Goal: Transaction & Acquisition: Purchase product/service

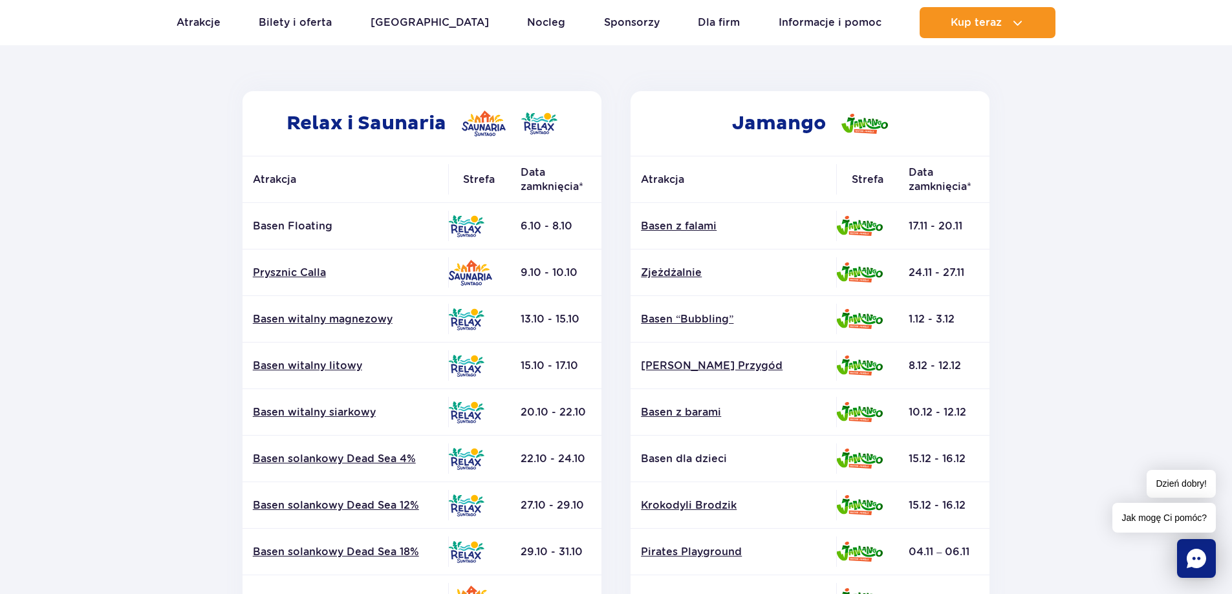
scroll to position [453, 0]
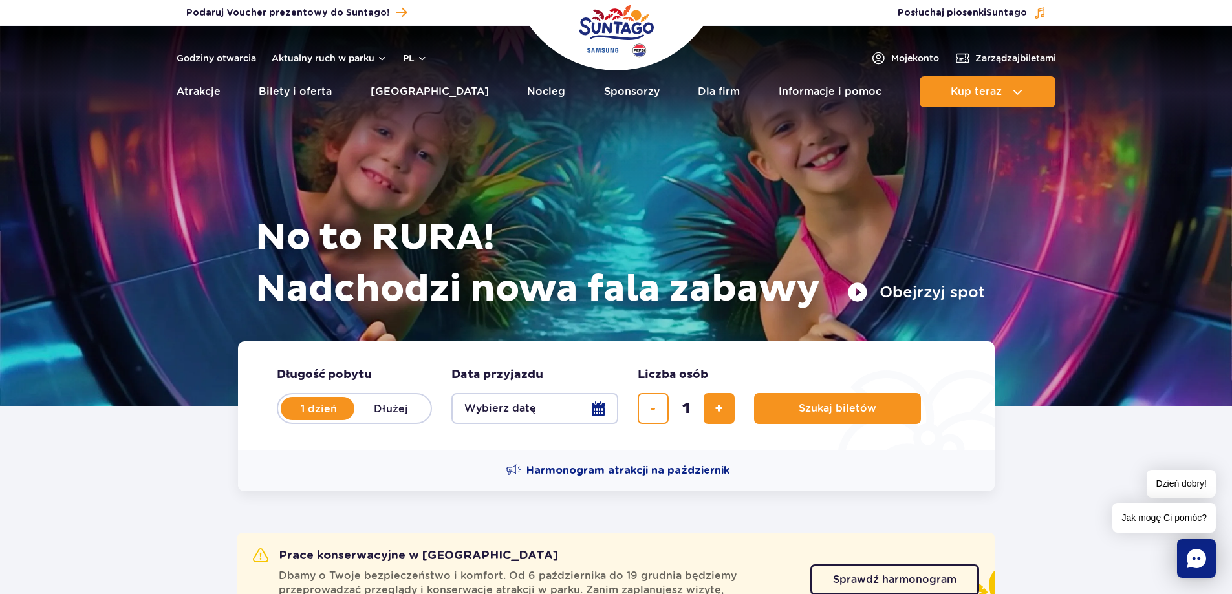
click at [598, 407] on button "Wybierz datę" at bounding box center [534, 408] width 167 height 31
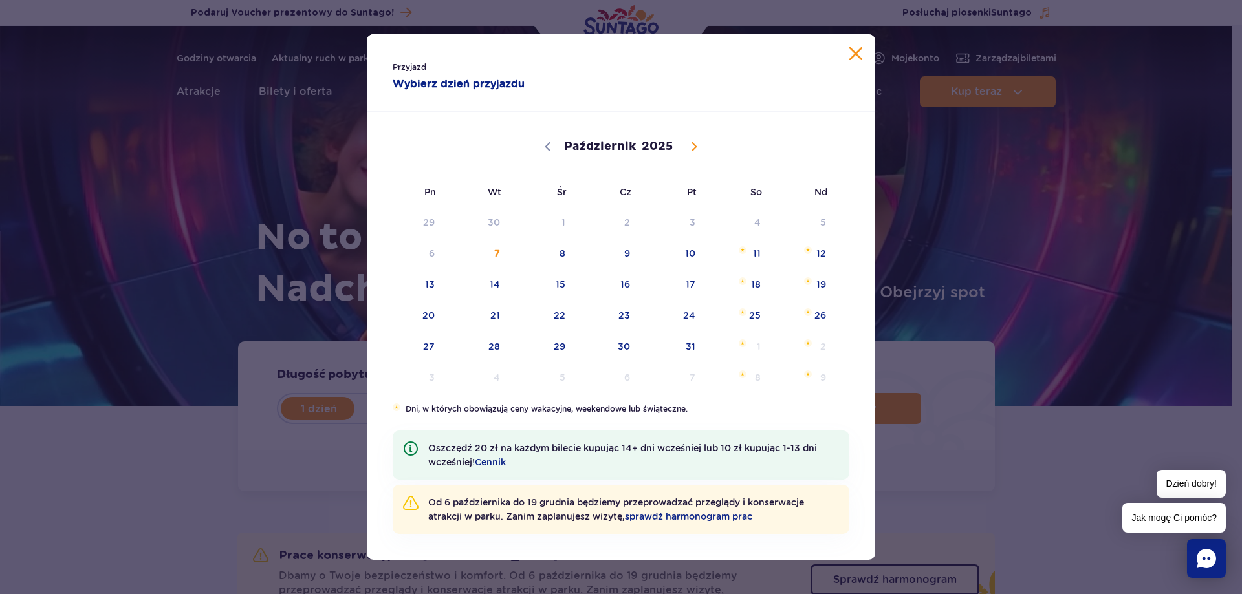
click at [691, 145] on icon at bounding box center [693, 146] width 9 height 9
select select "10"
click at [756, 220] on span "1" at bounding box center [738, 223] width 65 height 30
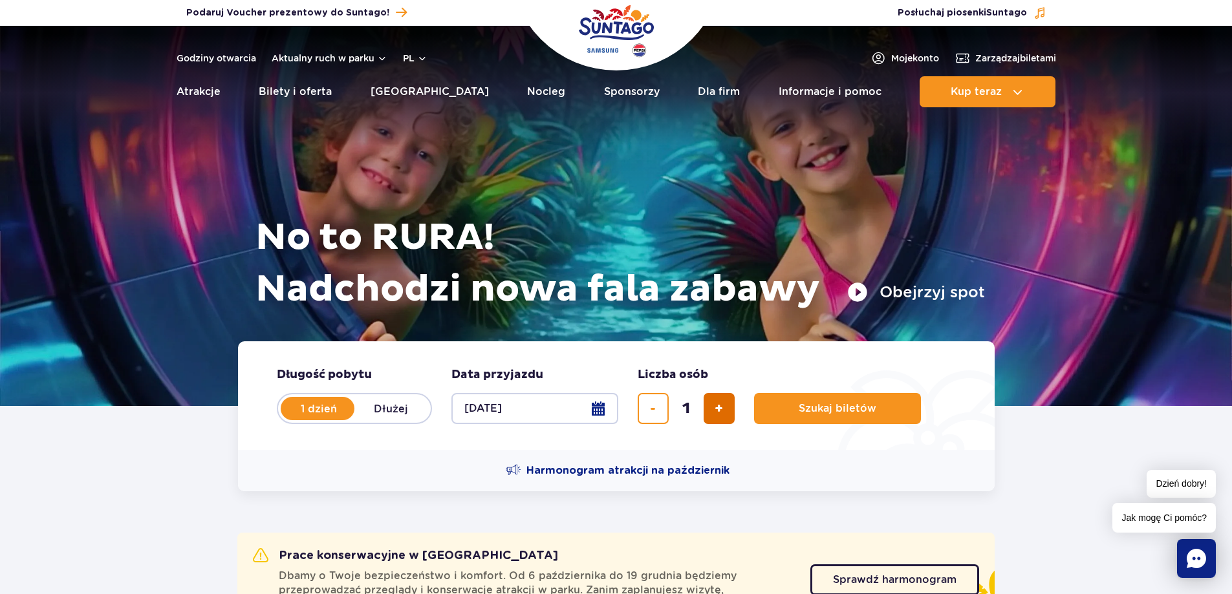
click at [720, 409] on span "dodaj bilet" at bounding box center [719, 409] width 8 height 0
type input "4"
drag, startPoint x: 795, startPoint y: 413, endPoint x: 803, endPoint y: 433, distance: 21.5
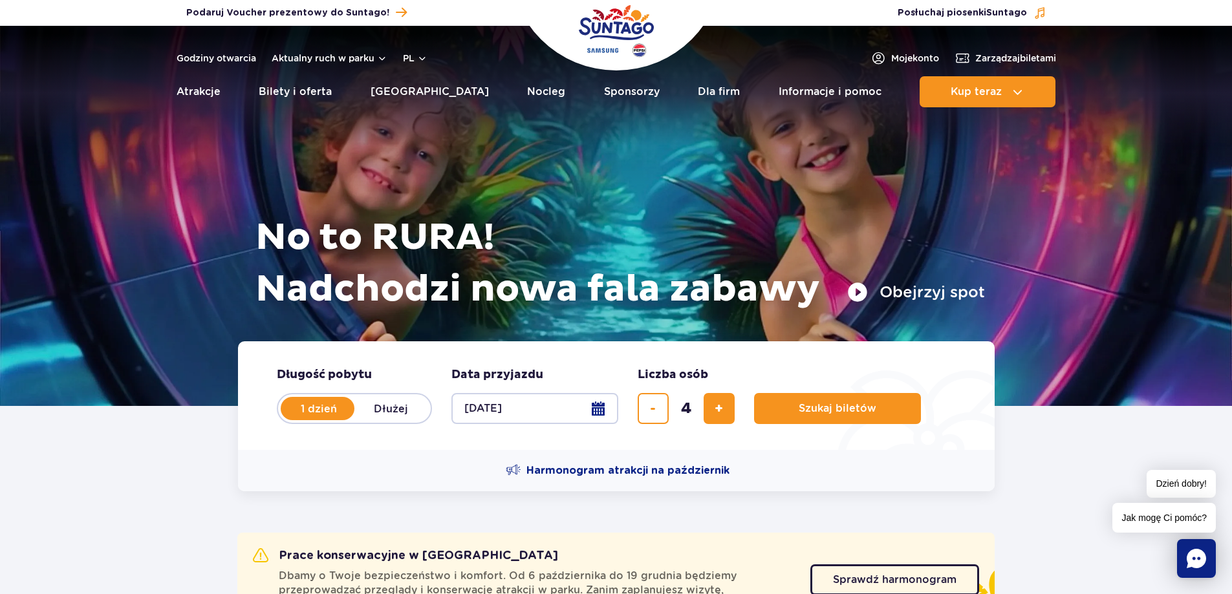
click at [799, 412] on span "Szukaj biletów" at bounding box center [838, 409] width 78 height 12
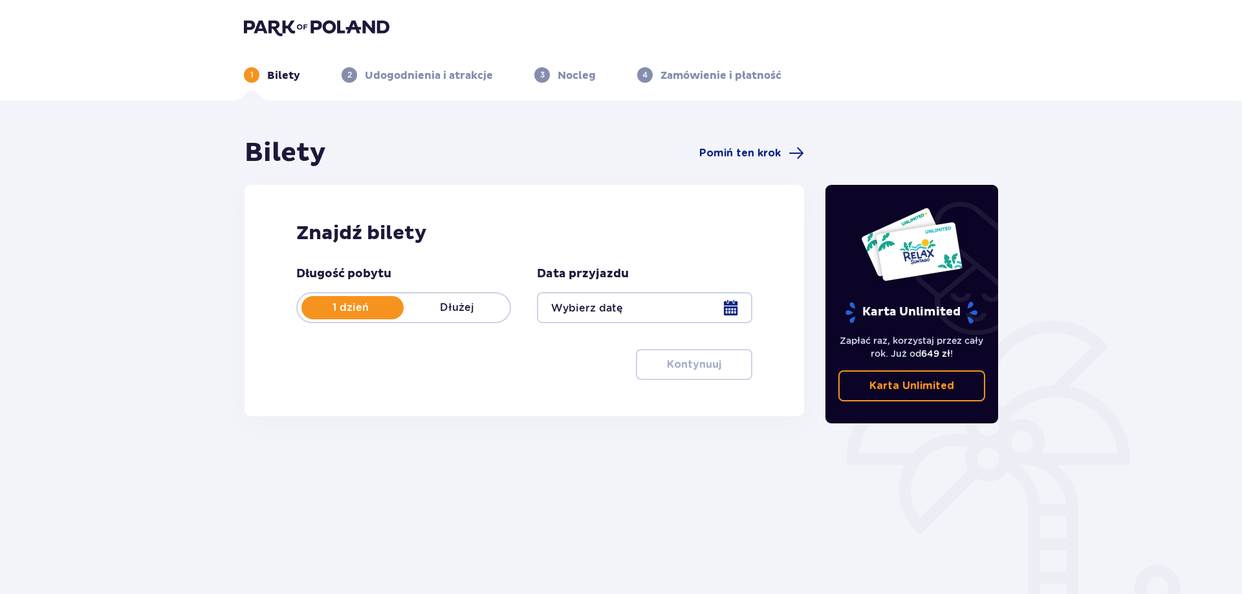
type input "[DATE]"
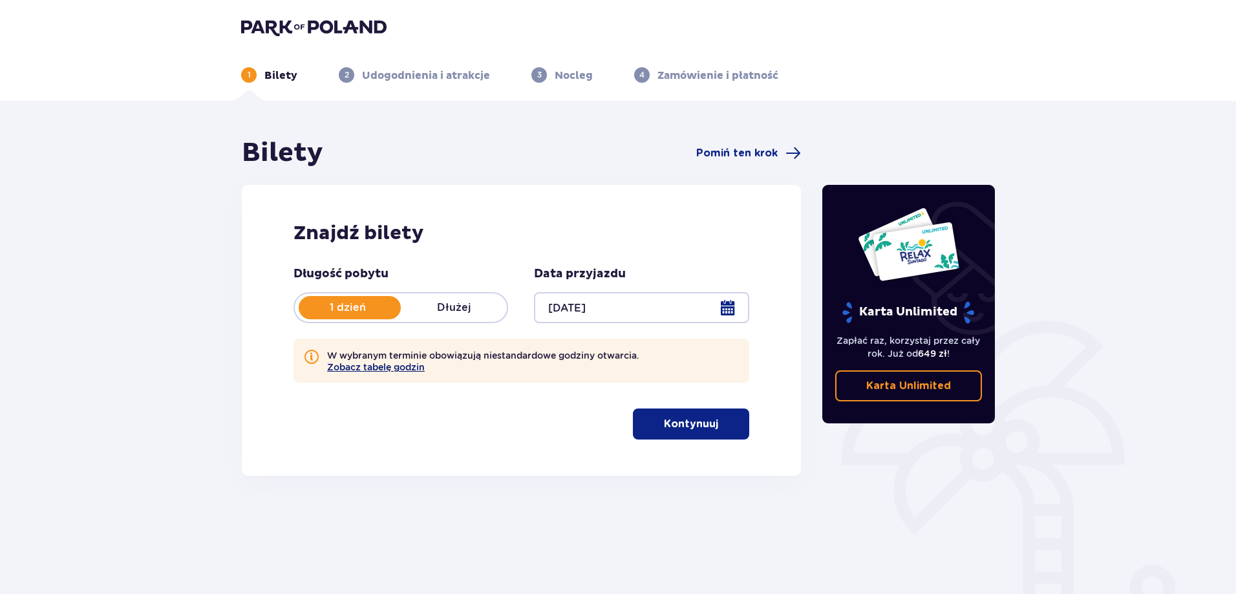
click at [394, 368] on button "Zobacz tabelę godzin" at bounding box center [376, 367] width 98 height 10
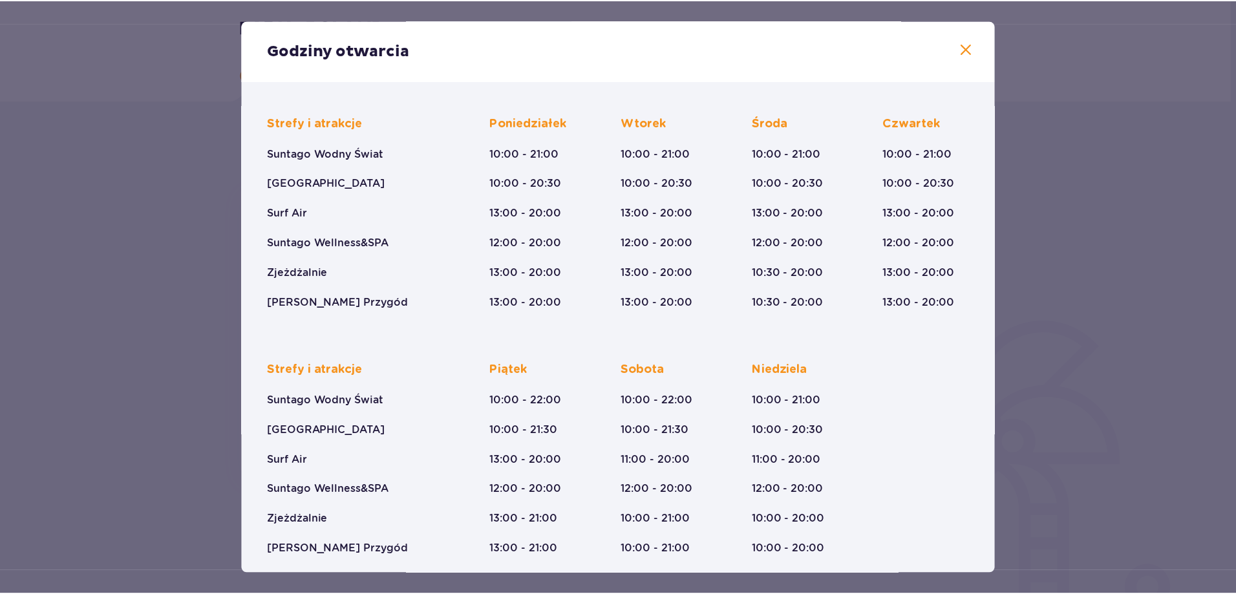
scroll to position [90, 0]
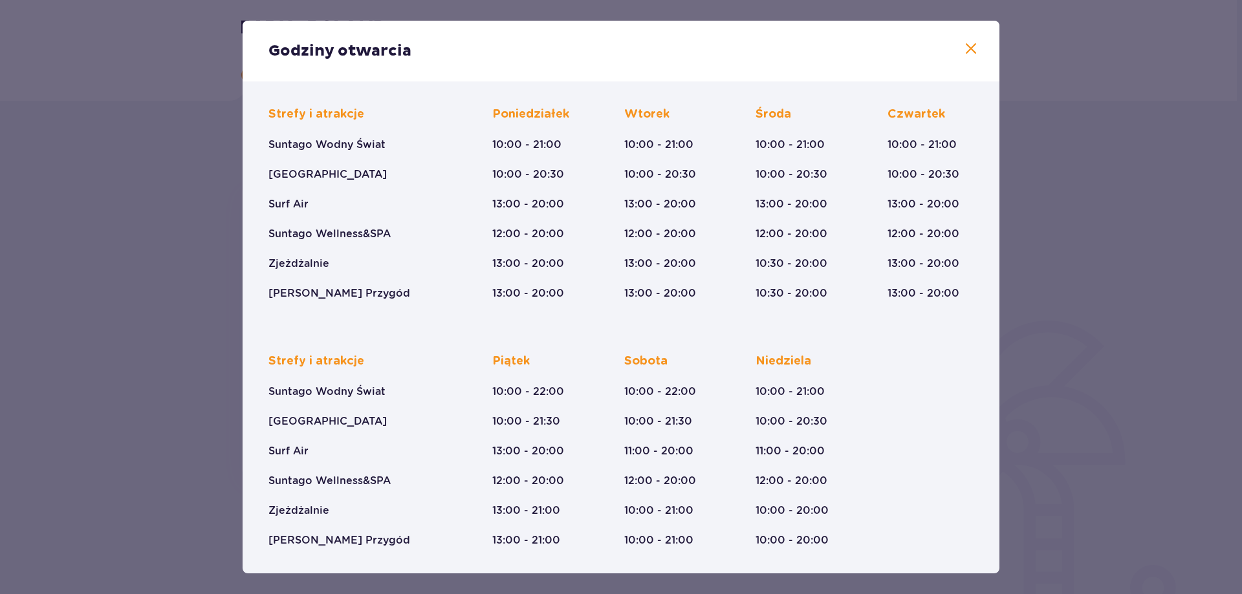
click at [967, 49] on span at bounding box center [971, 49] width 16 height 16
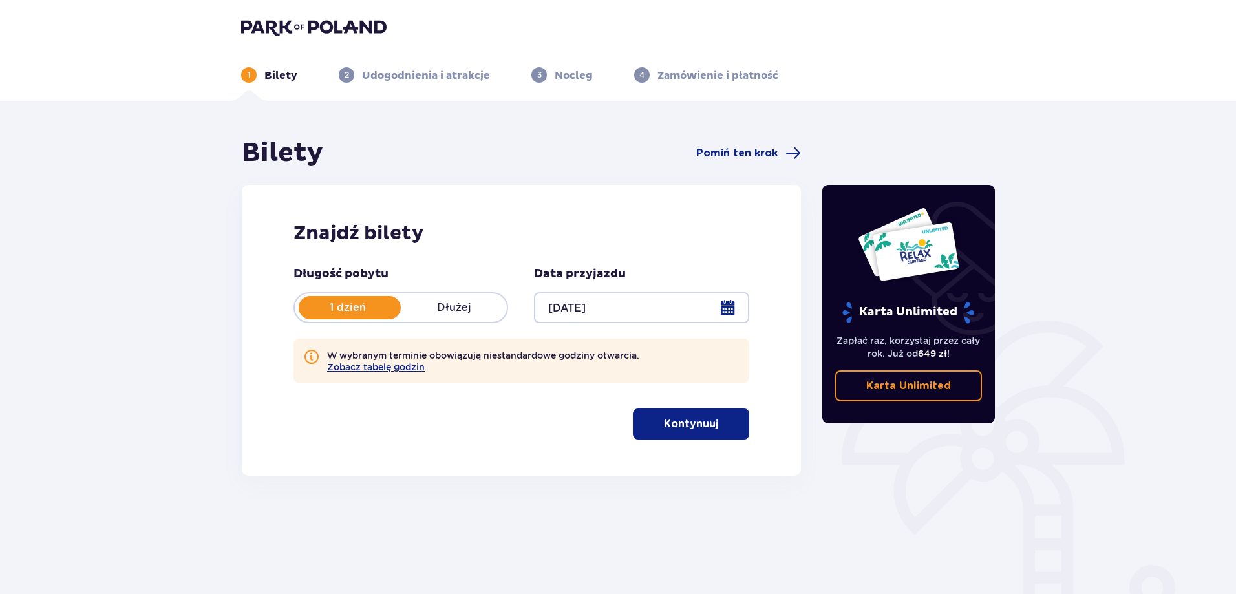
click at [705, 431] on p "Kontynuuj" at bounding box center [691, 424] width 54 height 14
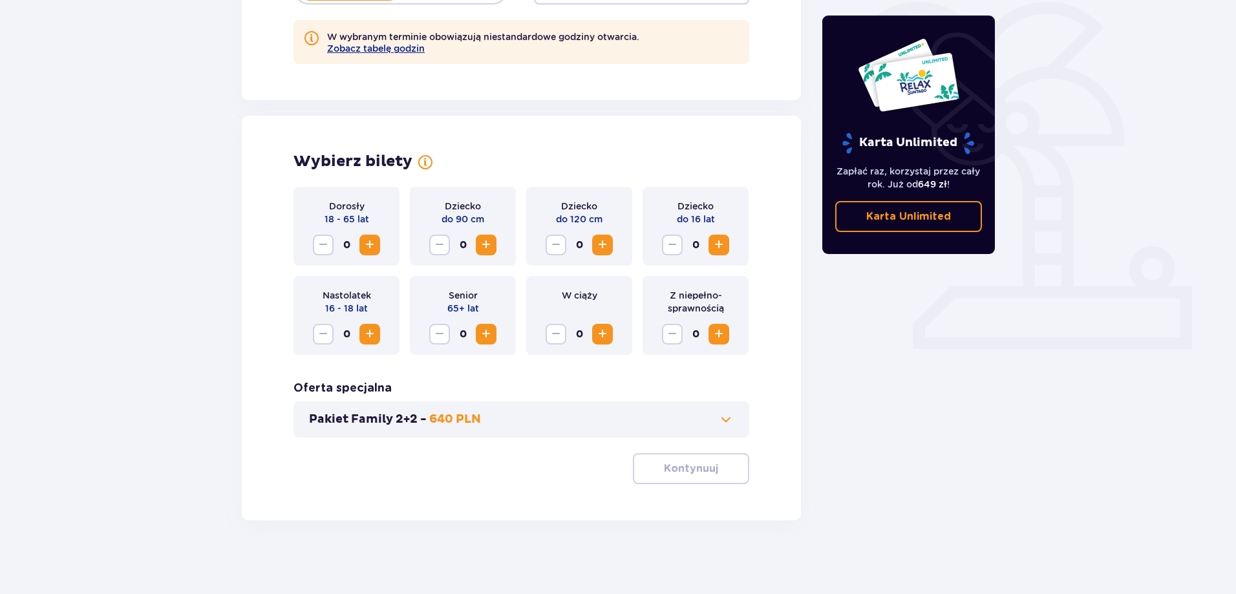
scroll to position [323, 0]
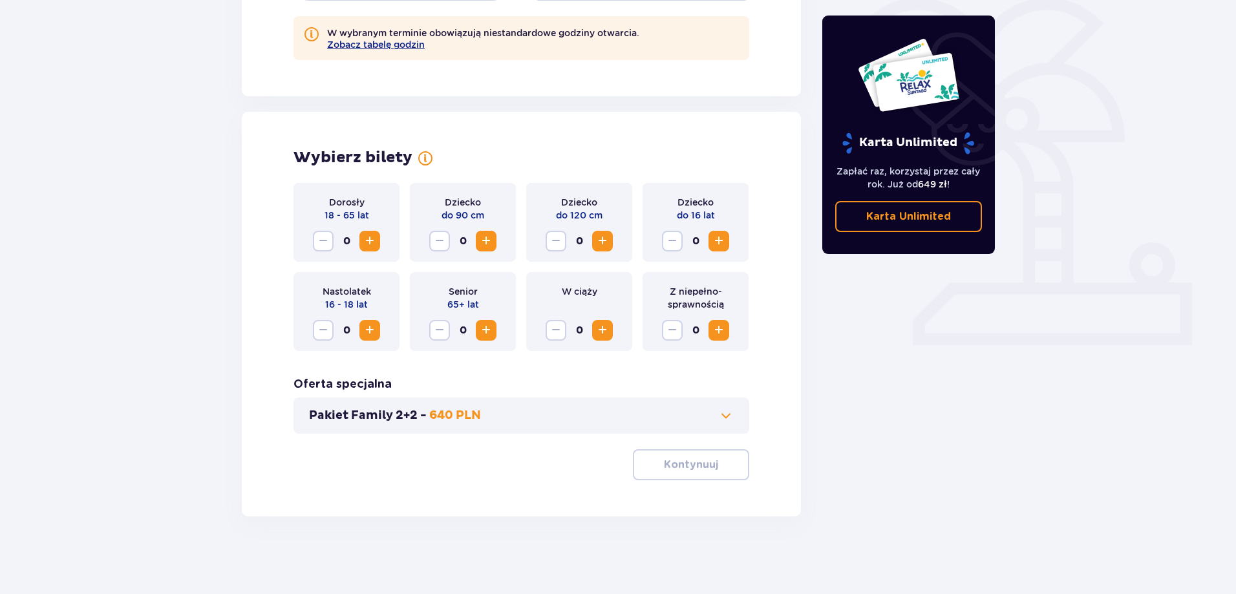
click at [371, 240] on span "Zwiększ" at bounding box center [370, 241] width 16 height 16
click at [726, 237] on span "Zwiększ" at bounding box center [719, 241] width 16 height 16
click at [673, 244] on span "Zmniejsz" at bounding box center [673, 241] width 16 height 16
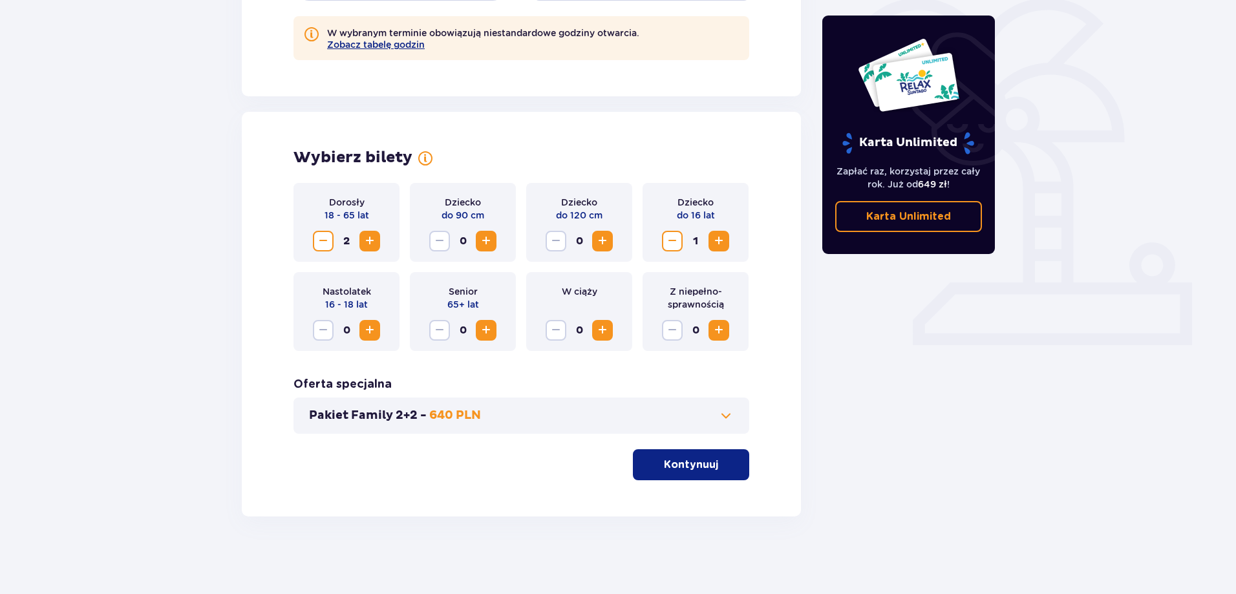
click at [372, 330] on span "Zwiększ" at bounding box center [370, 331] width 16 height 16
click at [695, 462] on p "Kontynuuj" at bounding box center [691, 465] width 54 height 14
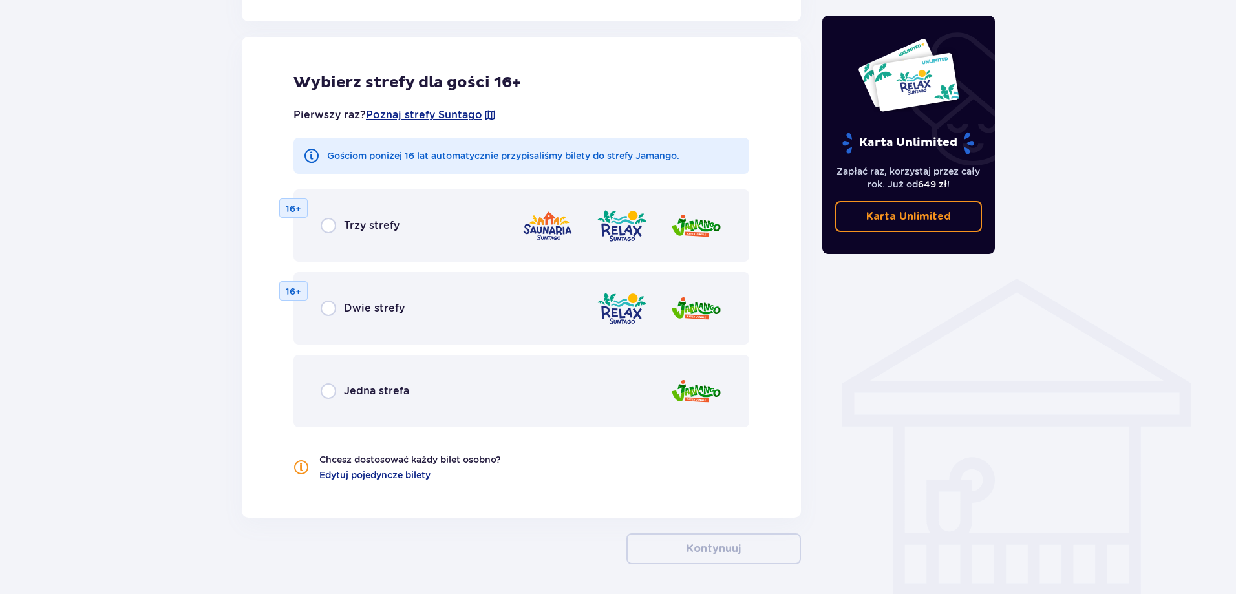
scroll to position [777, 0]
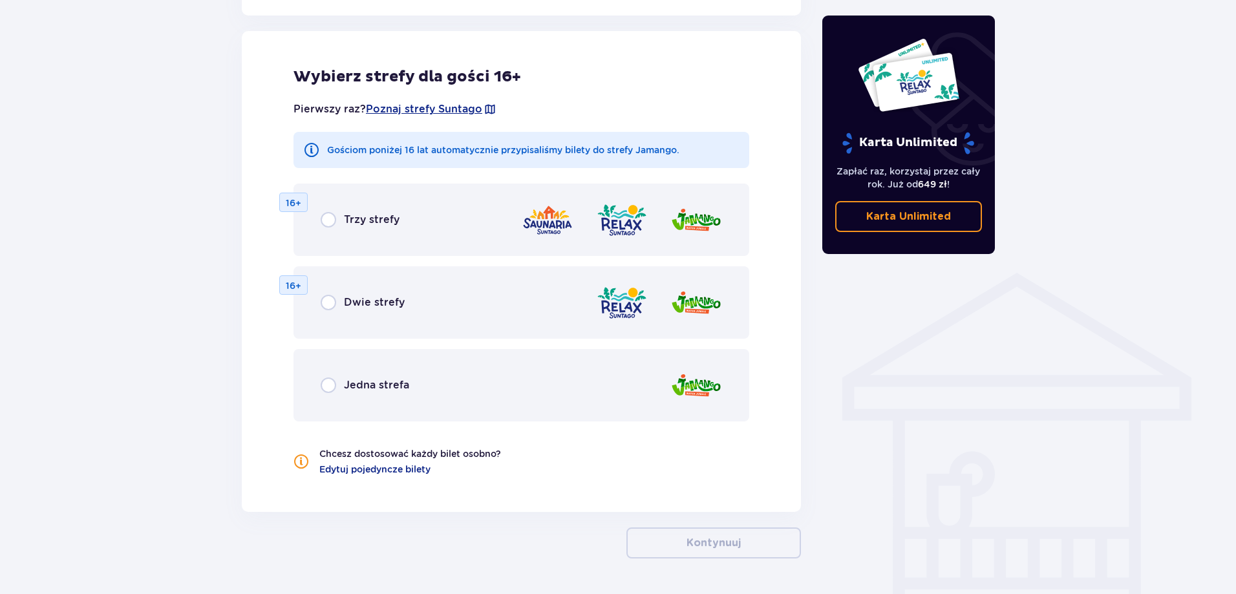
click at [323, 389] on input "radio" at bounding box center [329, 386] width 16 height 16
radio input "true"
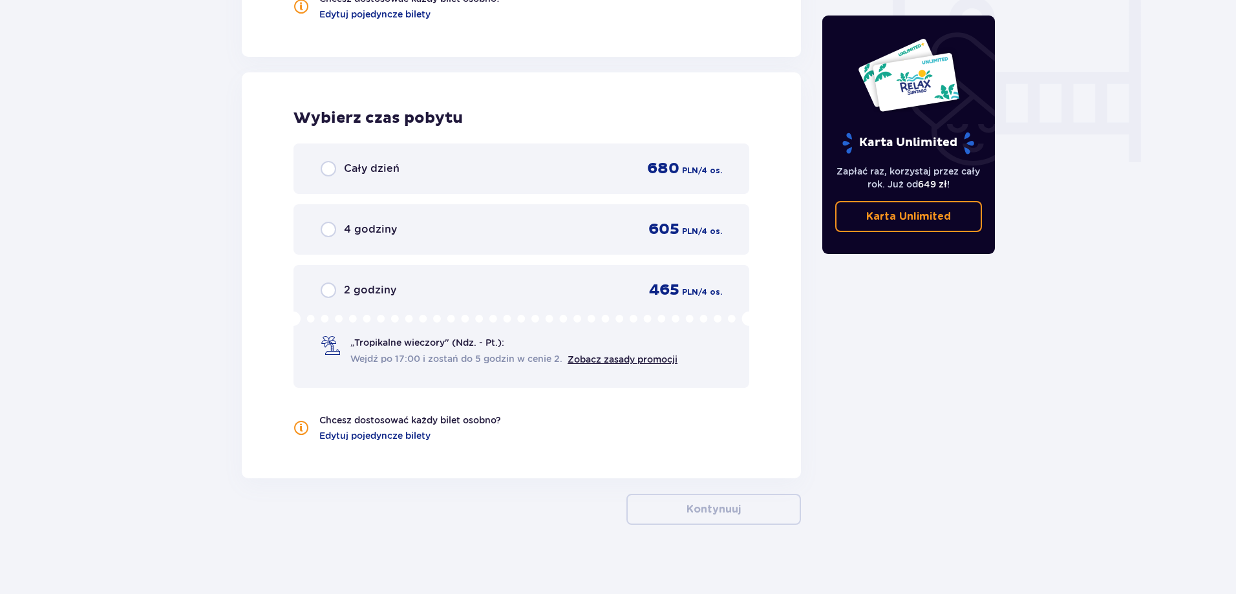
scroll to position [1241, 0]
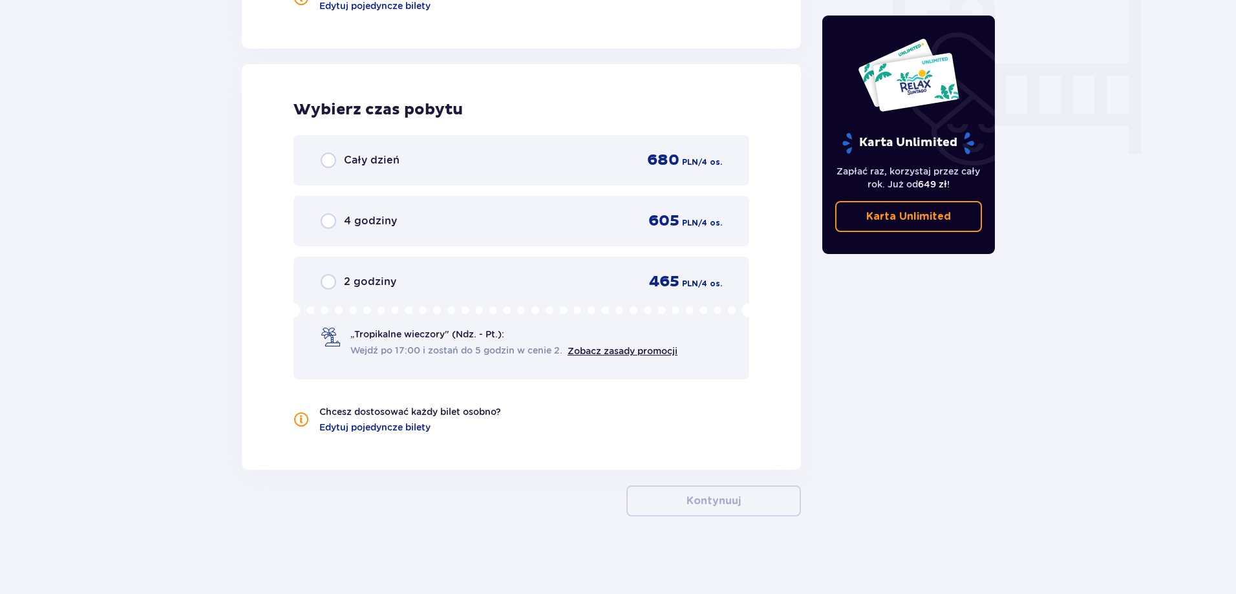
click at [330, 158] on input "radio" at bounding box center [329, 161] width 16 height 16
radio input "true"
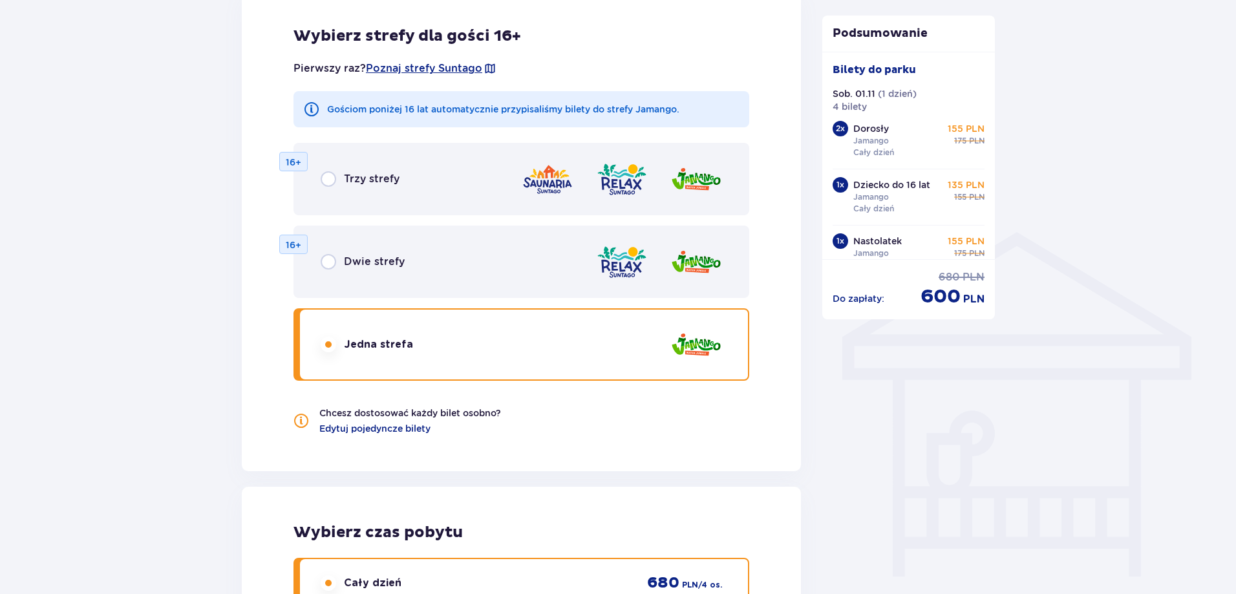
scroll to position [788, 0]
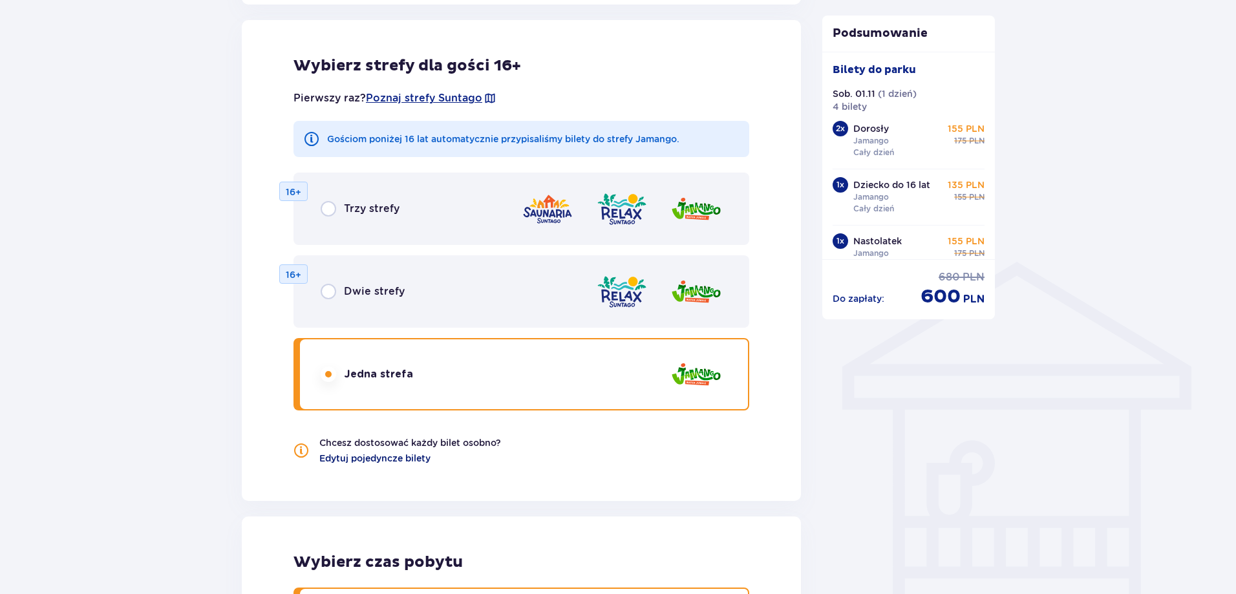
click at [372, 456] on span "Edytuj pojedyncze bilety" at bounding box center [374, 458] width 111 height 13
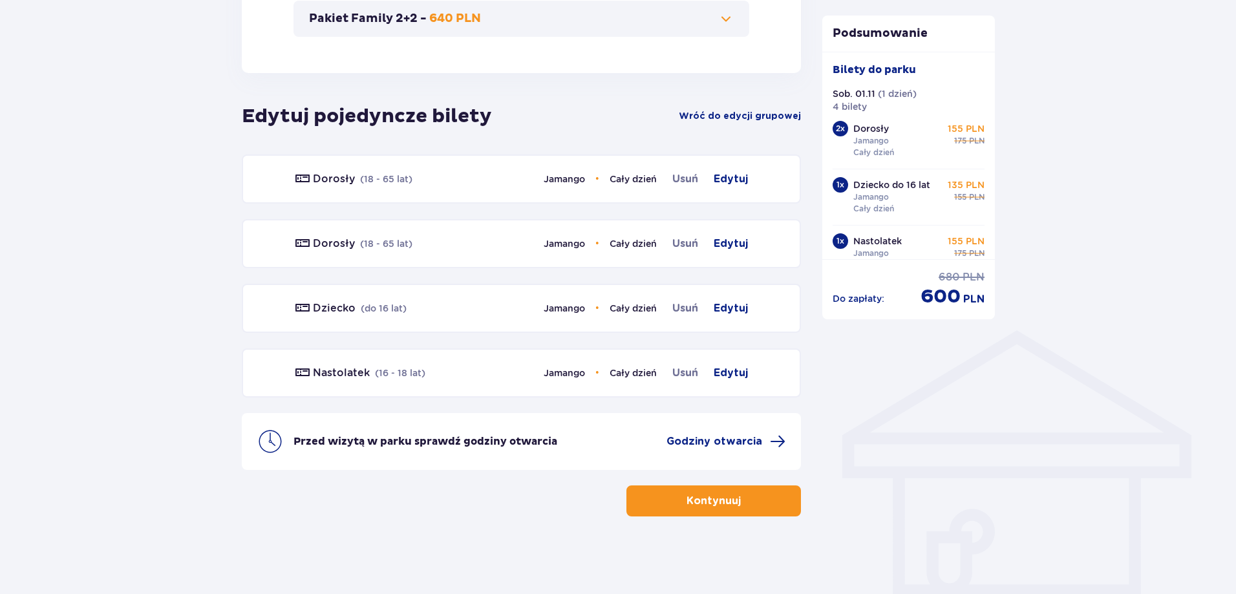
scroll to position [720, 0]
drag, startPoint x: 766, startPoint y: 108, endPoint x: 764, endPoint y: 115, distance: 7.2
click at [766, 109] on div "Edytuj pojedyncze bilety Wróć do edycji grupowej" at bounding box center [521, 116] width 559 height 25
click at [764, 119] on span "Wróć do edycji grupowej" at bounding box center [740, 116] width 122 height 13
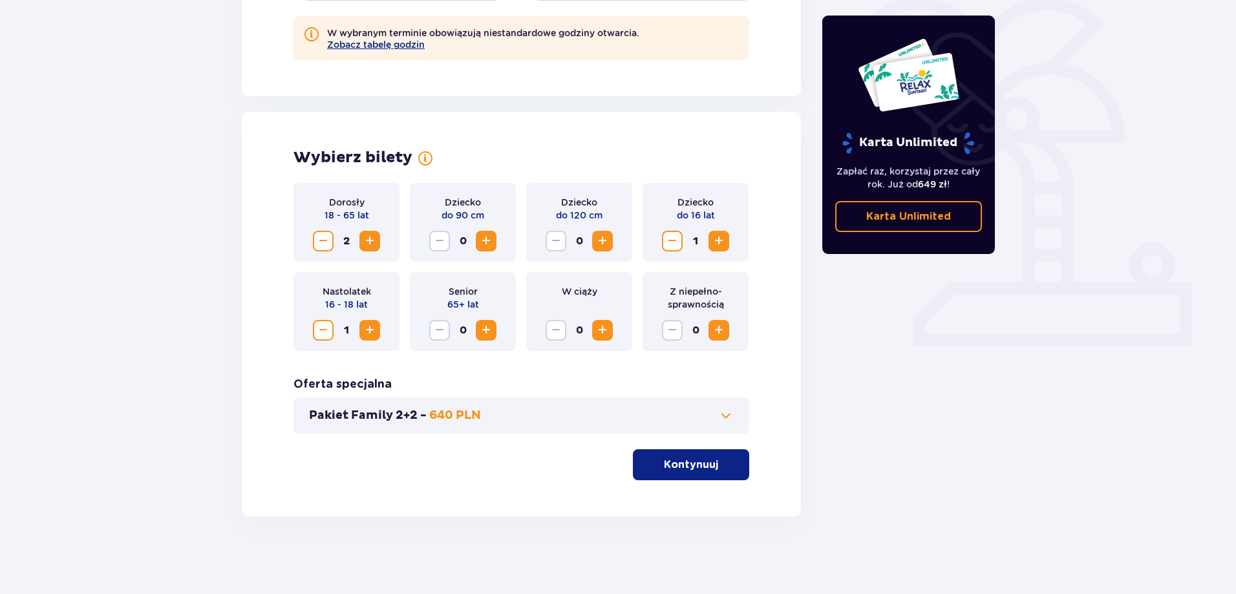
click at [667, 419] on button "Pakiet Family 2+2 - 640 PLN" at bounding box center [521, 416] width 425 height 16
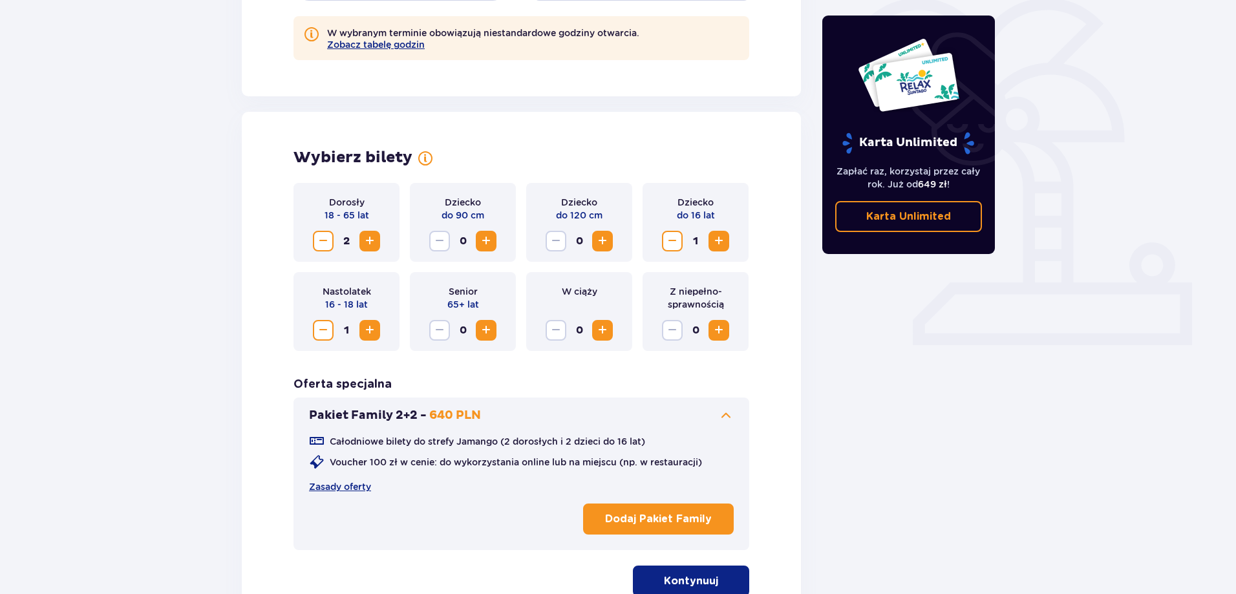
drag, startPoint x: 846, startPoint y: 451, endPoint x: 815, endPoint y: 456, distance: 31.4
click at [846, 451] on div "Usunięto bilety z zamówienia Karta Unlimited Zapłać raz, korzystaj przez cały r…" at bounding box center [909, 223] width 194 height 819
click at [685, 579] on p "Kontynuuj" at bounding box center [691, 581] width 54 height 14
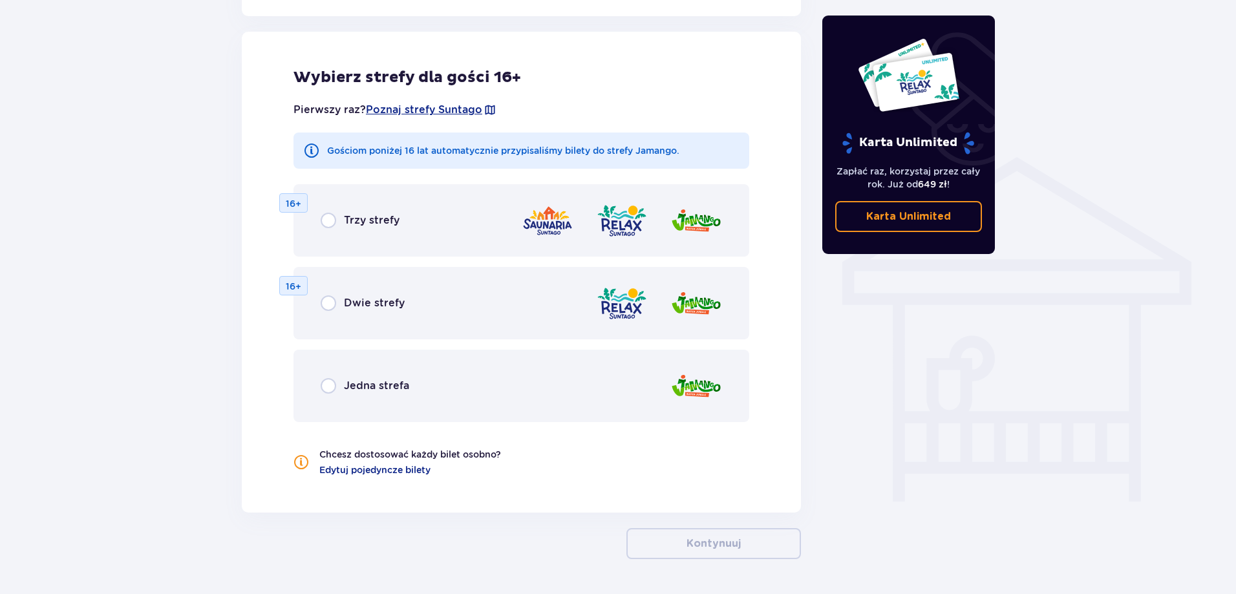
scroll to position [894, 0]
click at [332, 384] on input "radio" at bounding box center [329, 386] width 16 height 16
radio input "true"
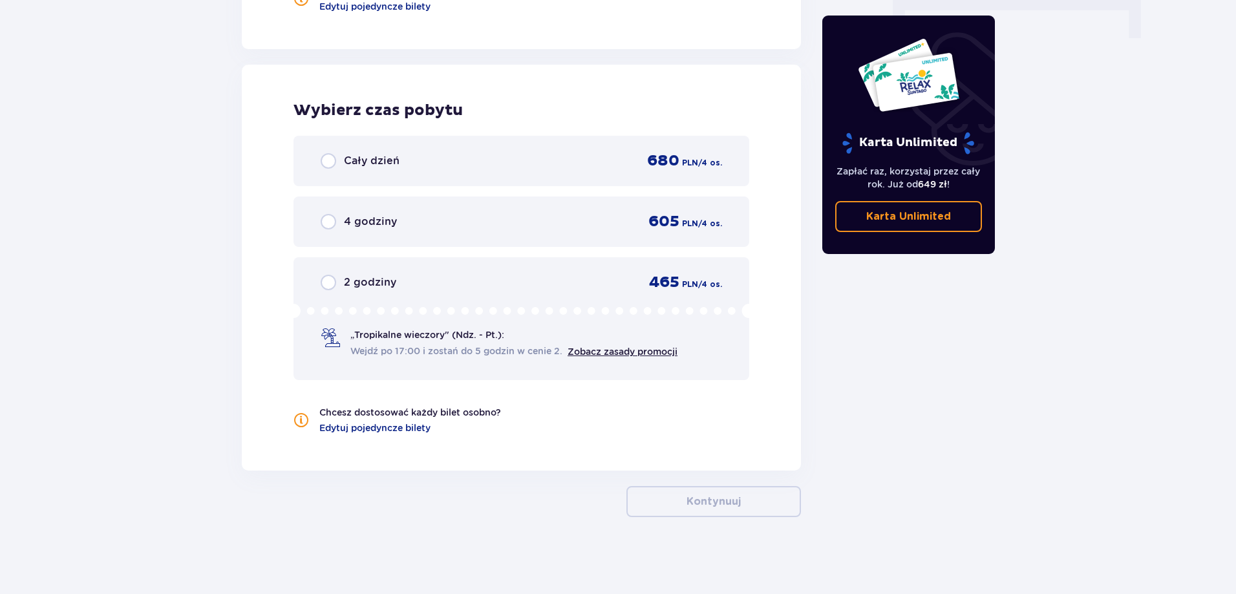
scroll to position [1357, 0]
click at [325, 158] on input "radio" at bounding box center [329, 161] width 16 height 16
radio input "true"
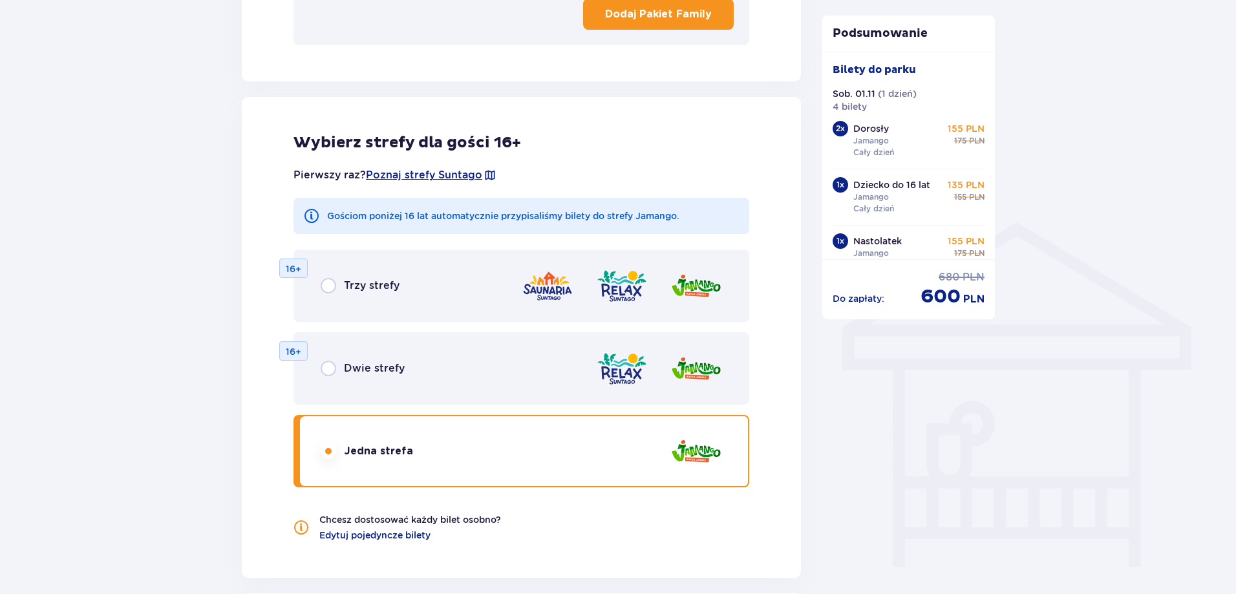
scroll to position [589, 0]
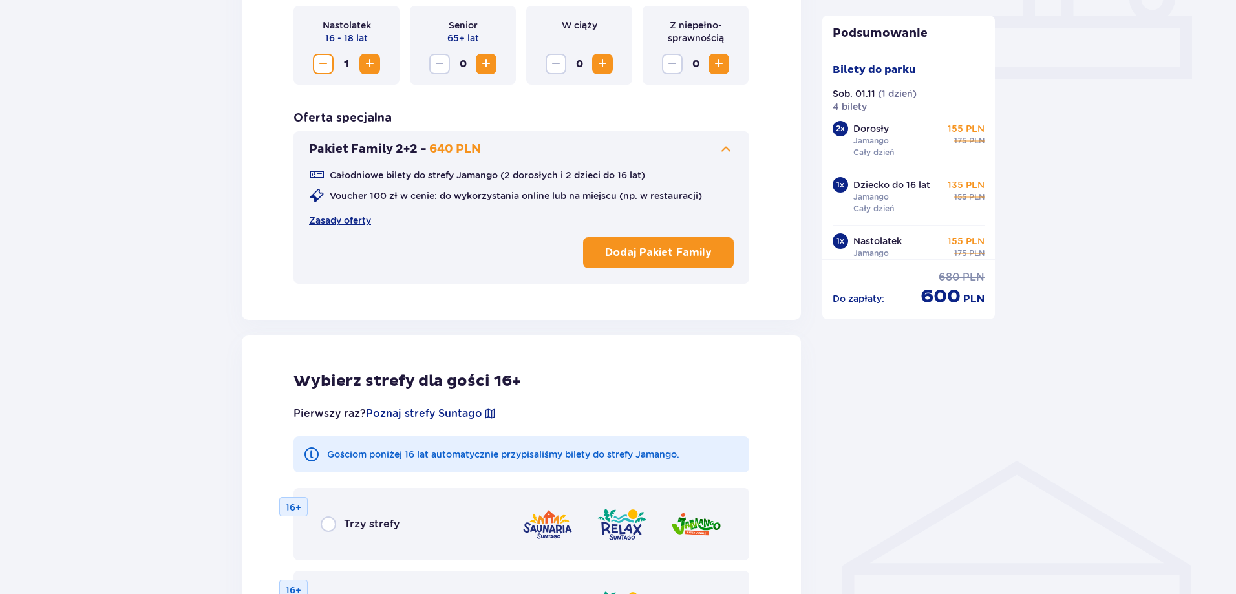
click at [425, 149] on div "Pakiet Family 2+2 - 640 PLN" at bounding box center [395, 150] width 172 height 16
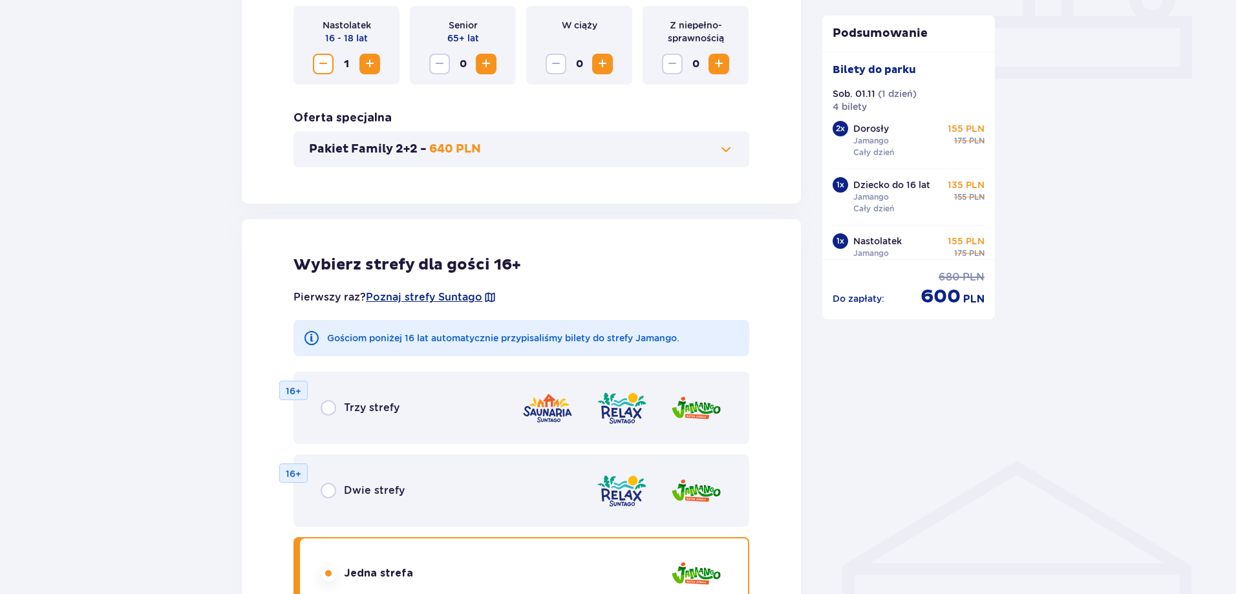
click at [655, 147] on button "Pakiet Family 2+2 - 640 PLN" at bounding box center [521, 150] width 425 height 16
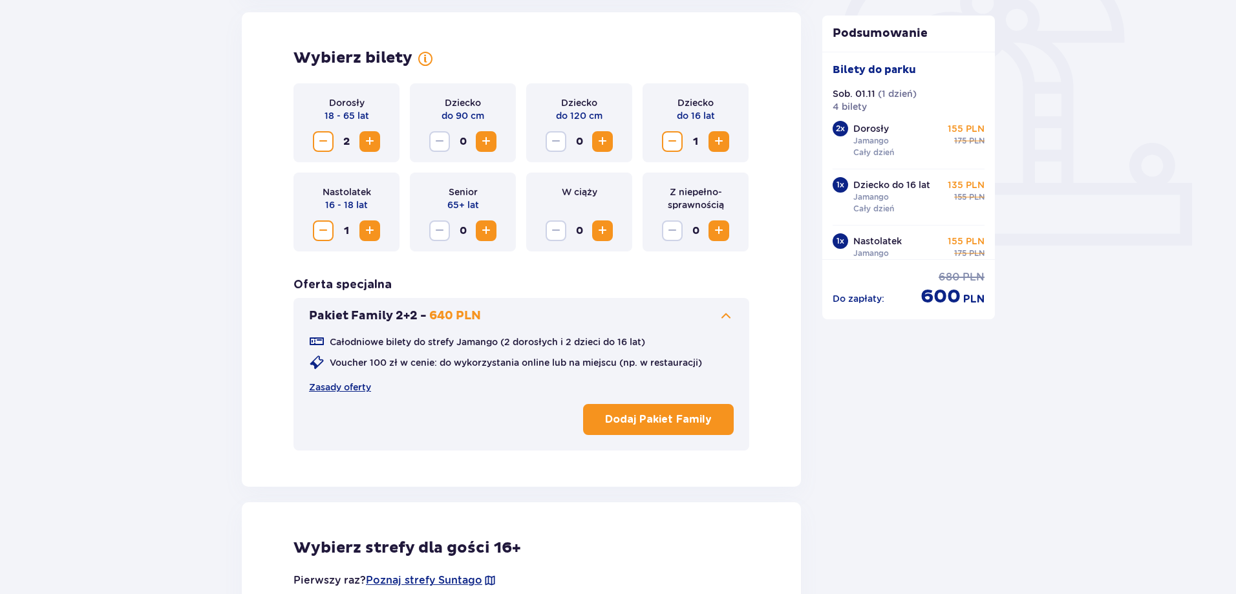
scroll to position [419, 0]
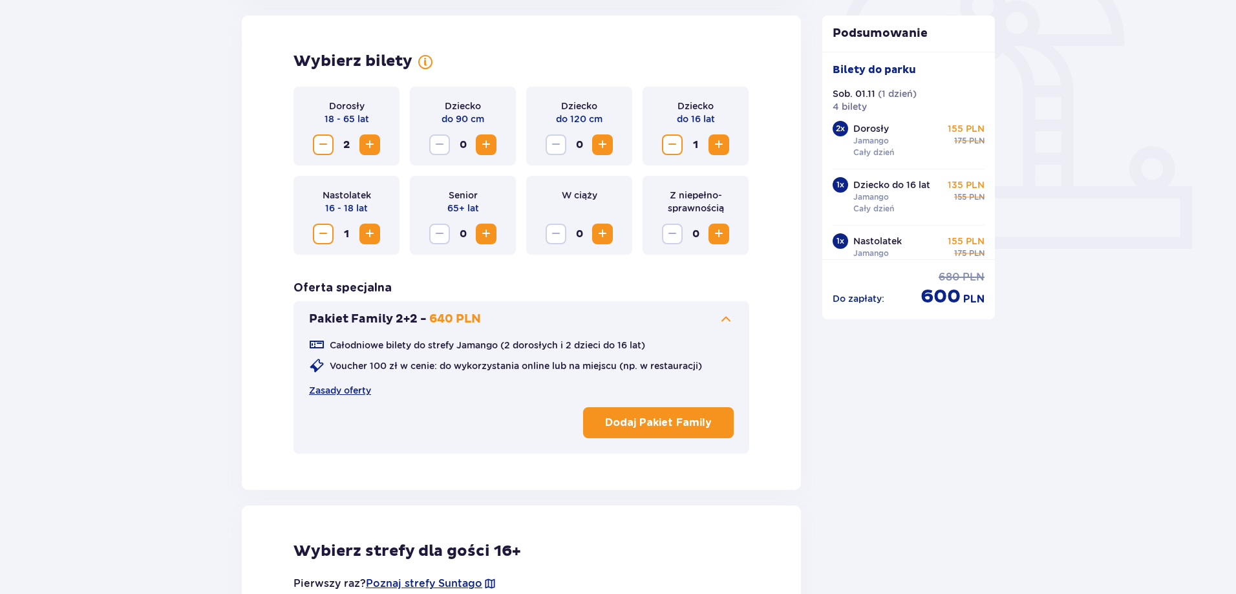
click at [680, 423] on p "Dodaj Pakiet Family" at bounding box center [658, 423] width 107 height 14
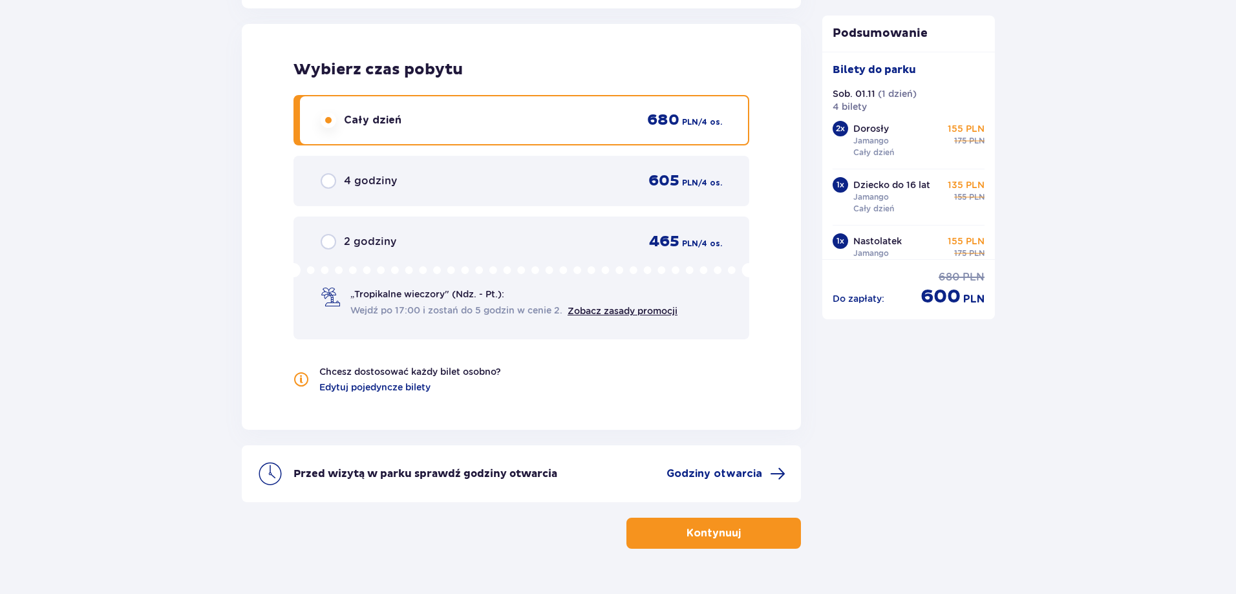
scroll to position [1454, 0]
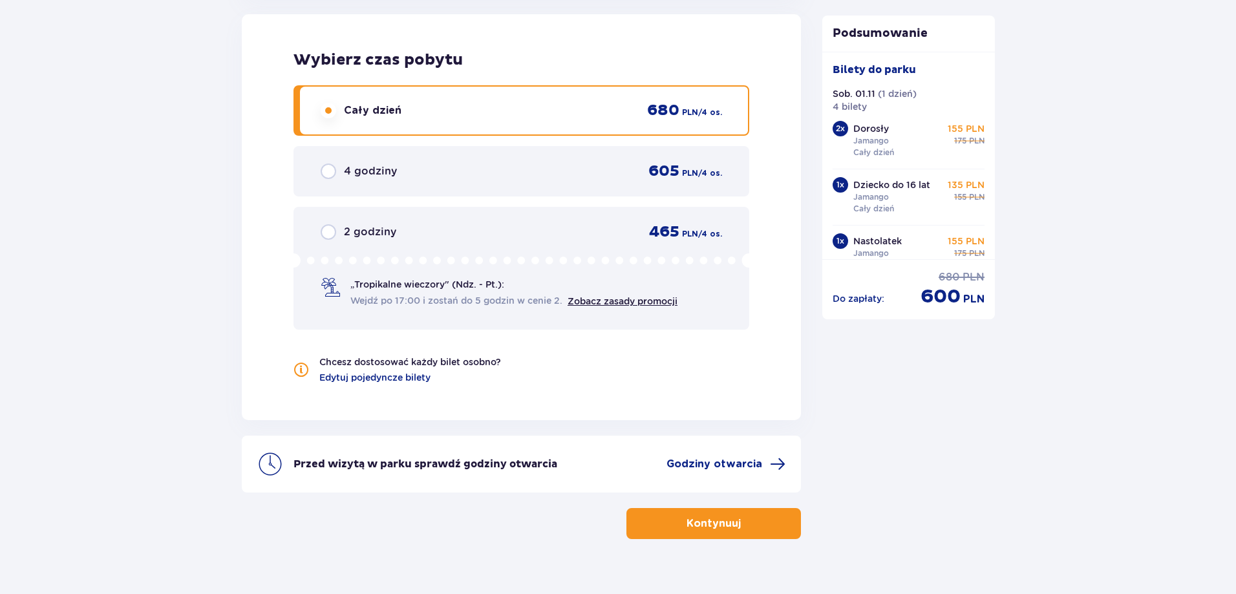
drag, startPoint x: 330, startPoint y: 110, endPoint x: 371, endPoint y: 112, distance: 40.1
click at [330, 111] on input "radio" at bounding box center [329, 111] width 16 height 16
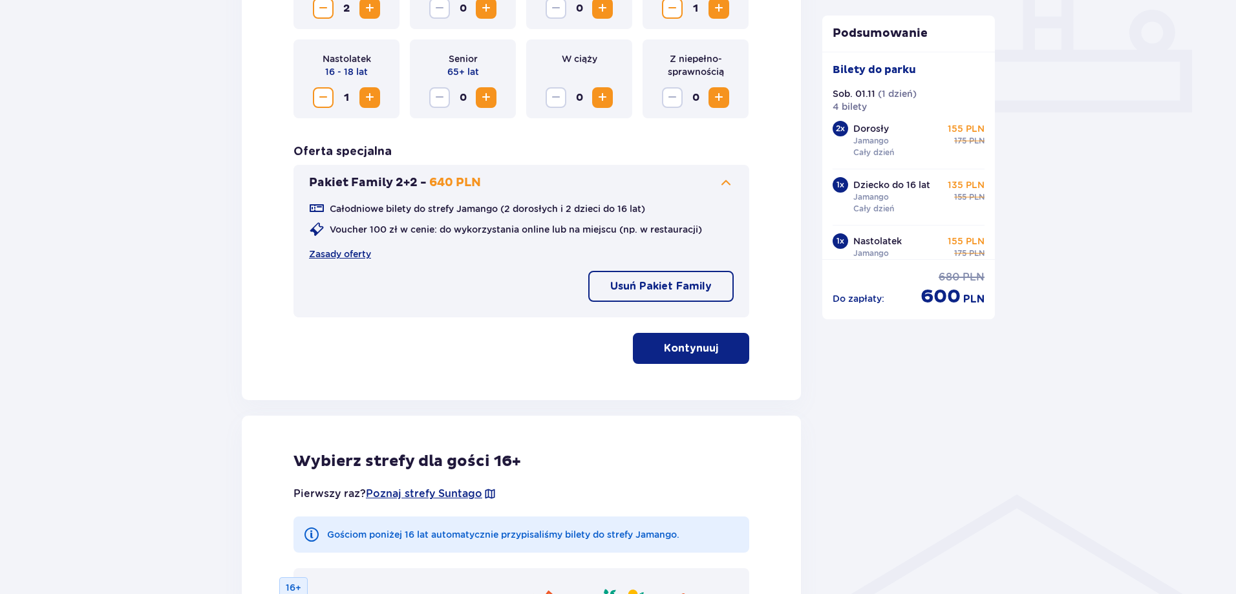
scroll to position [548, 0]
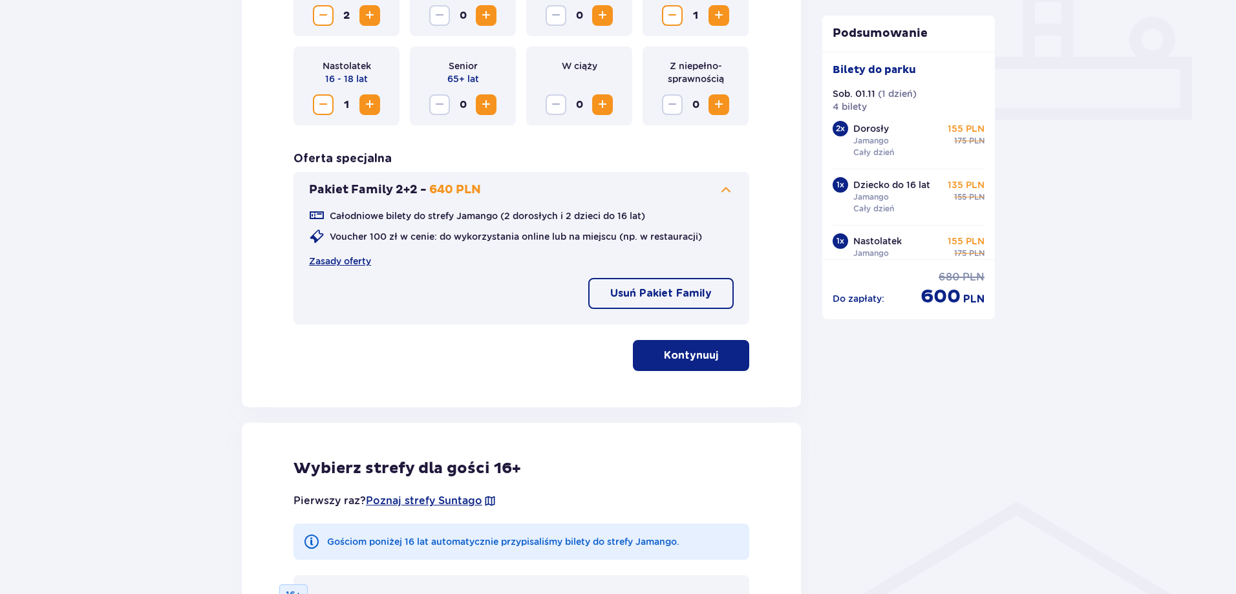
click at [678, 354] on p "Kontynuuj" at bounding box center [691, 356] width 54 height 14
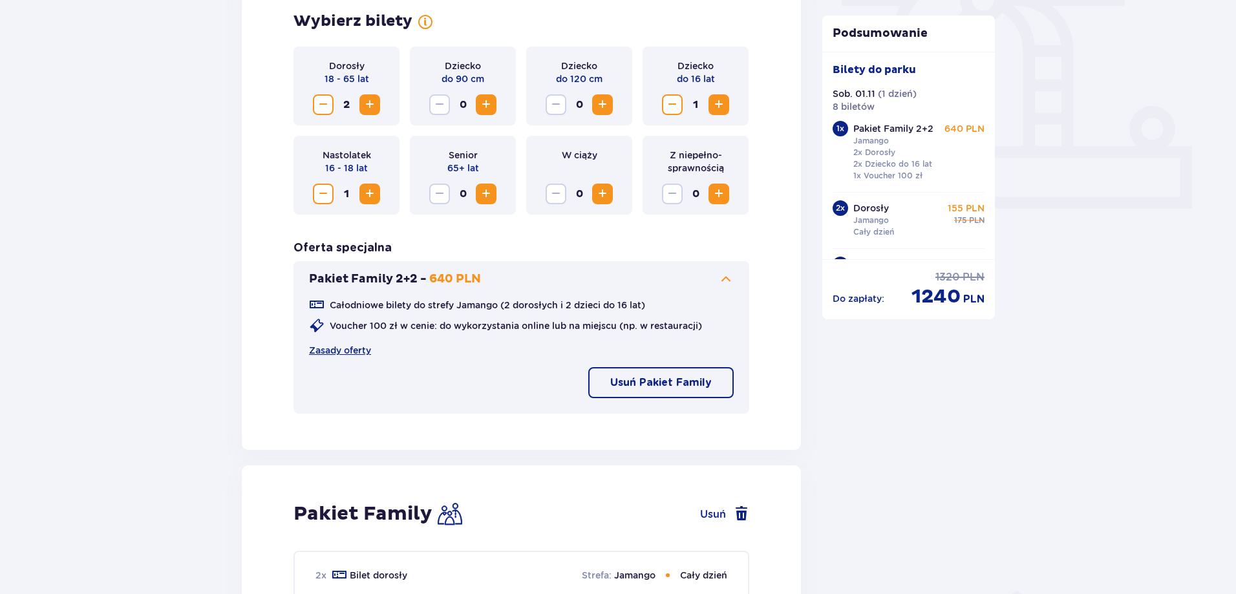
scroll to position [457, 0]
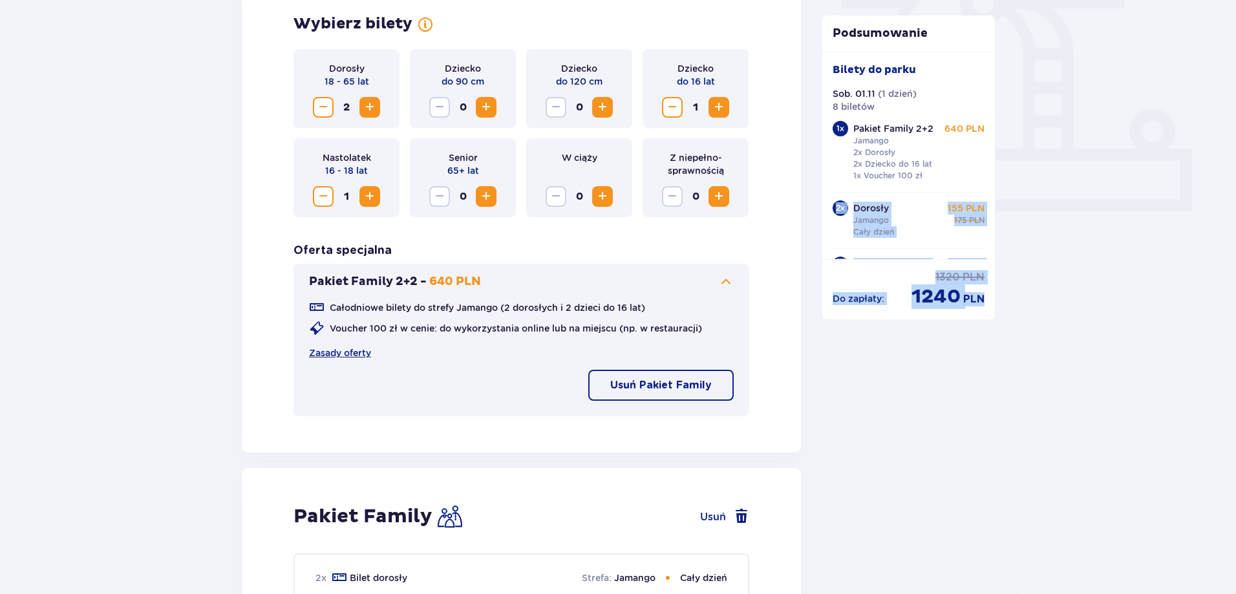
drag, startPoint x: 993, startPoint y: 199, endPoint x: 992, endPoint y: 233, distance: 33.7
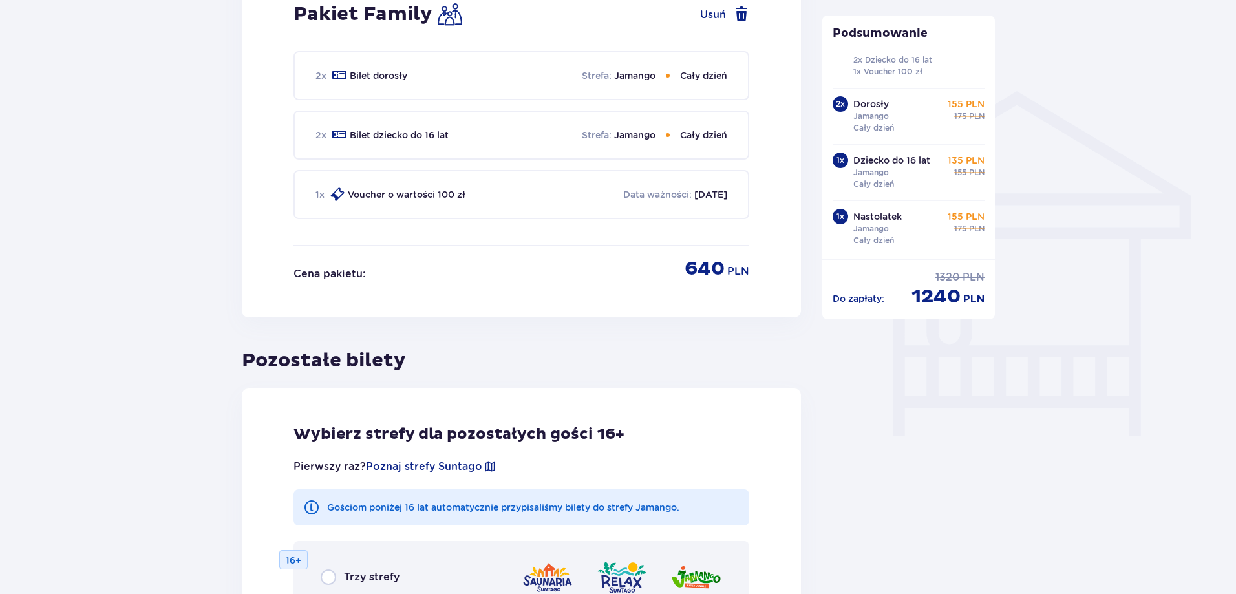
scroll to position [947, 0]
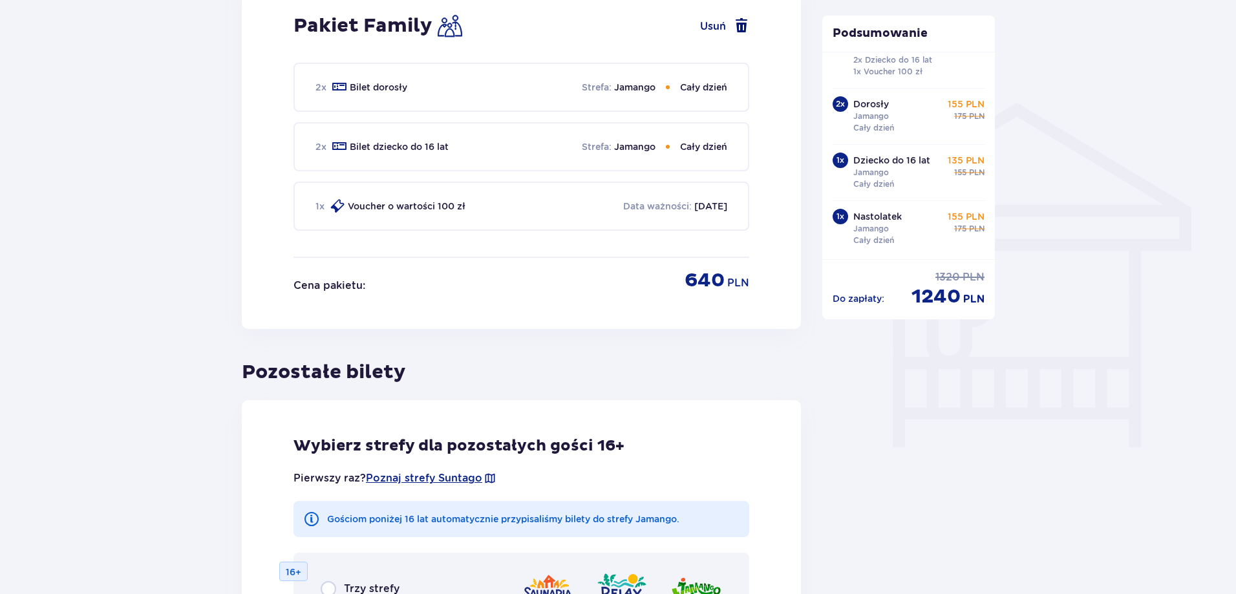
click at [740, 25] on span at bounding box center [742, 26] width 16 height 16
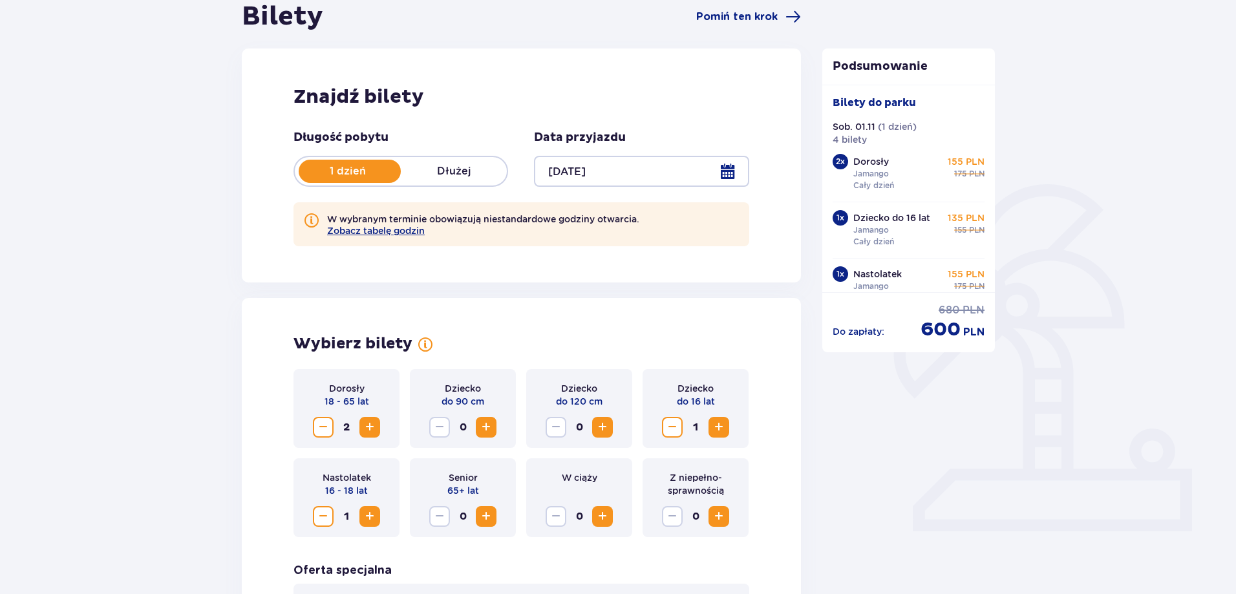
scroll to position [133, 0]
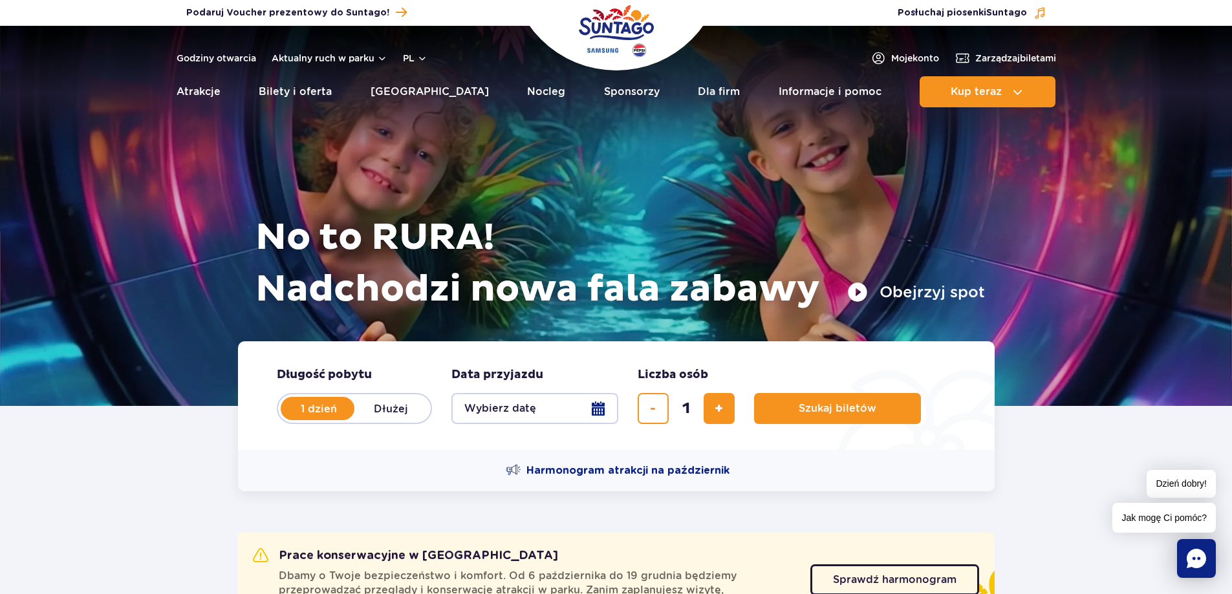
click at [599, 412] on button "Wybierz datę" at bounding box center [534, 408] width 167 height 31
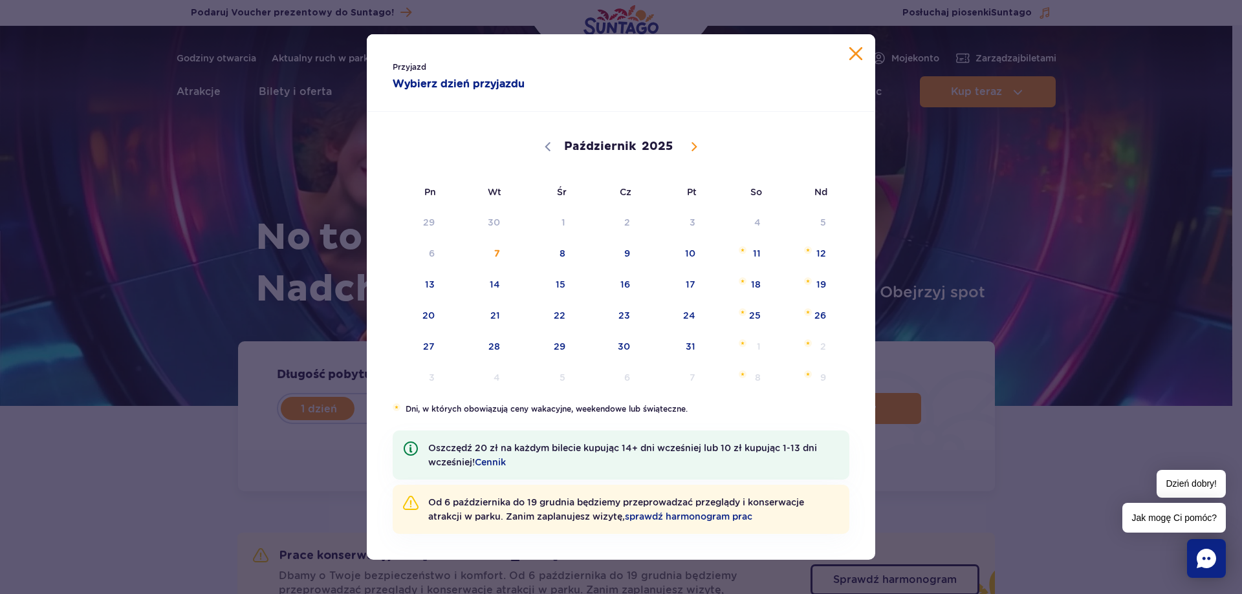
click at [697, 142] on span at bounding box center [694, 147] width 22 height 22
select select "10"
click at [753, 228] on span "1" at bounding box center [738, 223] width 65 height 30
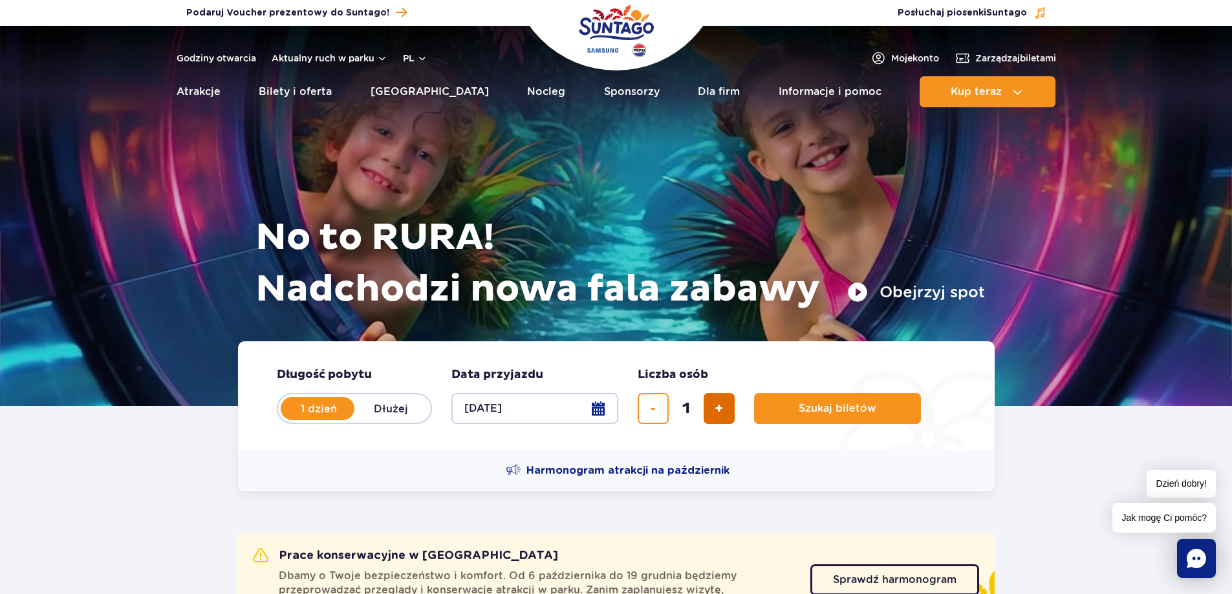
click at [722, 409] on span "dodaj bilet" at bounding box center [719, 409] width 8 height 0
type input "4"
click at [810, 409] on span "Szukaj biletów" at bounding box center [832, 409] width 78 height 12
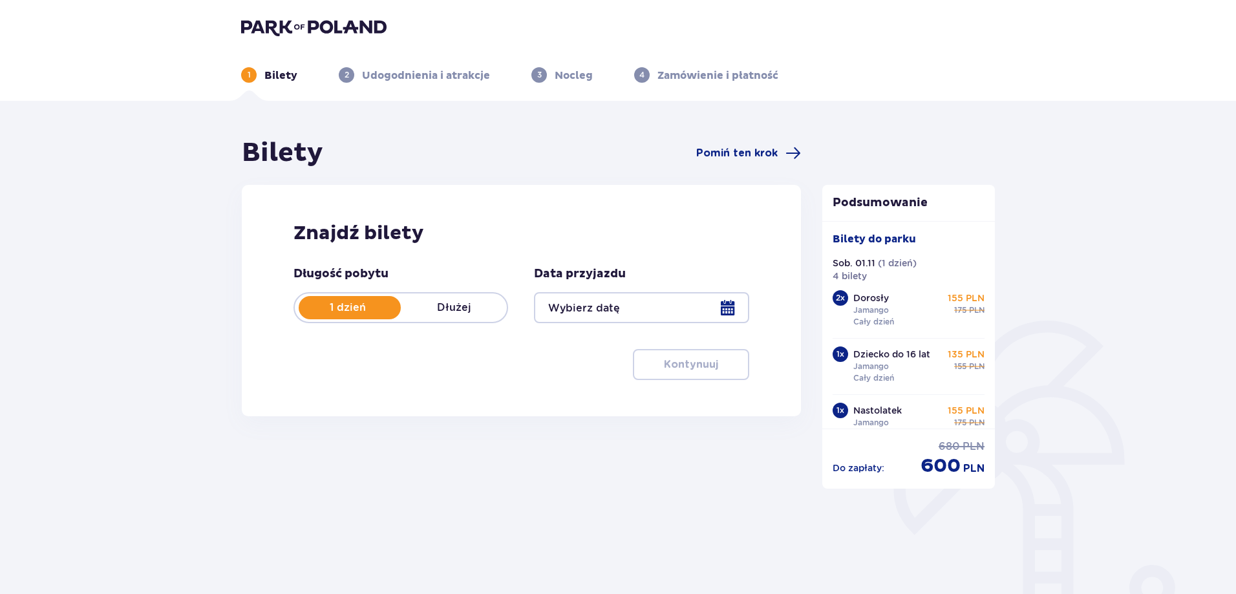
type input "[DATE]"
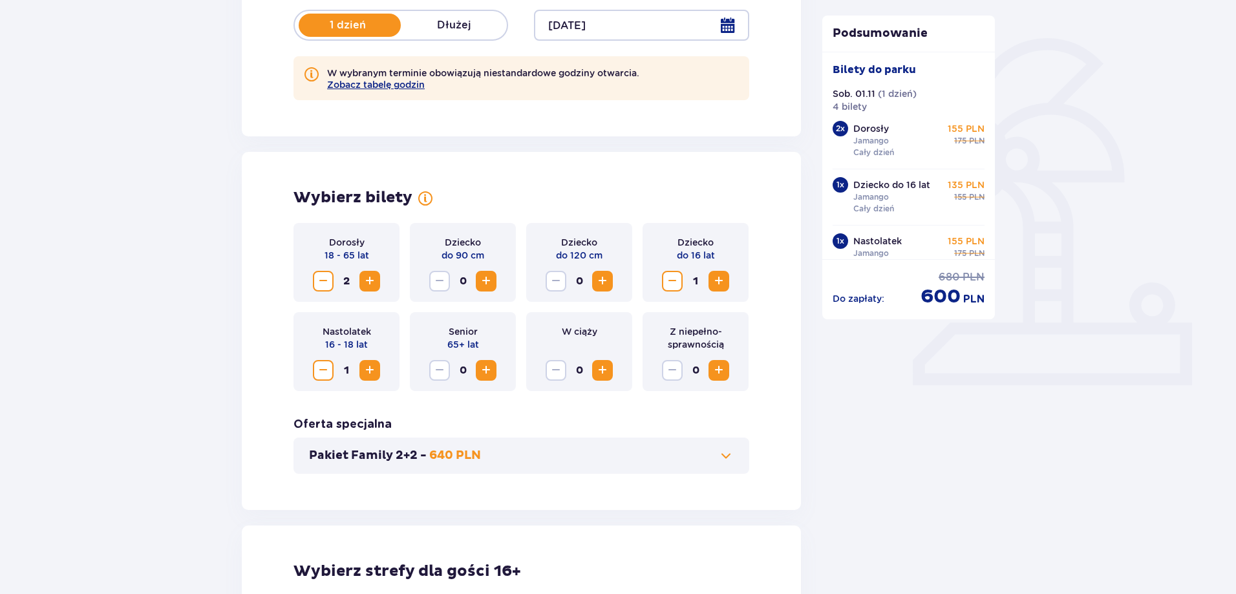
scroll to position [279, 0]
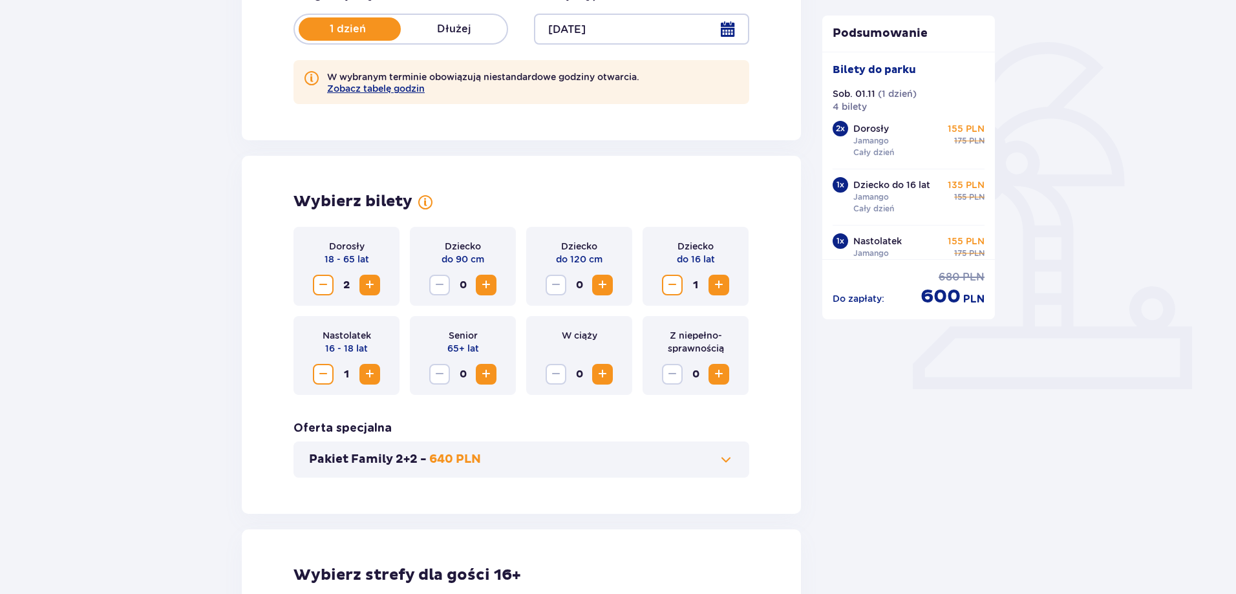
click at [372, 283] on span "Zwiększ" at bounding box center [370, 285] width 16 height 16
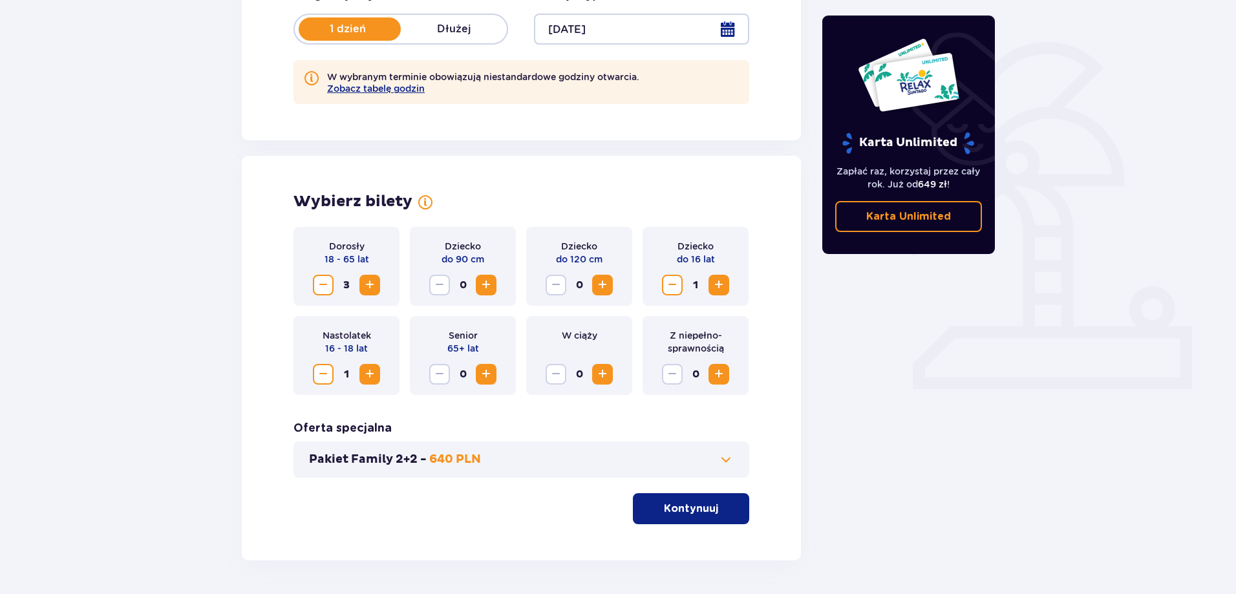
click at [325, 283] on span "Zmniejsz" at bounding box center [324, 285] width 16 height 16
click at [469, 456] on p "640 PLN" at bounding box center [455, 460] width 52 height 16
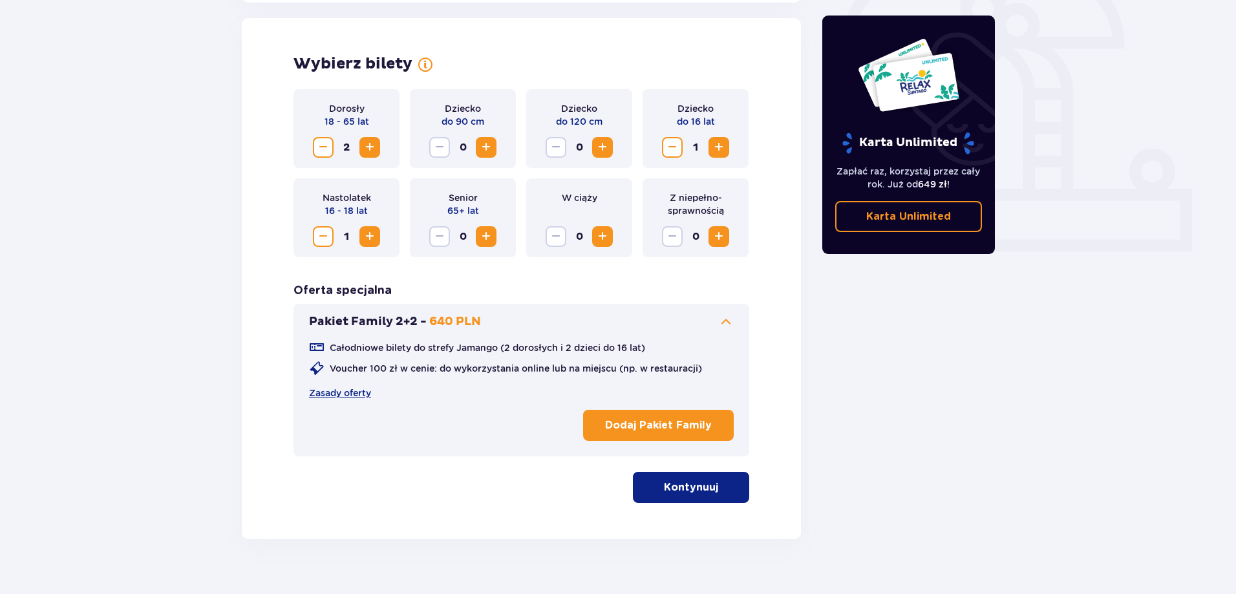
scroll to position [419, 0]
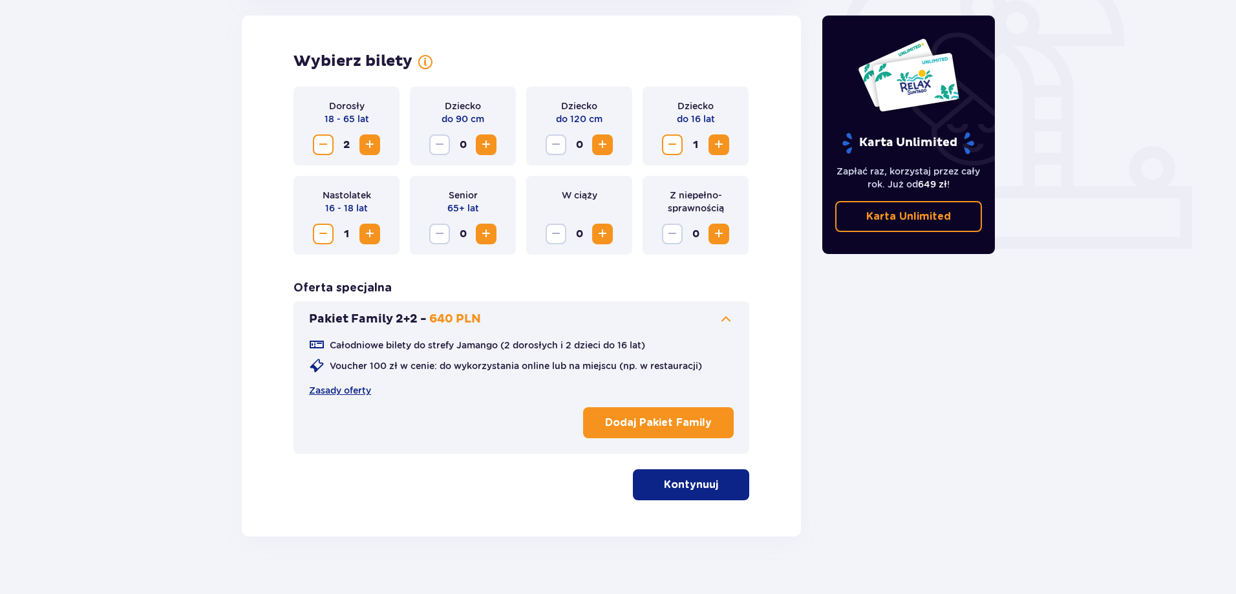
click at [646, 422] on p "Dodaj Pakiet Family" at bounding box center [658, 423] width 107 height 14
click at [680, 486] on p "Kontynuuj" at bounding box center [691, 485] width 54 height 14
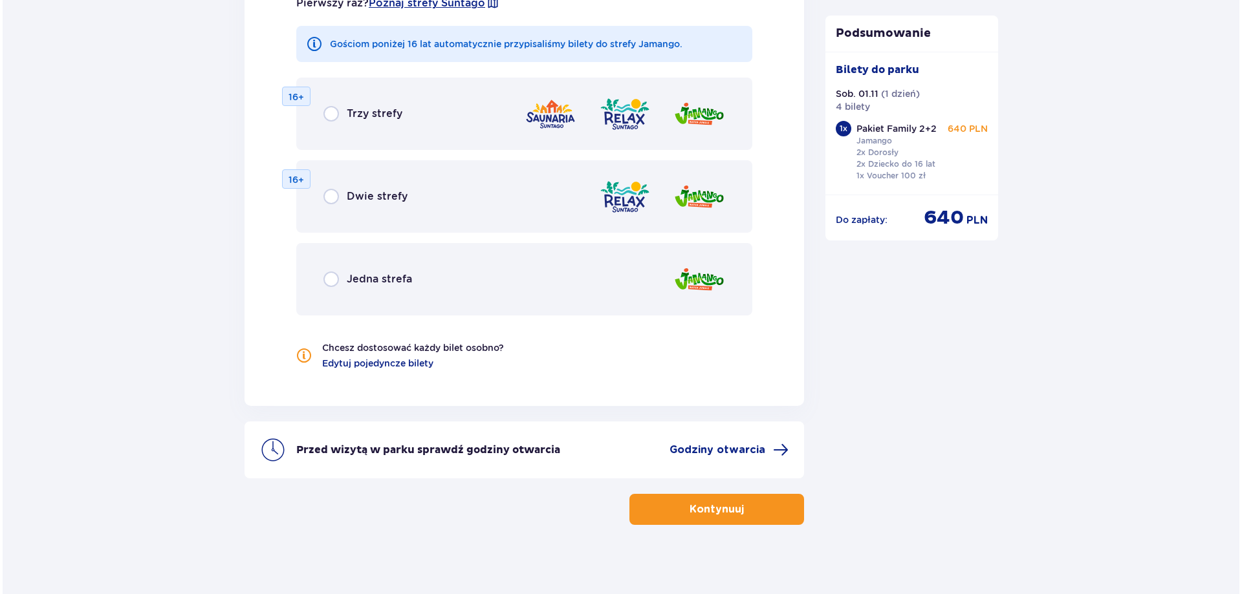
scroll to position [1431, 0]
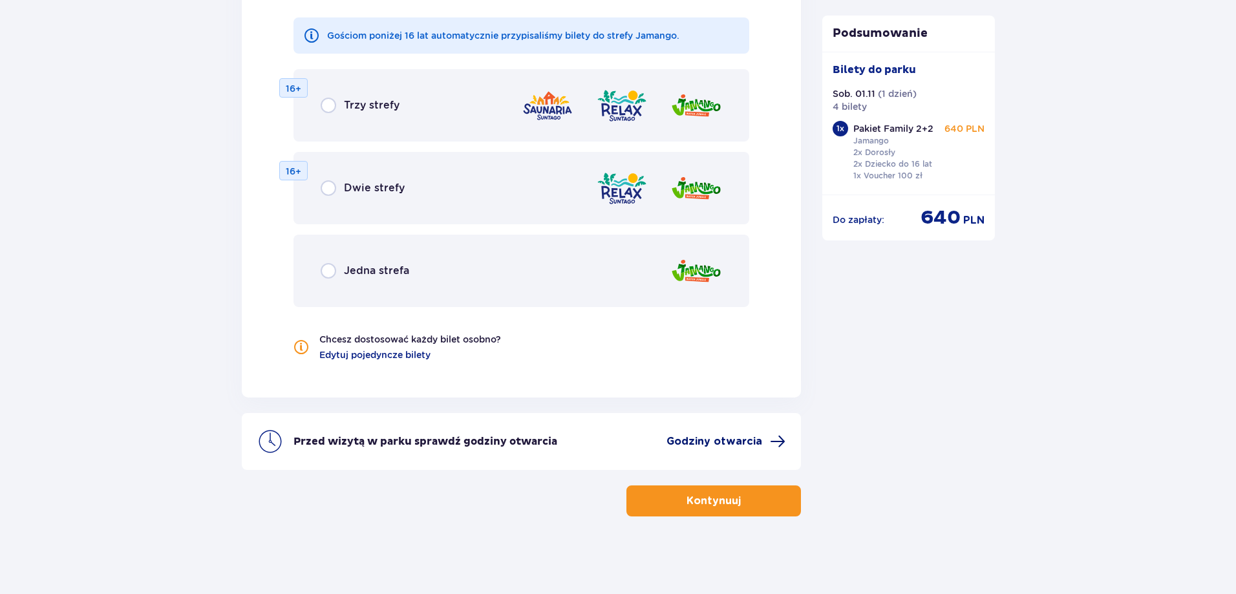
click at [713, 439] on span "Godziny otwarcia" at bounding box center [715, 442] width 96 height 14
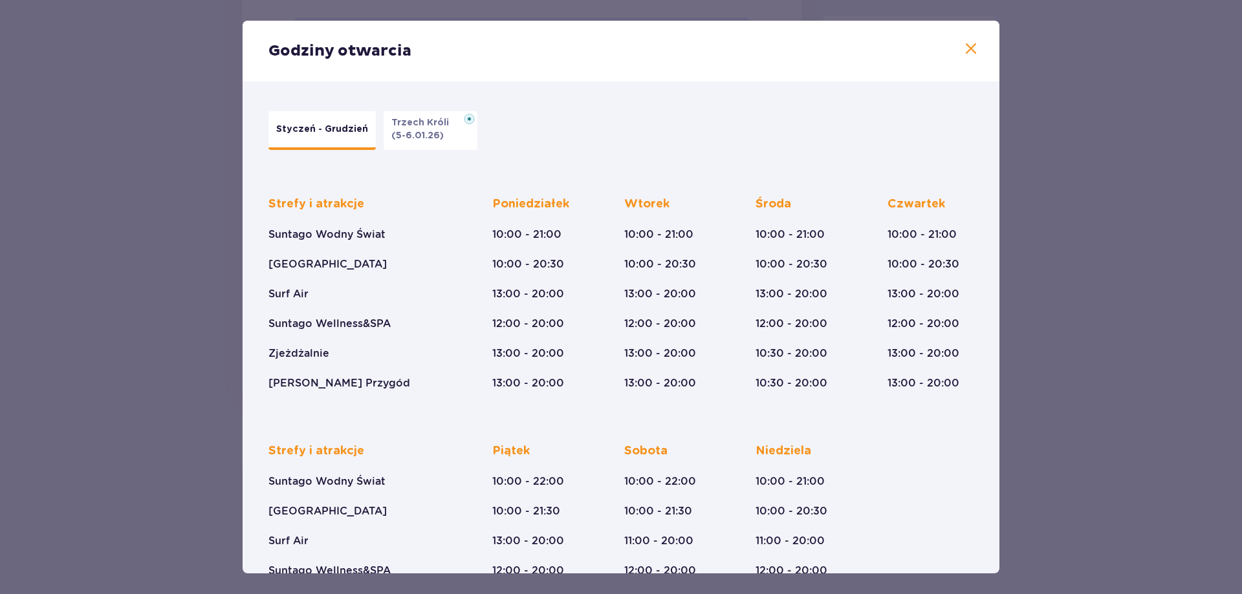
click at [443, 134] on button "Trzech Króli (5-6.01.26)" at bounding box center [430, 130] width 94 height 39
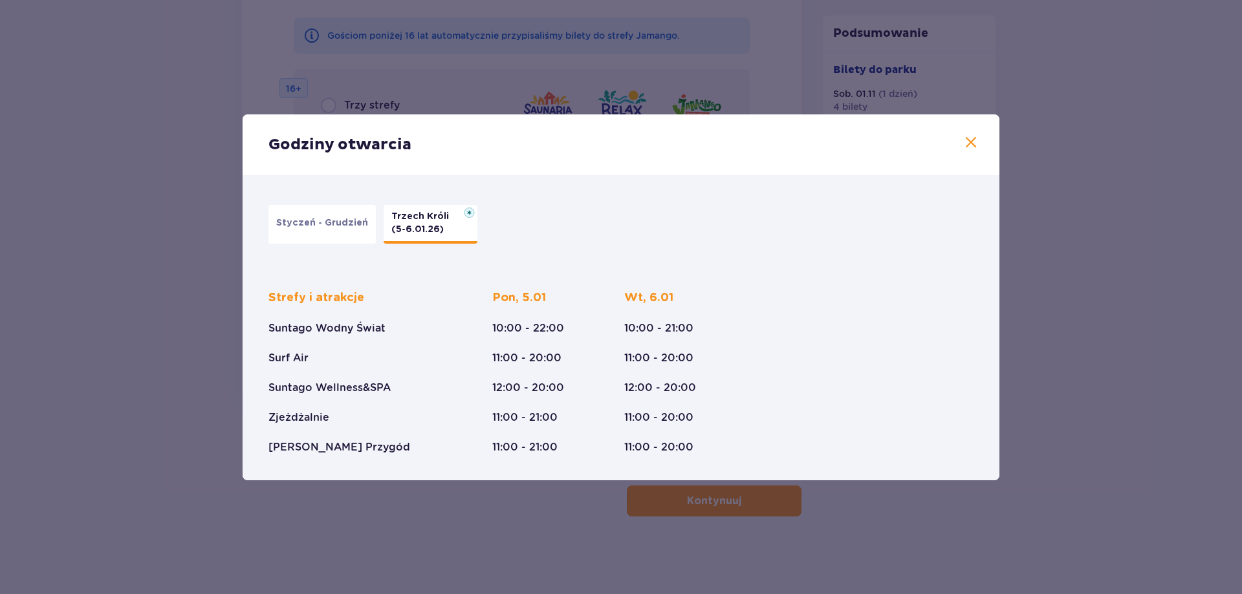
click at [306, 222] on p "Styczeń - Grudzień" at bounding box center [322, 223] width 92 height 13
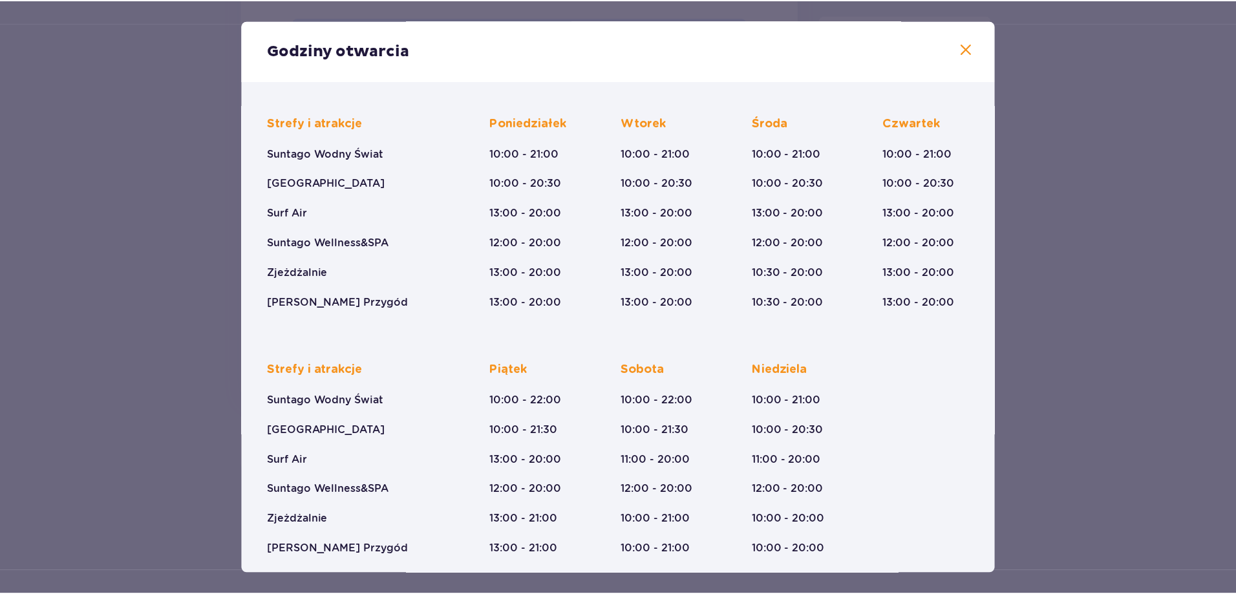
scroll to position [90, 0]
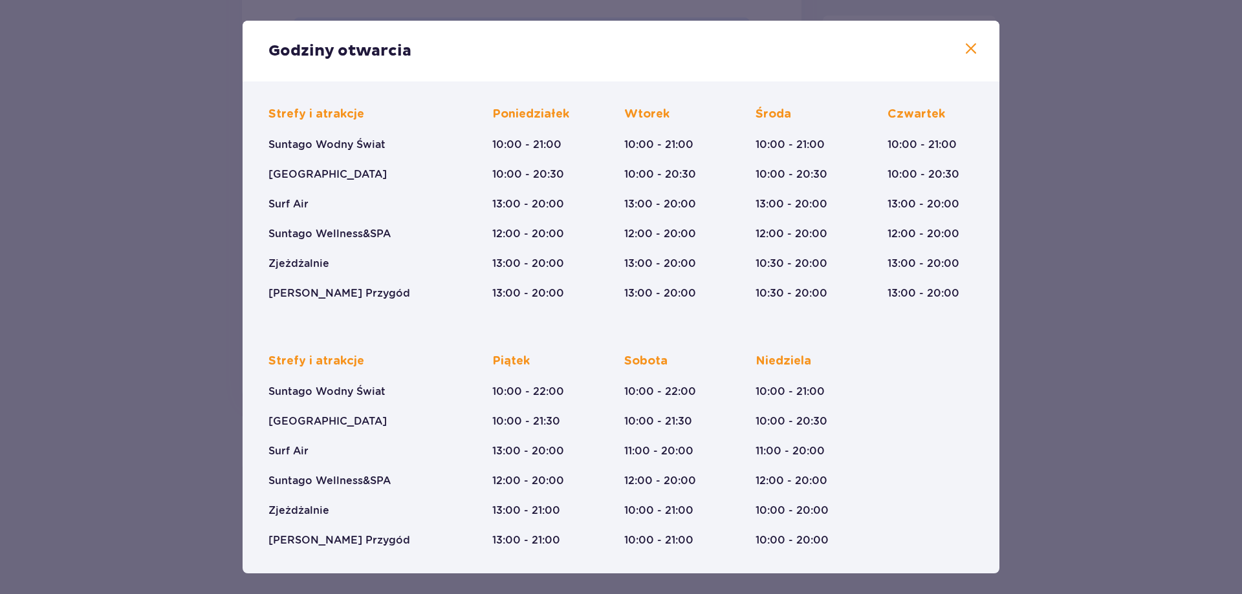
click at [968, 43] on span at bounding box center [971, 49] width 16 height 16
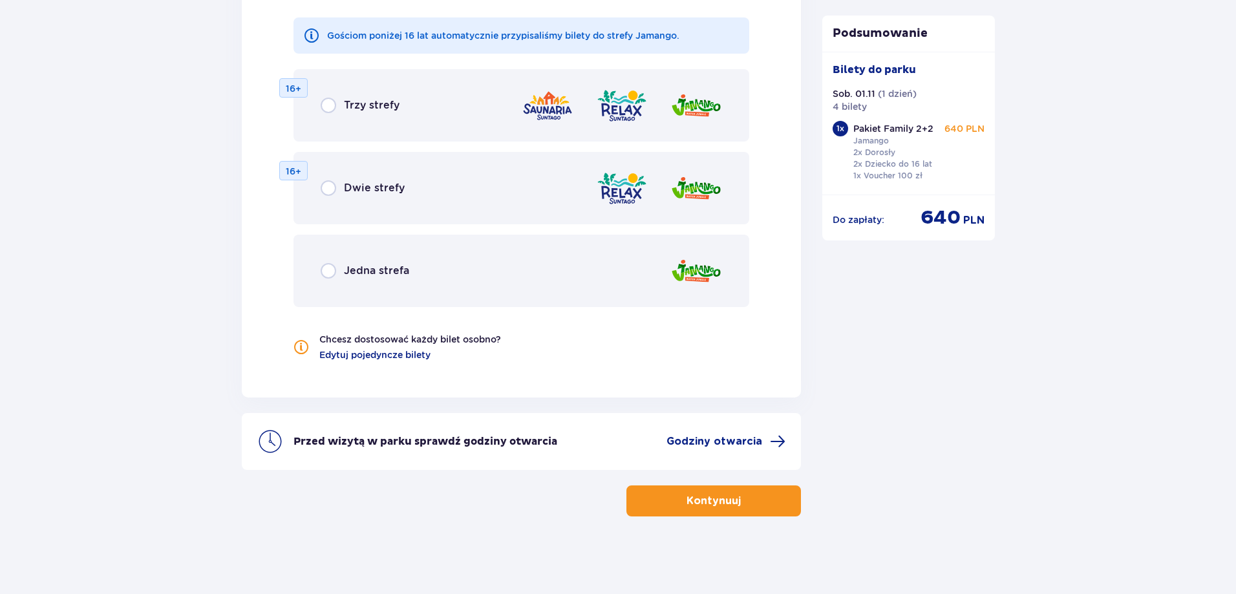
click at [733, 499] on button "Kontynuuj" at bounding box center [714, 501] width 175 height 31
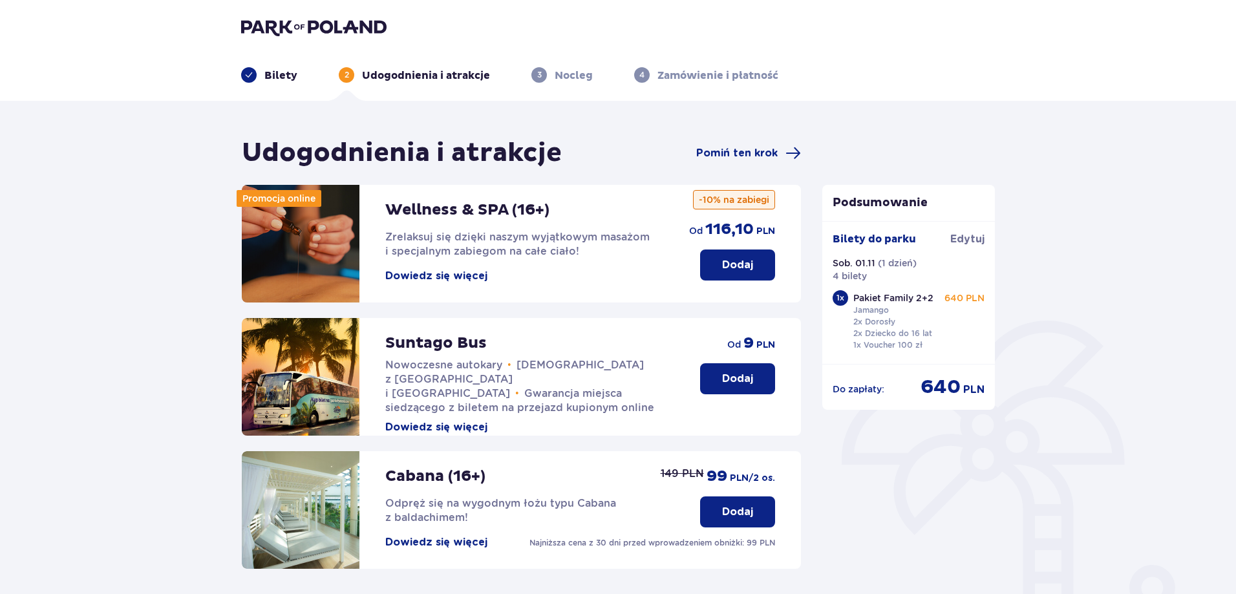
click at [266, 81] on p "Bilety" at bounding box center [280, 76] width 33 height 14
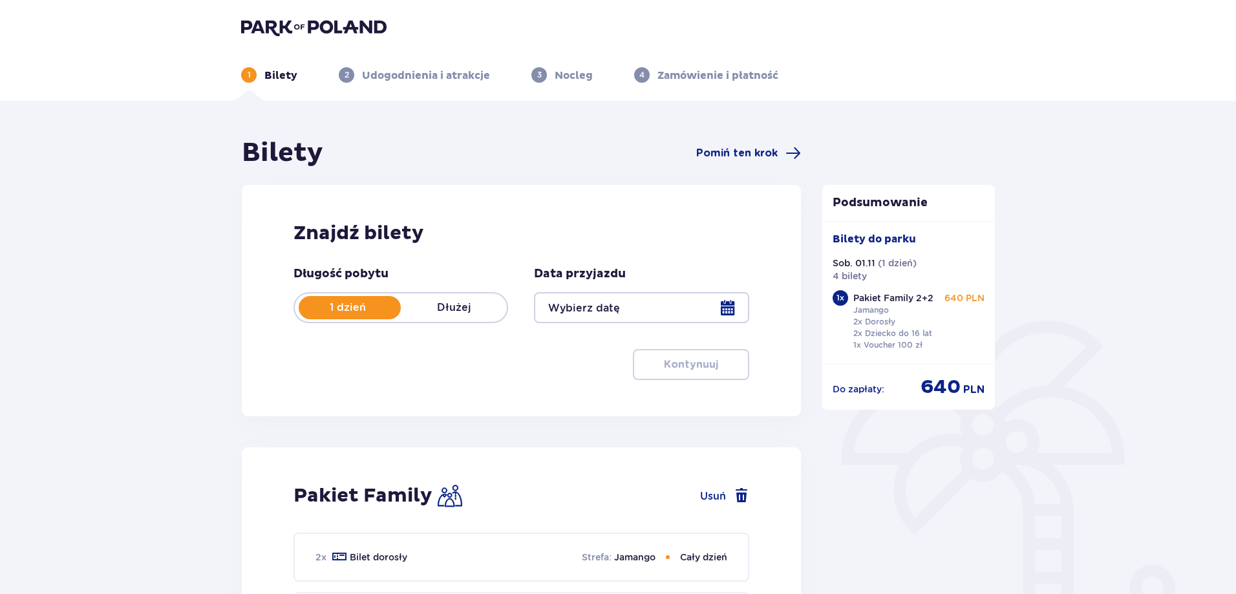
type input "01.11.25"
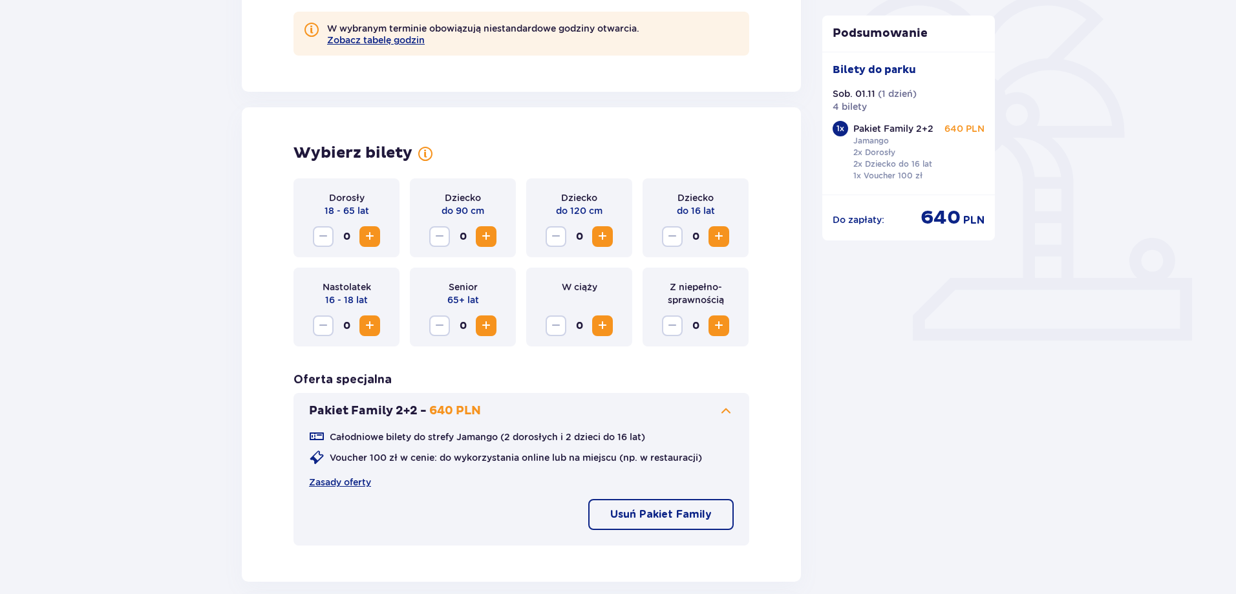
scroll to position [582, 0]
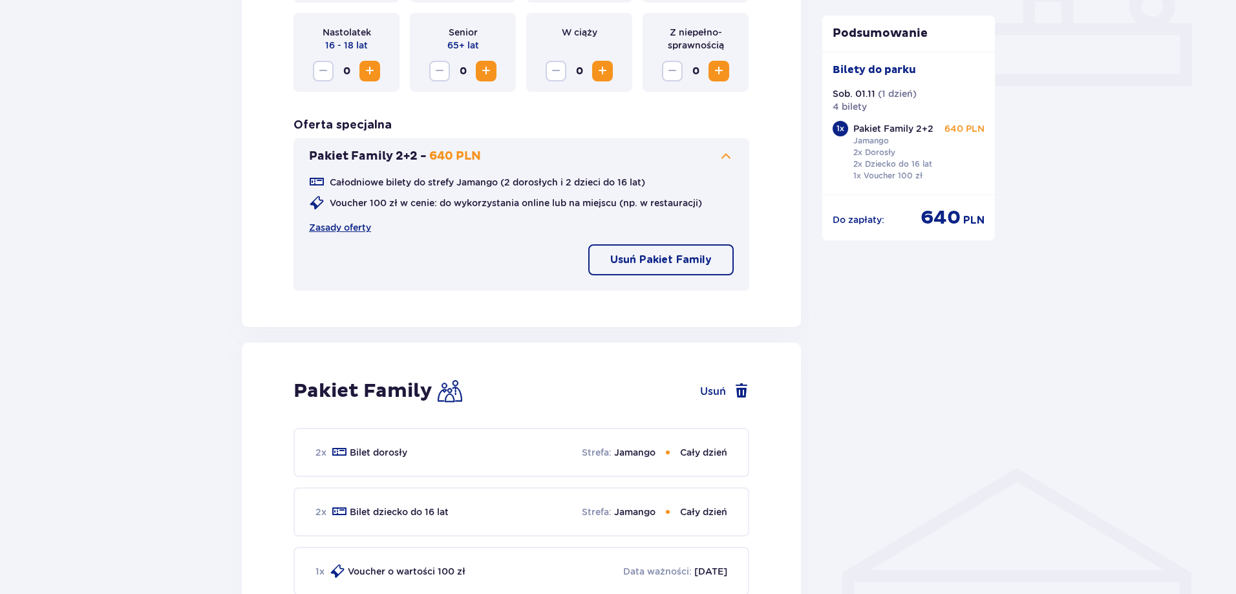
click at [404, 153] on p "Pakiet Family 2+2 -" at bounding box center [368, 157] width 118 height 16
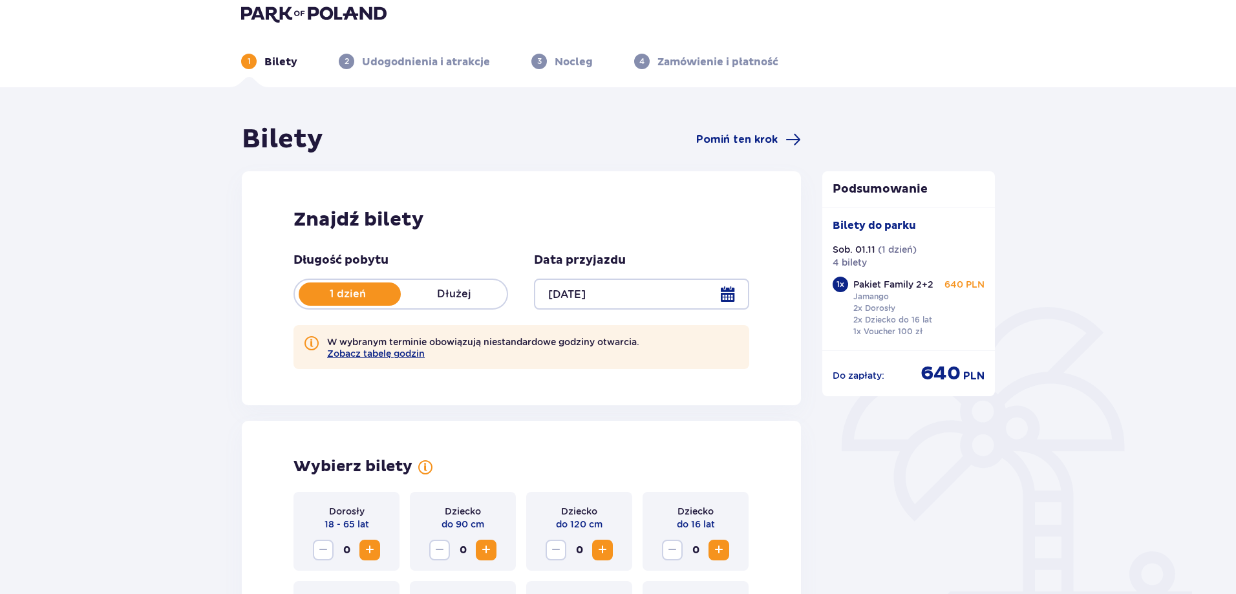
scroll to position [0, 0]
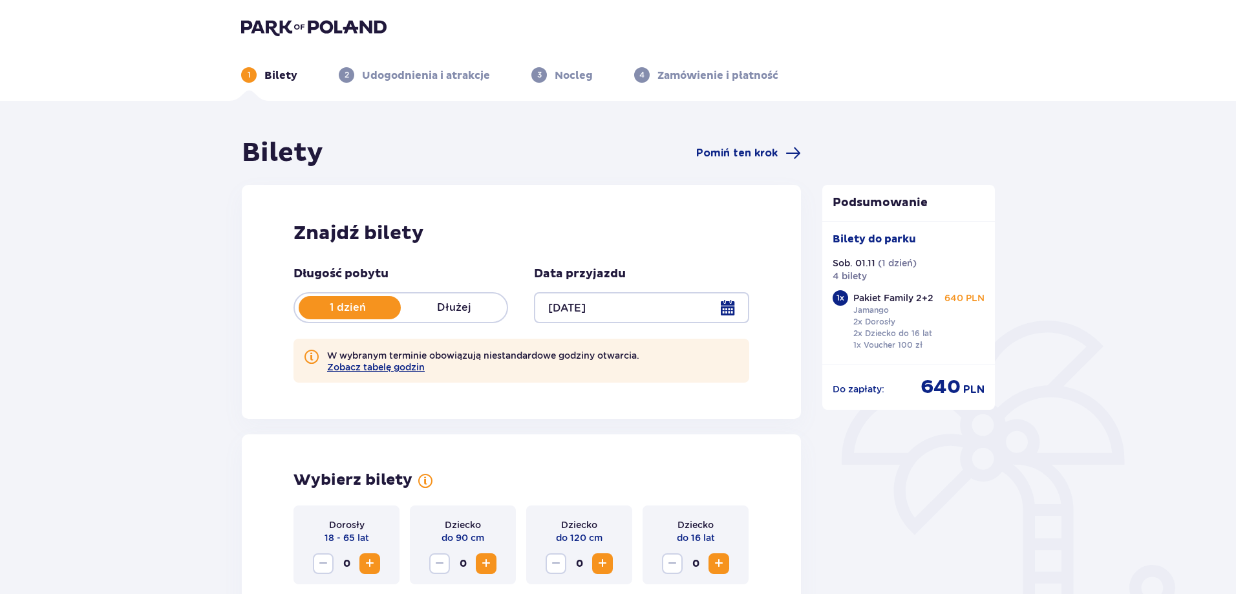
click at [279, 21] on img at bounding box center [313, 27] width 145 height 18
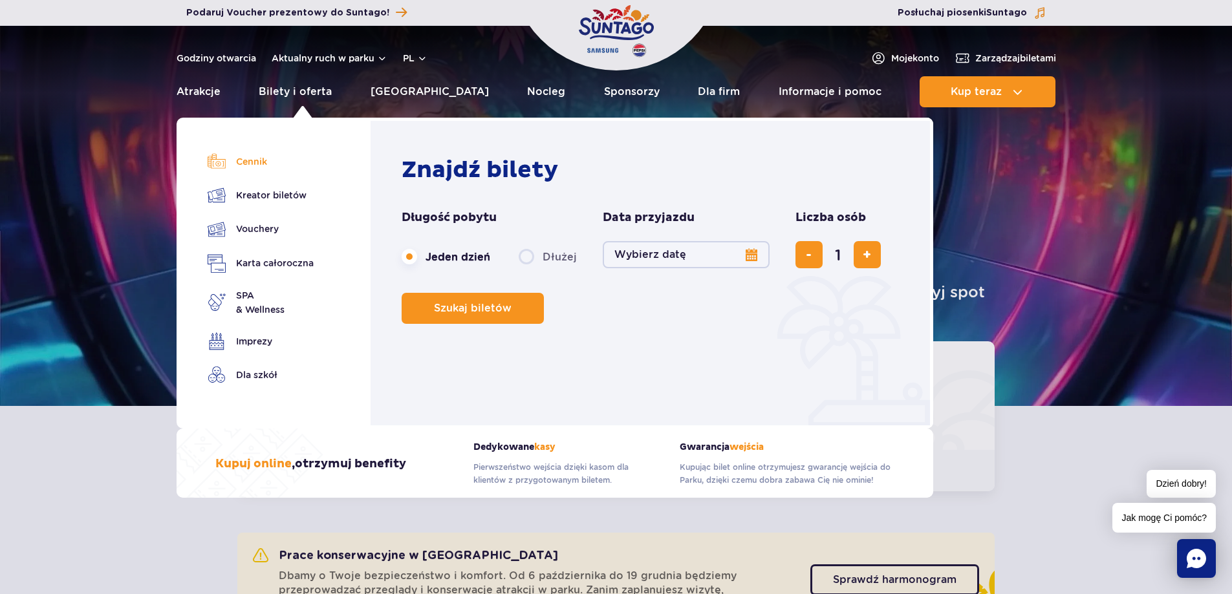
click at [259, 156] on link "Cennik" at bounding box center [261, 162] width 106 height 18
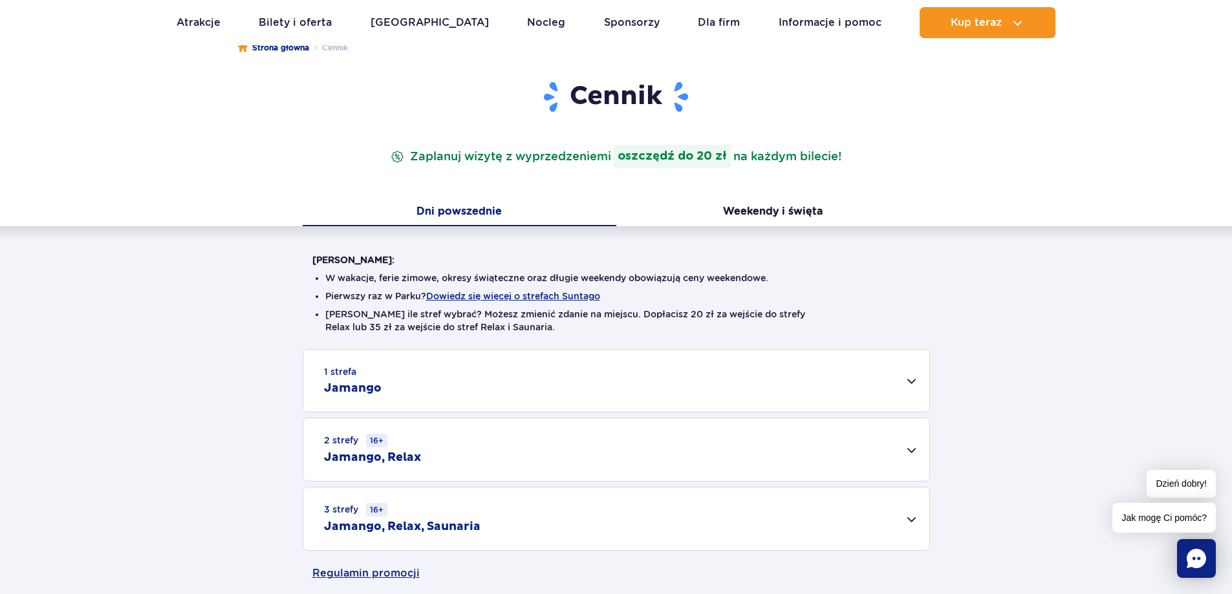
click at [905, 388] on div "1 strefa Jamango" at bounding box center [616, 381] width 626 height 62
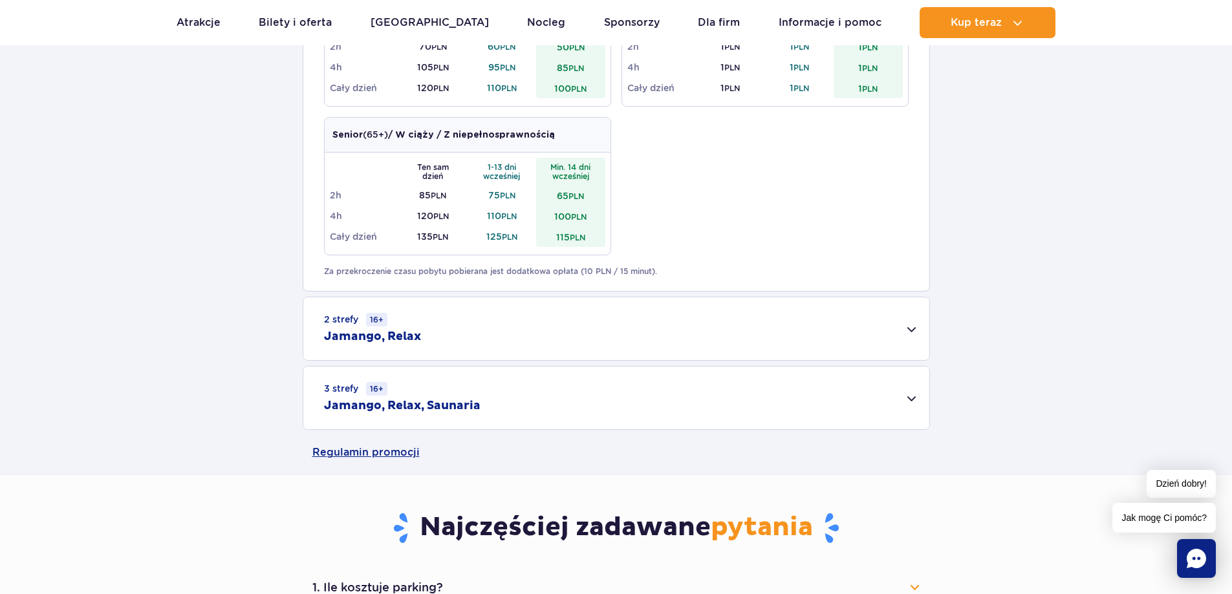
scroll to position [1035, 0]
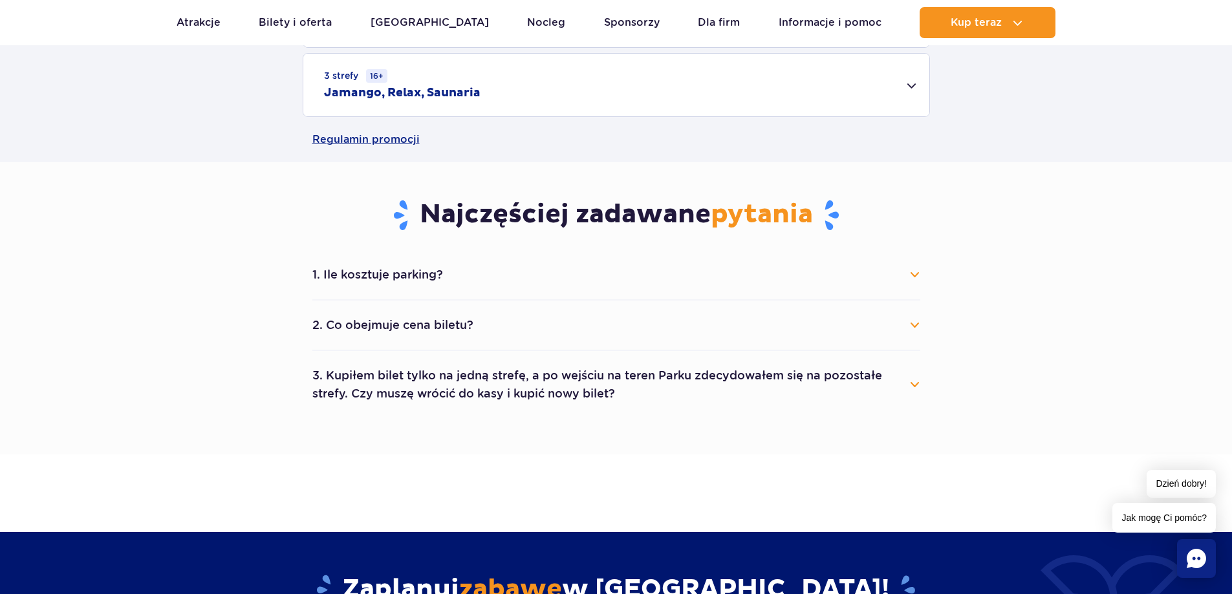
click at [402, 268] on button "1. Ile kosztuje parking?" at bounding box center [616, 275] width 608 height 28
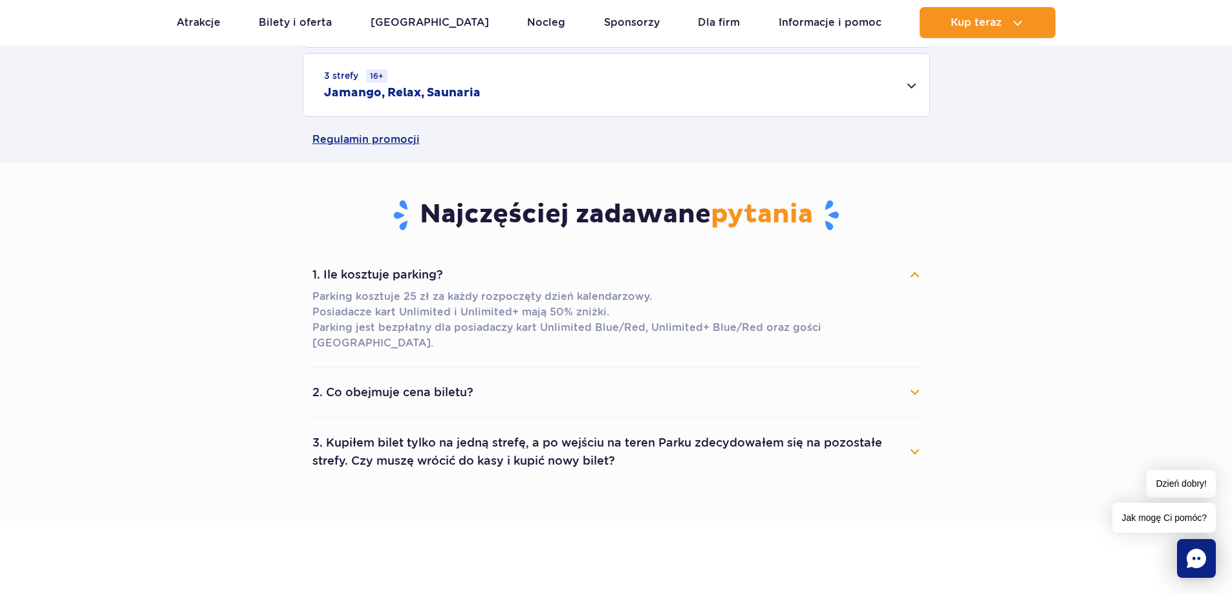
click at [418, 378] on button "2. Co obejmuje cena biletu?" at bounding box center [616, 392] width 608 height 28
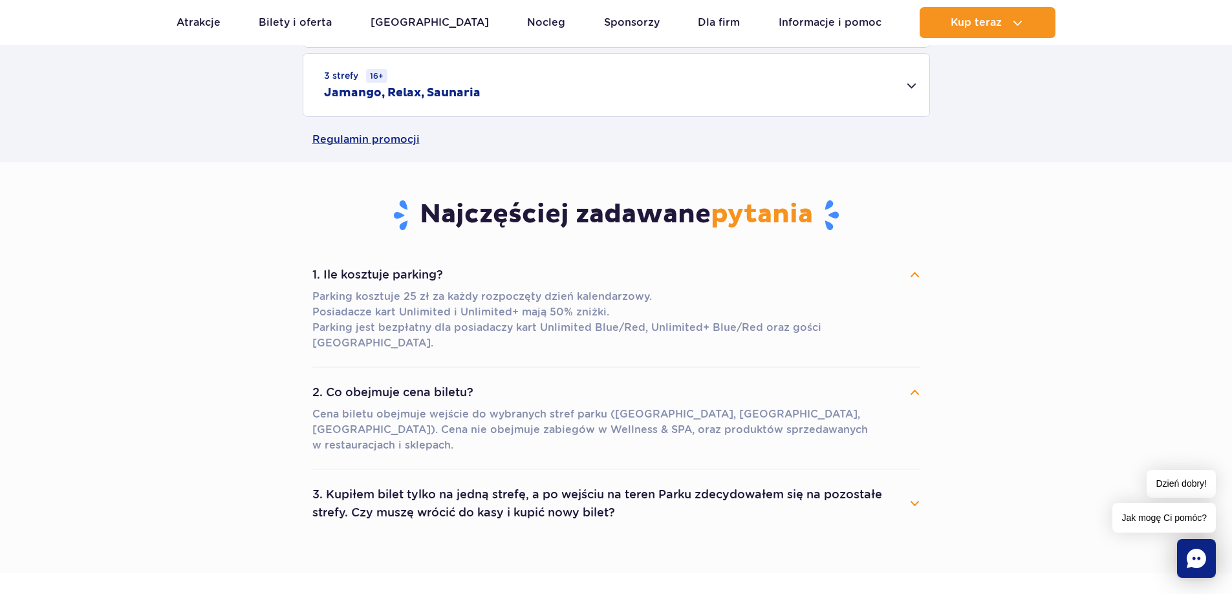
click at [484, 486] on button "3. Kupiłem bilet tylko na jedną strefę, a po wejściu na teren Parku zdecydowałe…" at bounding box center [616, 503] width 608 height 47
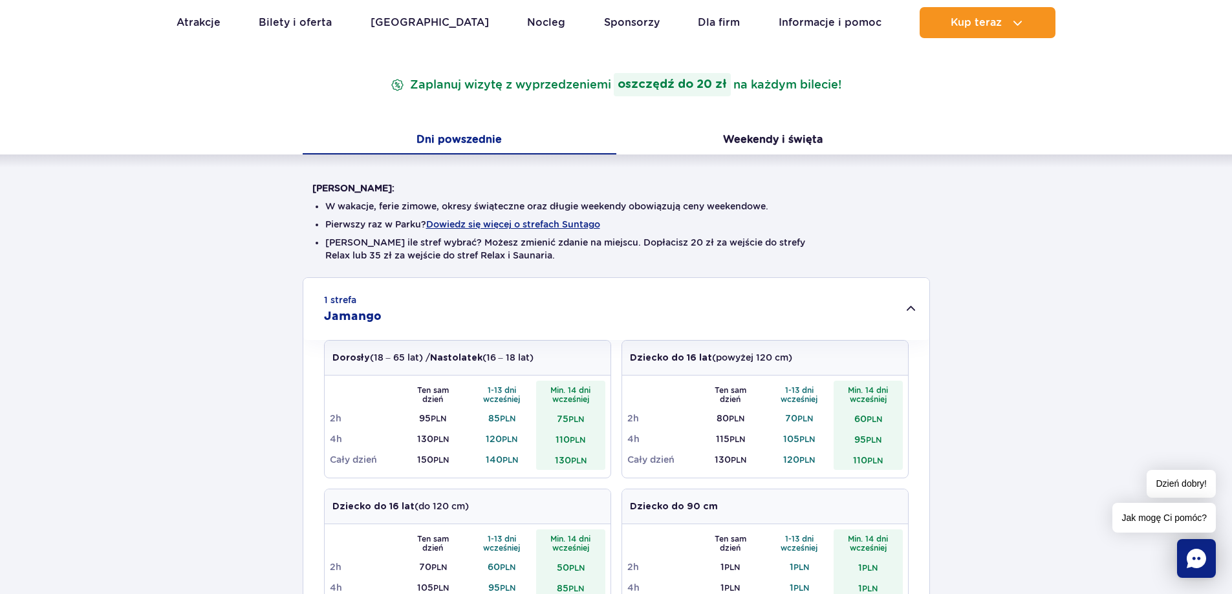
scroll to position [0, 0]
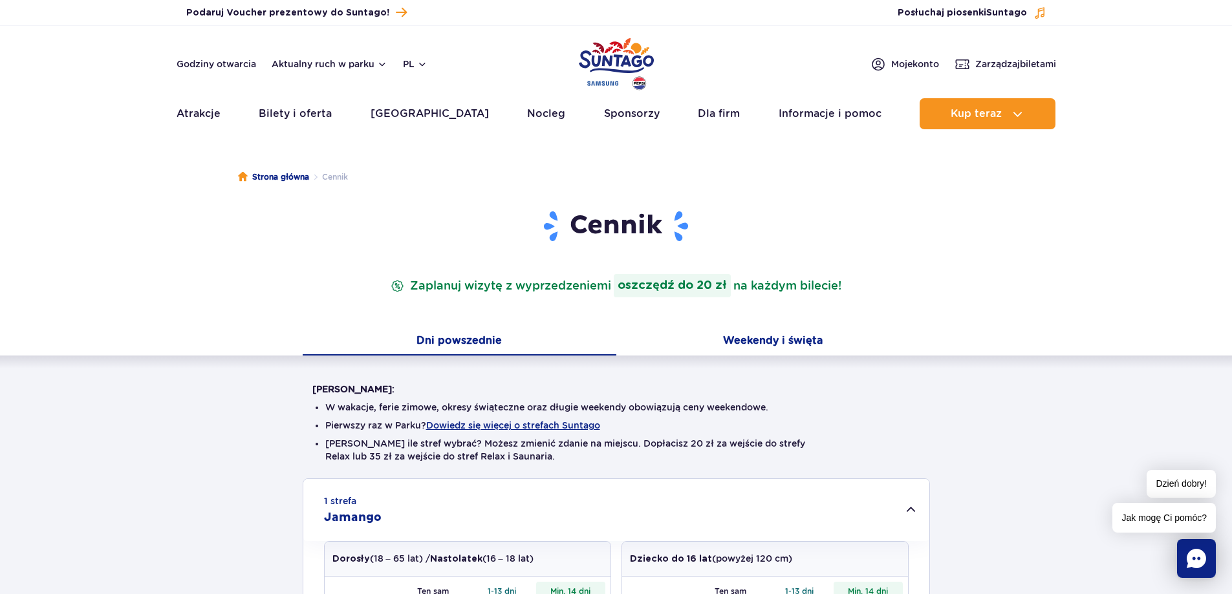
click at [774, 340] on button "Weekendy i święta" at bounding box center [773, 342] width 314 height 27
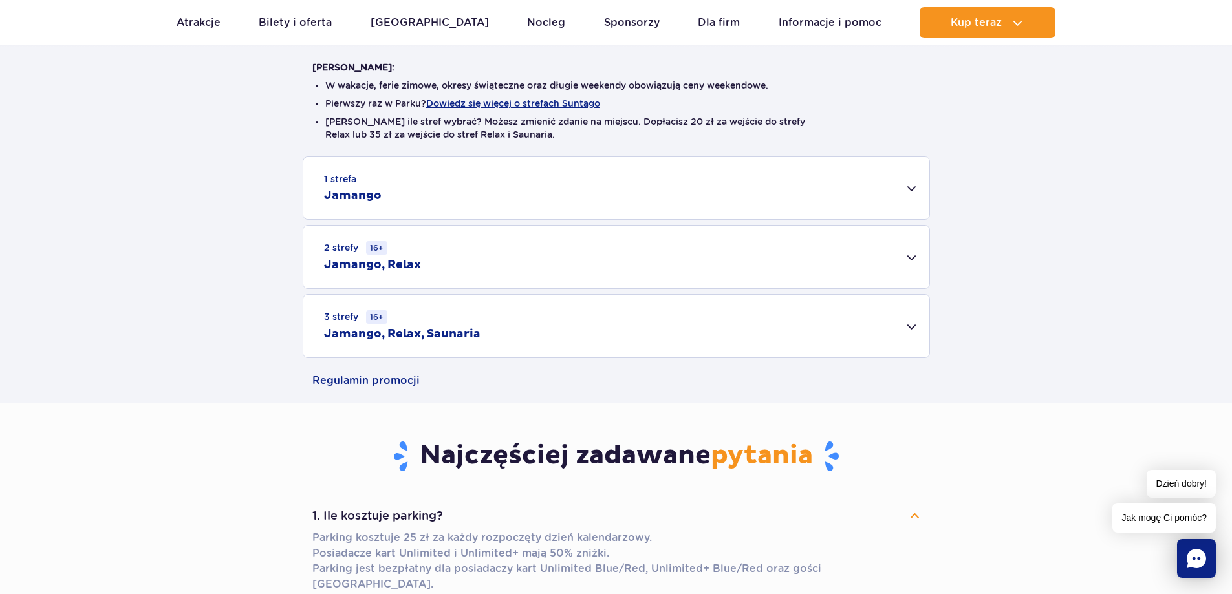
scroll to position [323, 0]
click at [409, 191] on div "1 strefa Jamango" at bounding box center [616, 187] width 626 height 62
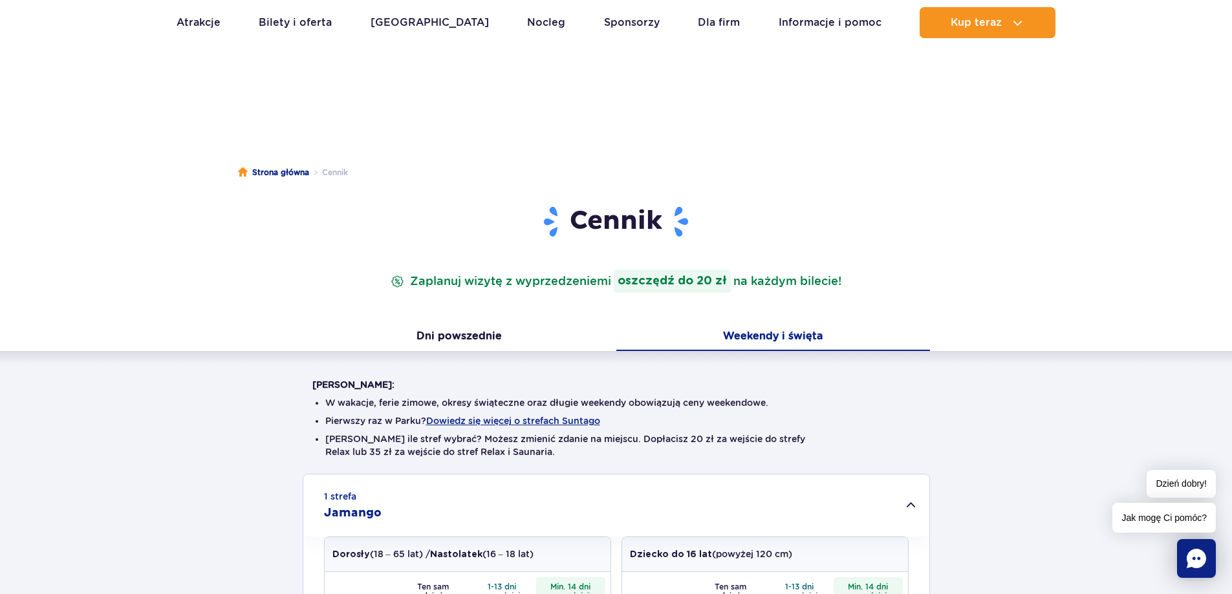
scroll to position [0, 0]
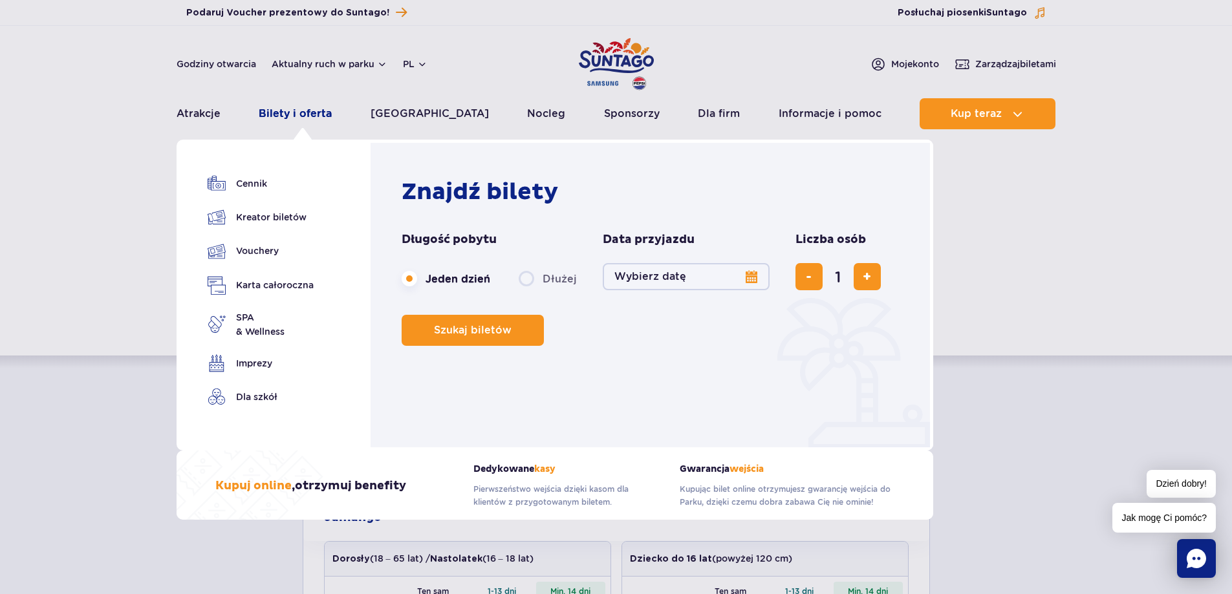
click at [296, 111] on link "Bilety i oferta" at bounding box center [295, 113] width 73 height 31
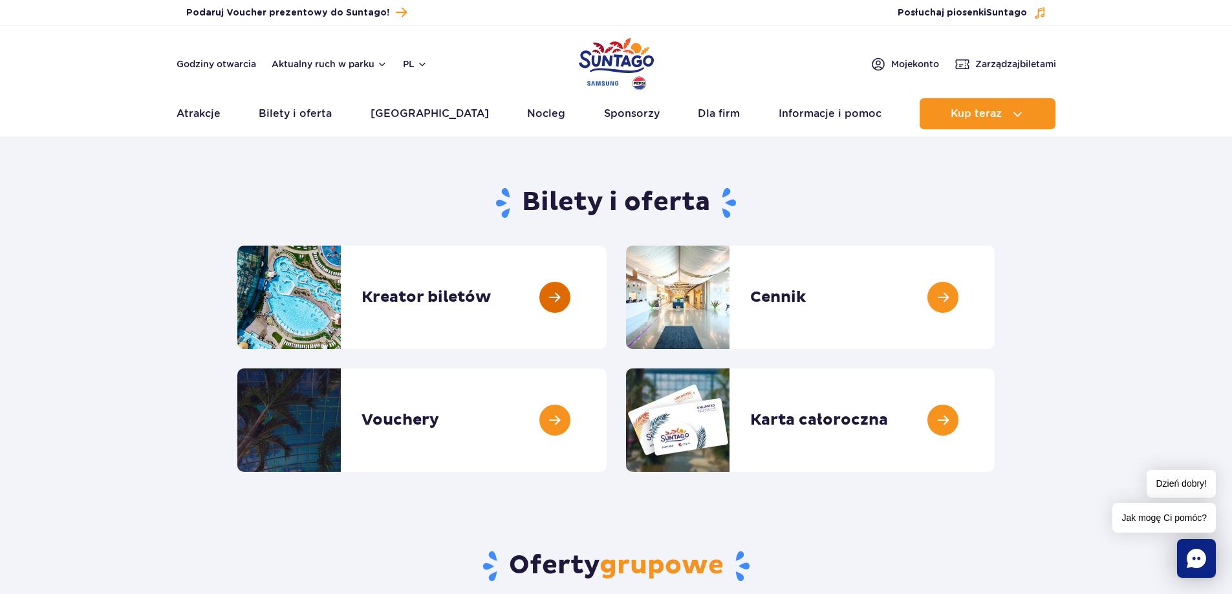
click at [607, 297] on link at bounding box center [607, 297] width 0 height 103
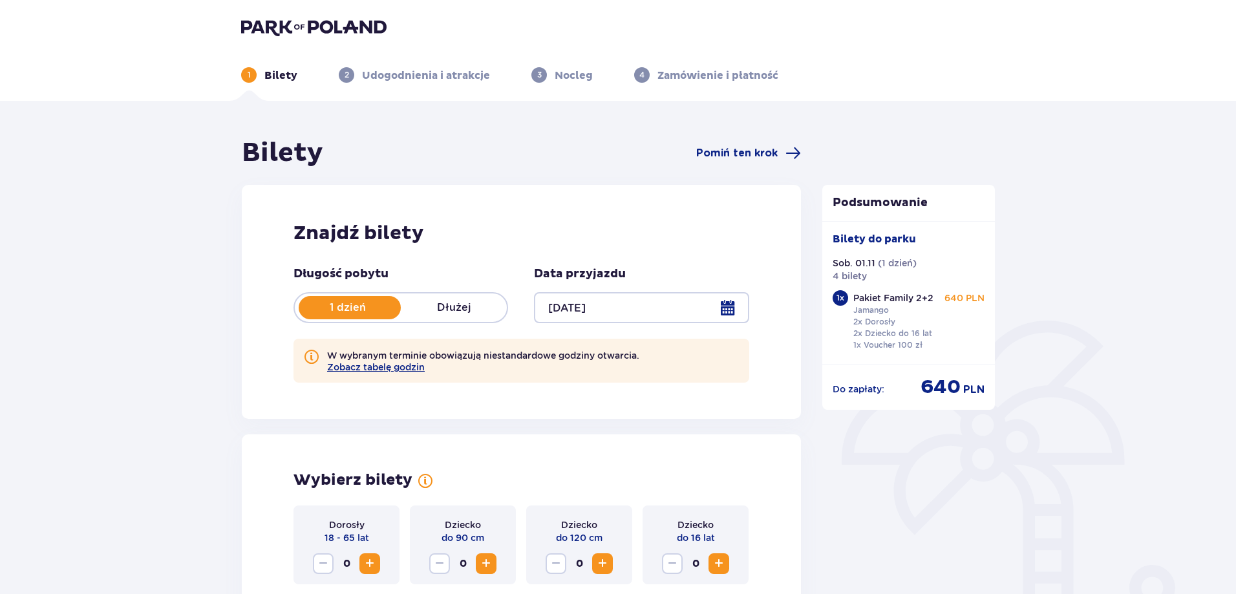
click at [722, 313] on div at bounding box center [641, 307] width 215 height 31
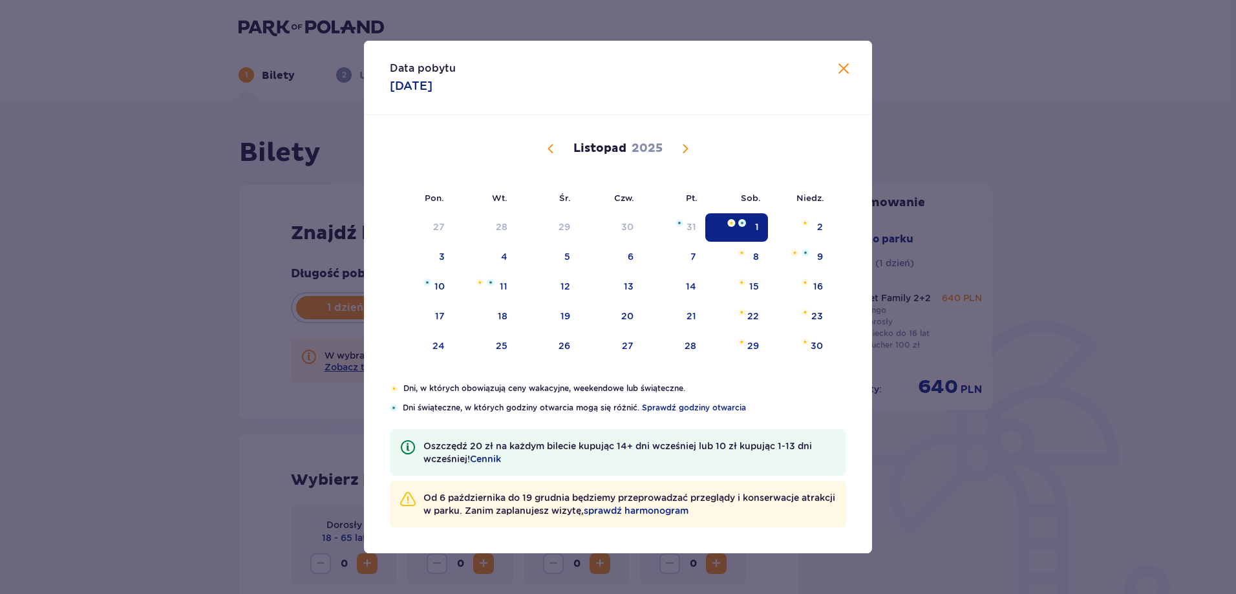
click at [732, 301] on div "15" at bounding box center [737, 287] width 63 height 28
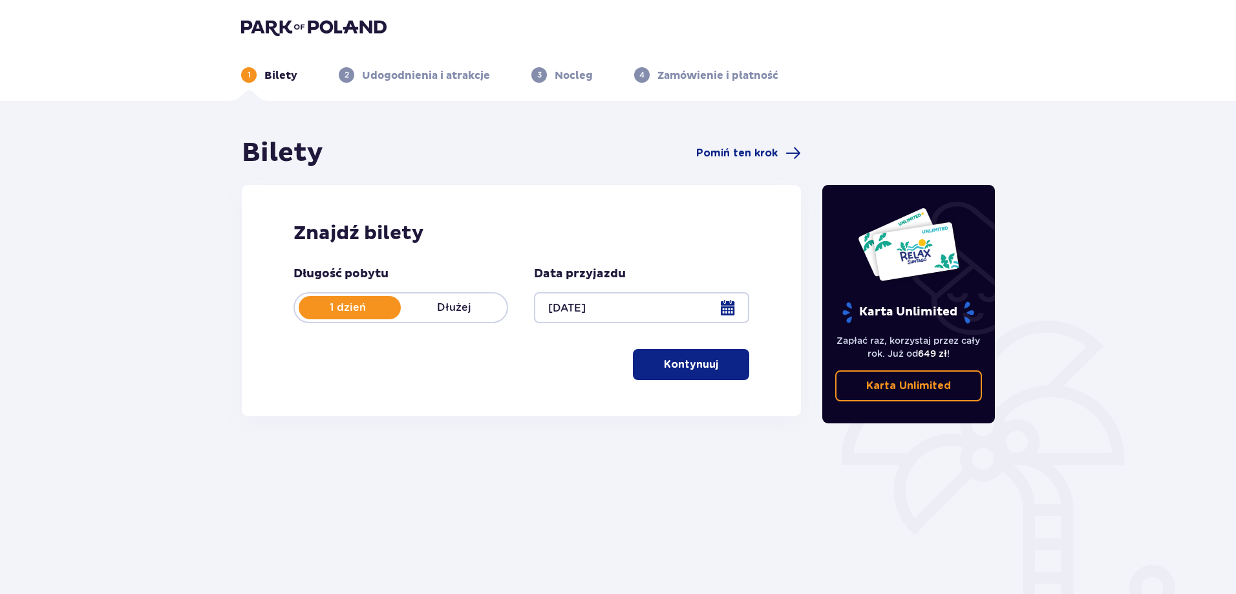
click at [728, 315] on div at bounding box center [641, 307] width 215 height 31
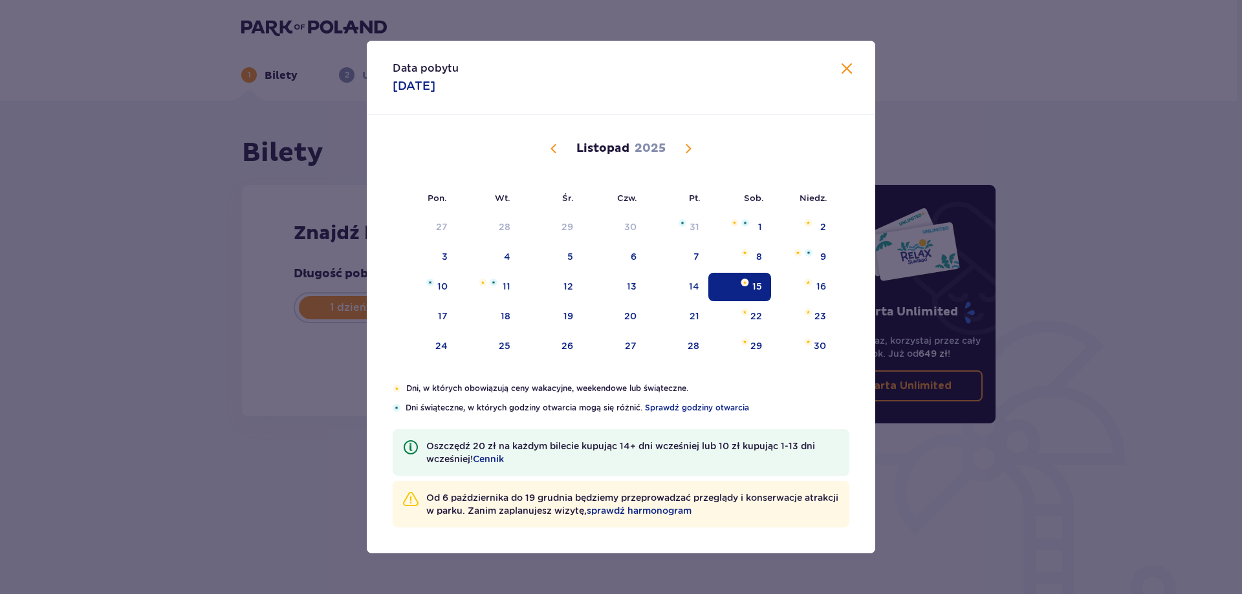
click at [546, 147] on span "Poprzedni miesiąc" at bounding box center [554, 149] width 16 height 16
click at [693, 342] on div "31" at bounding box center [696, 345] width 10 height 13
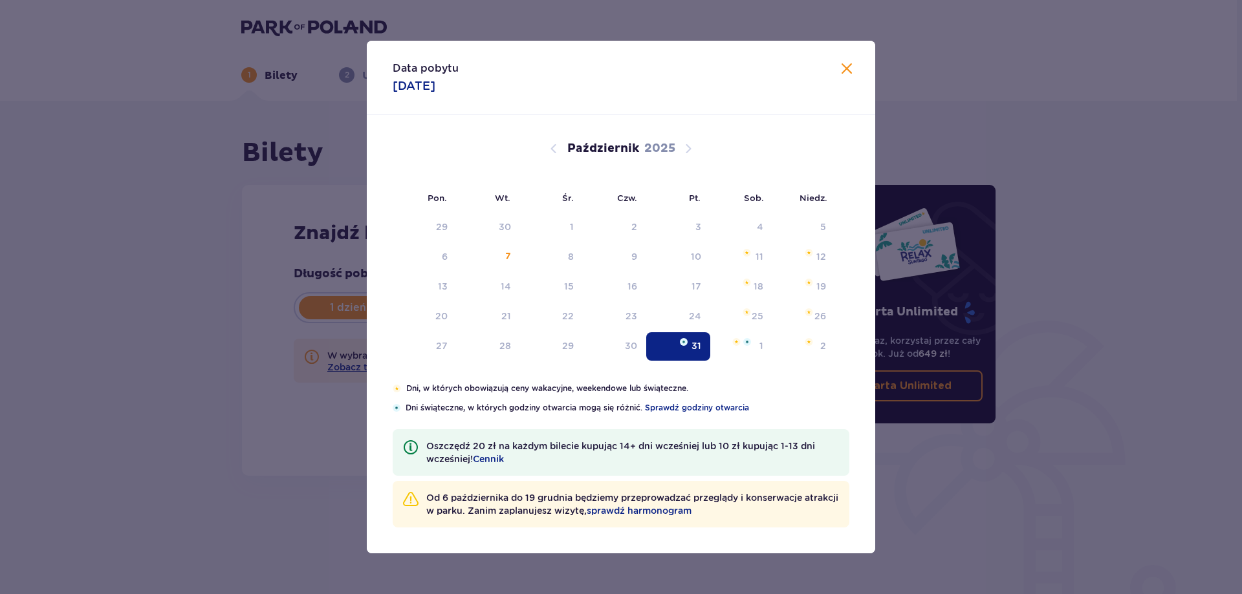
type input "[DATE]"
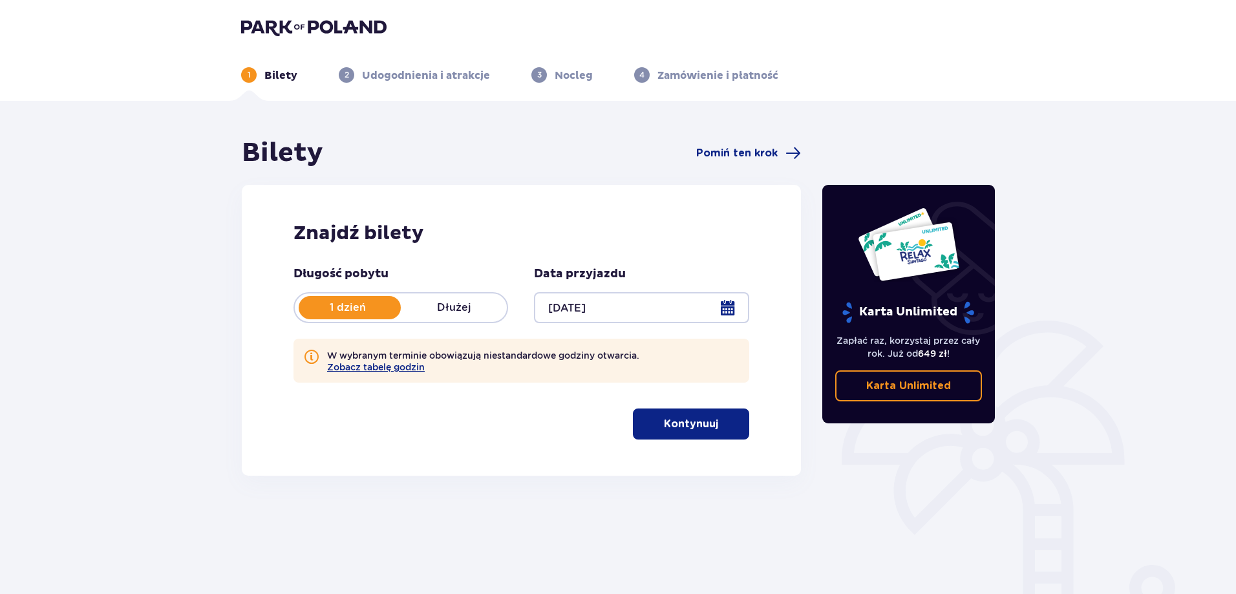
click at [687, 428] on p "Kontynuuj" at bounding box center [691, 424] width 54 height 14
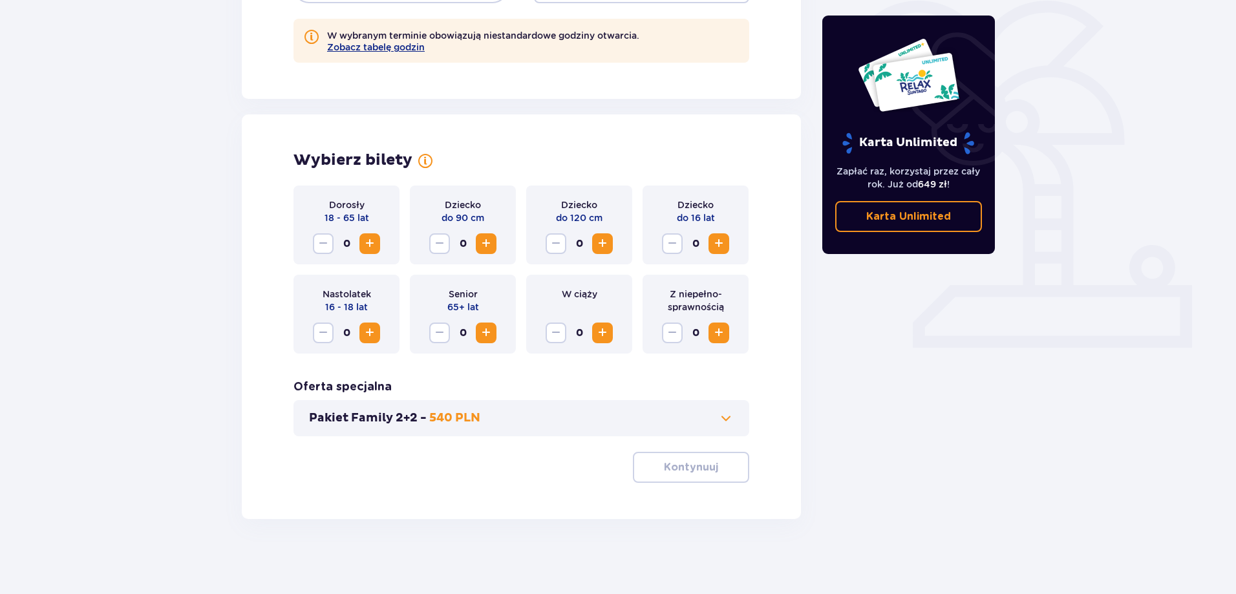
scroll to position [323, 0]
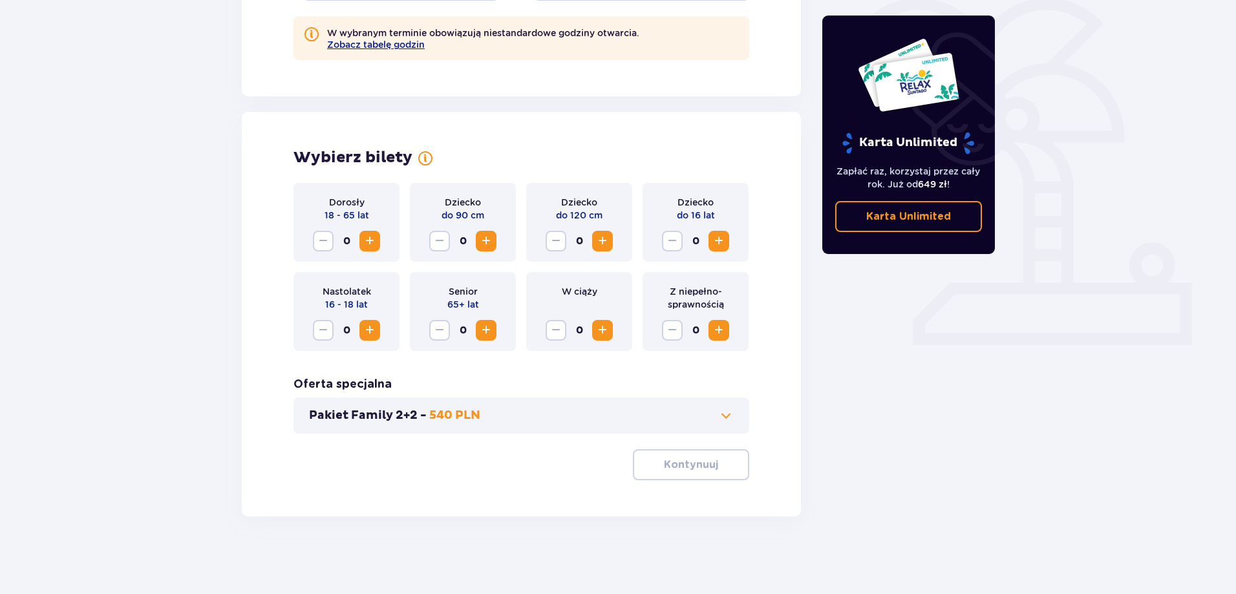
click at [372, 240] on span "Zwiększ" at bounding box center [370, 241] width 16 height 16
click at [372, 334] on span "Zwiększ" at bounding box center [370, 331] width 16 height 16
click at [723, 244] on span "Zwiększ" at bounding box center [719, 241] width 16 height 16
click at [701, 466] on p "Kontynuuj" at bounding box center [691, 465] width 54 height 14
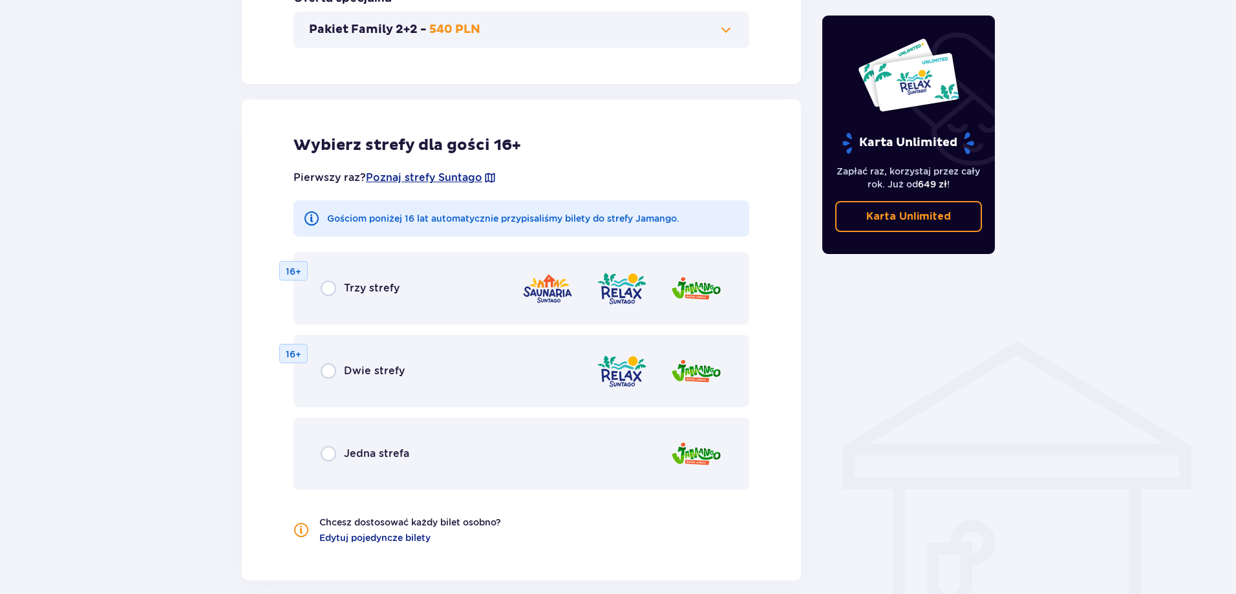
scroll to position [777, 0]
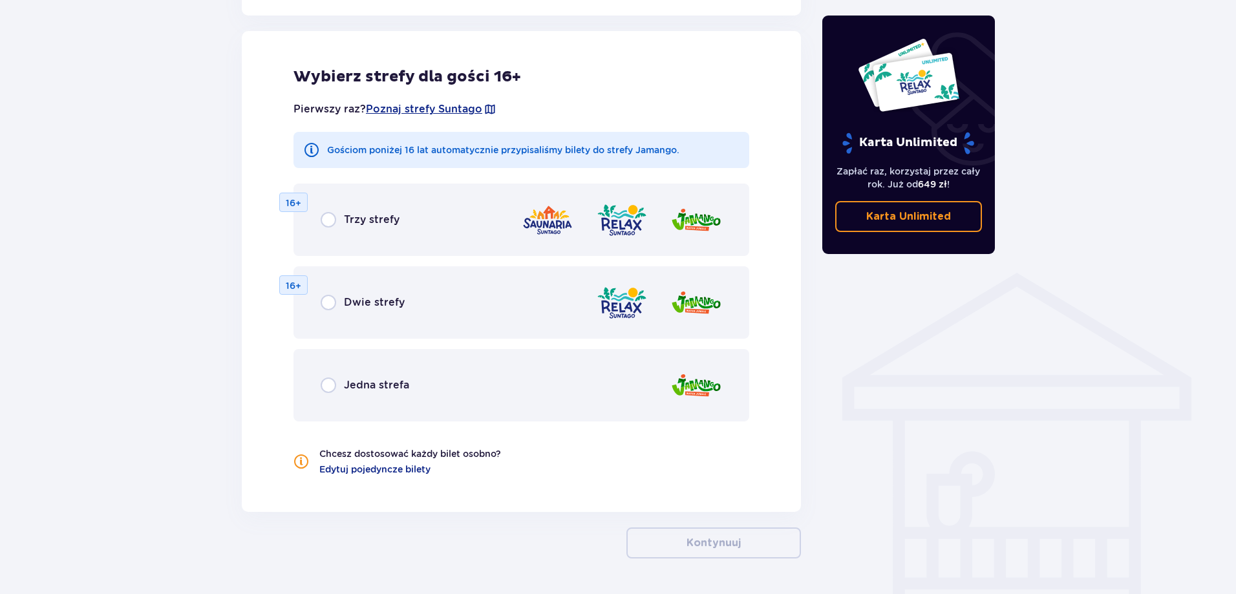
click at [332, 389] on input "radio" at bounding box center [329, 386] width 16 height 16
radio input "true"
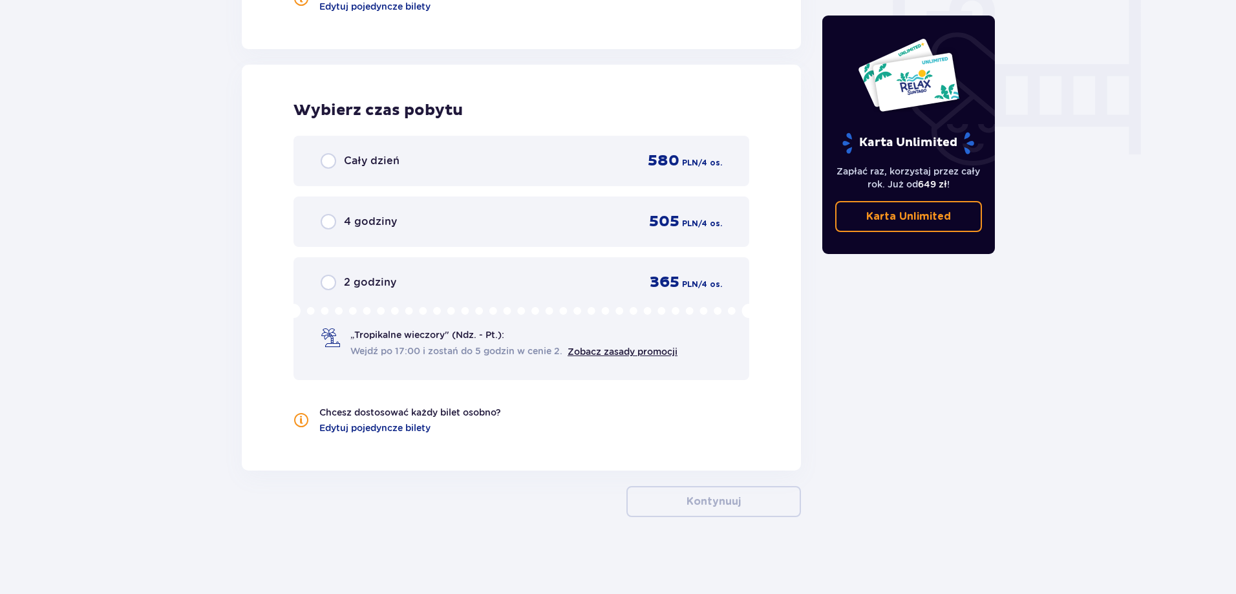
scroll to position [1241, 0]
click at [333, 158] on input "radio" at bounding box center [329, 161] width 16 height 16
radio input "true"
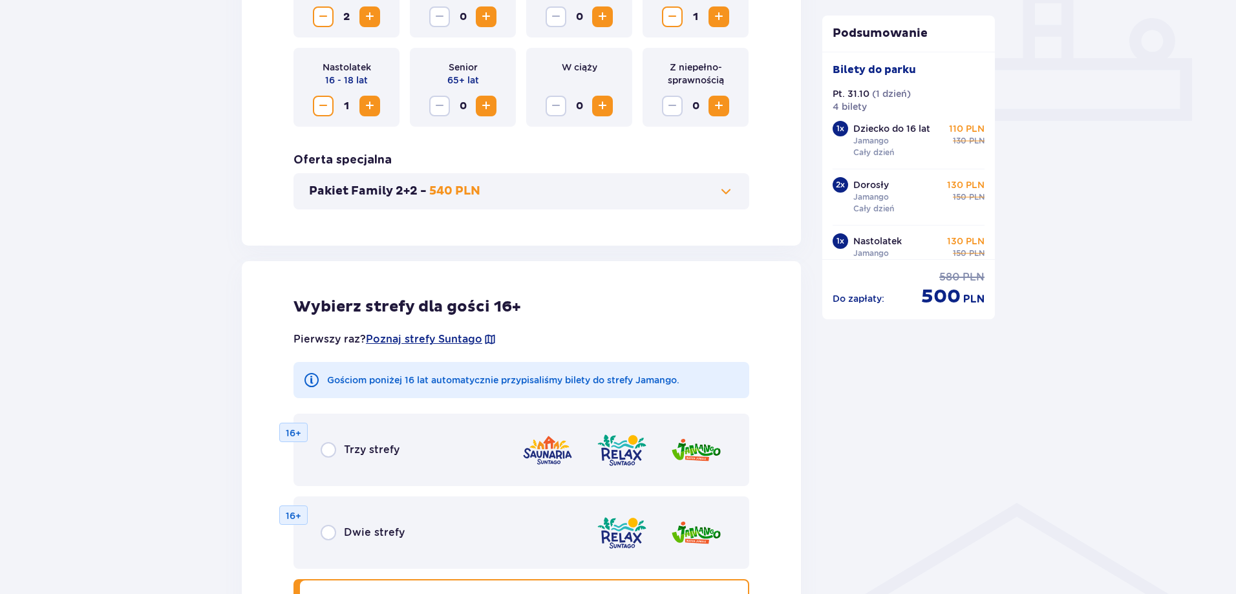
scroll to position [473, 0]
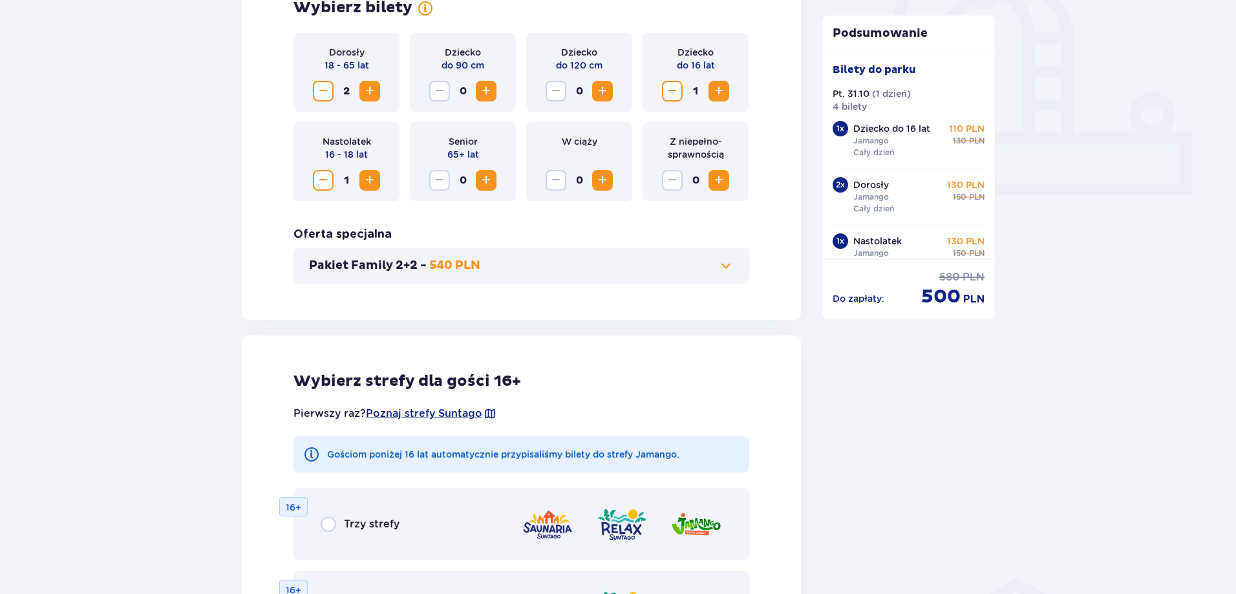
click at [722, 265] on span at bounding box center [726, 266] width 16 height 16
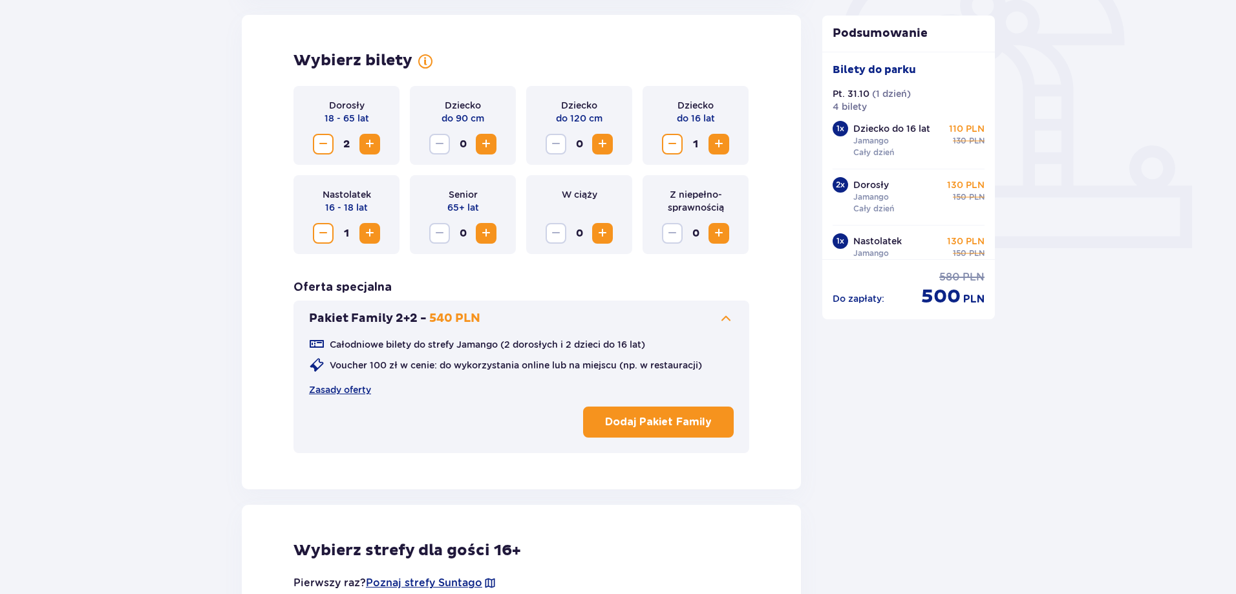
scroll to position [419, 0]
drag, startPoint x: 725, startPoint y: 318, endPoint x: 734, endPoint y: 327, distance: 12.8
click at [725, 319] on span at bounding box center [726, 320] width 16 height 16
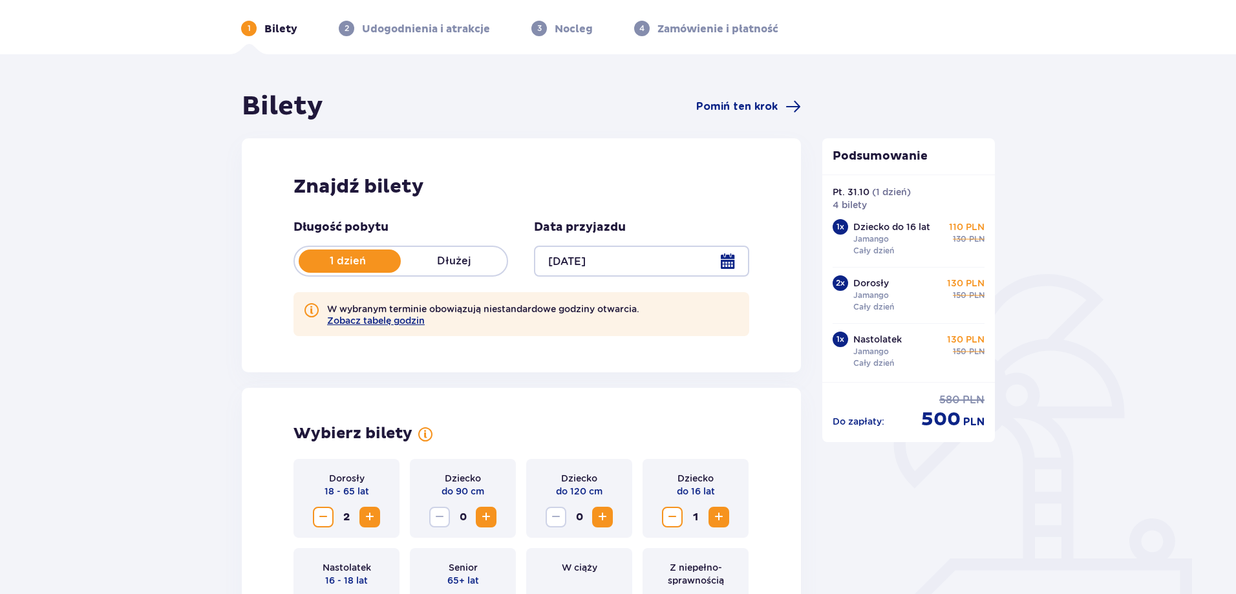
scroll to position [31, 0]
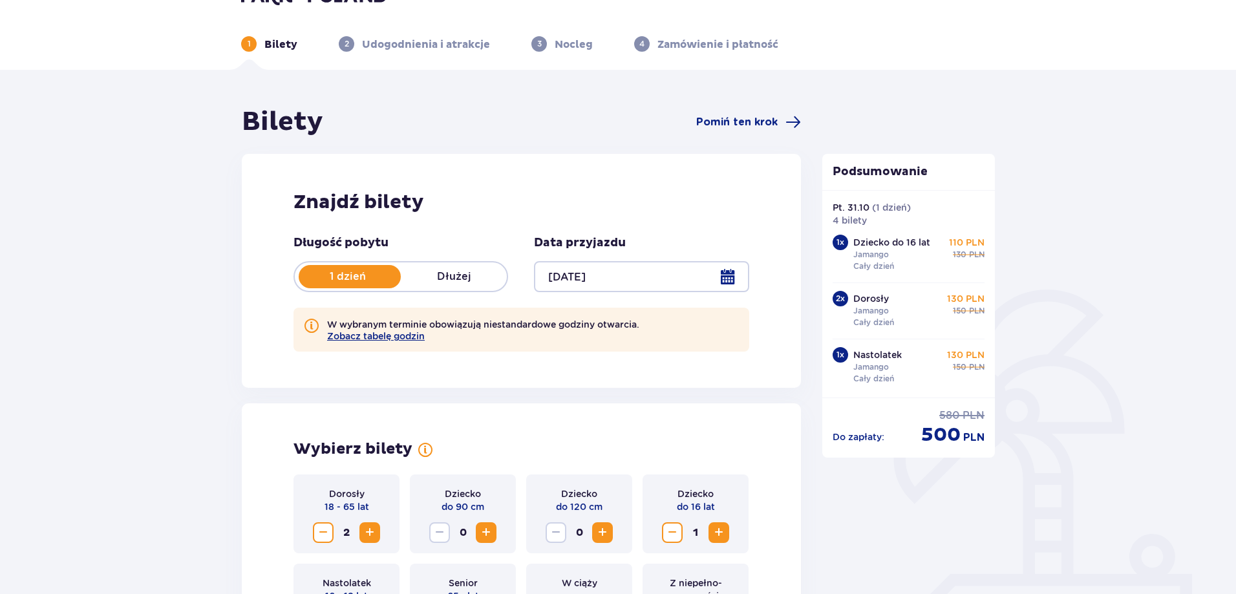
click at [728, 270] on div at bounding box center [641, 276] width 215 height 31
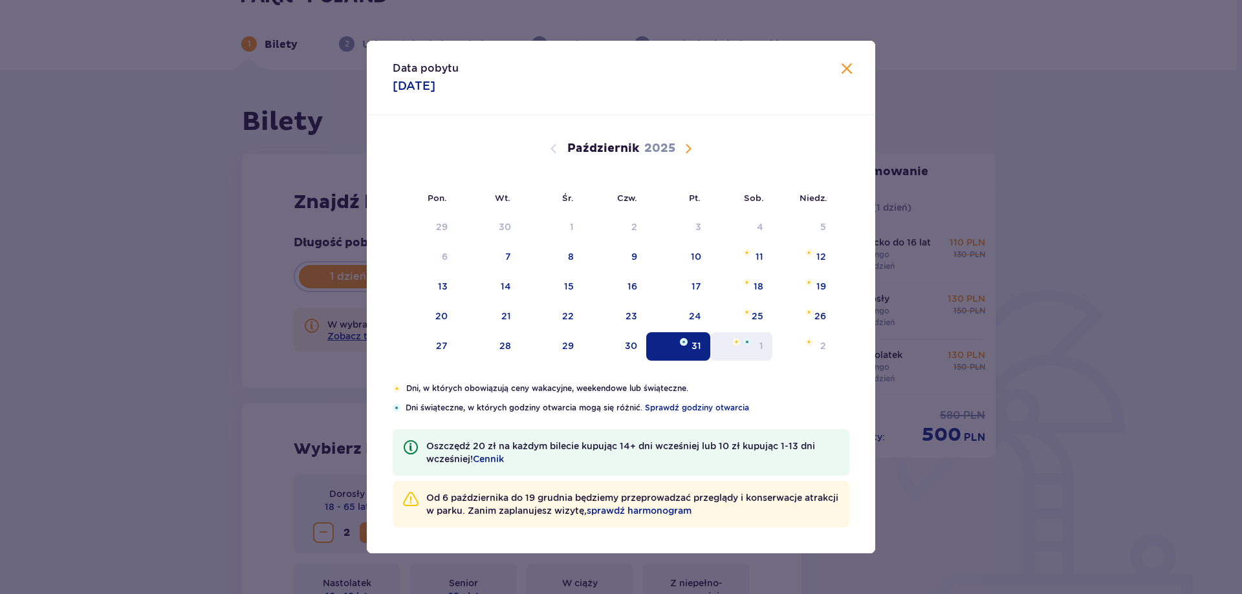
click at [740, 343] on img "sobota, 1 listopada 2025" at bounding box center [736, 342] width 8 height 8
type input "[DATE]"
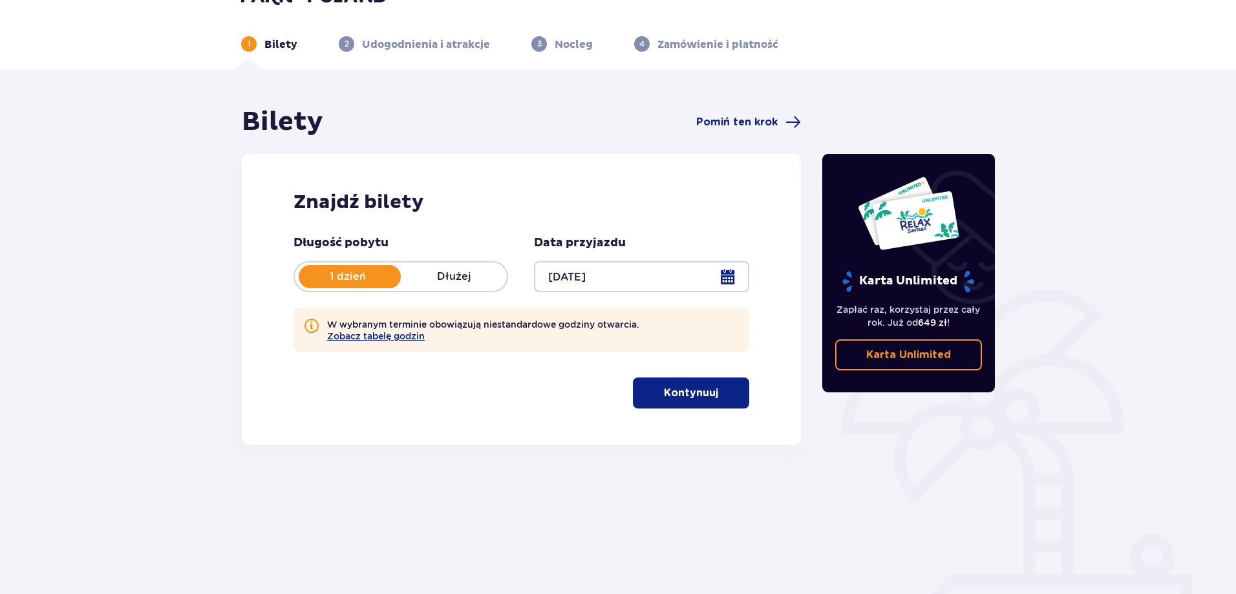
click at [700, 392] on p "Kontynuuj" at bounding box center [691, 393] width 54 height 14
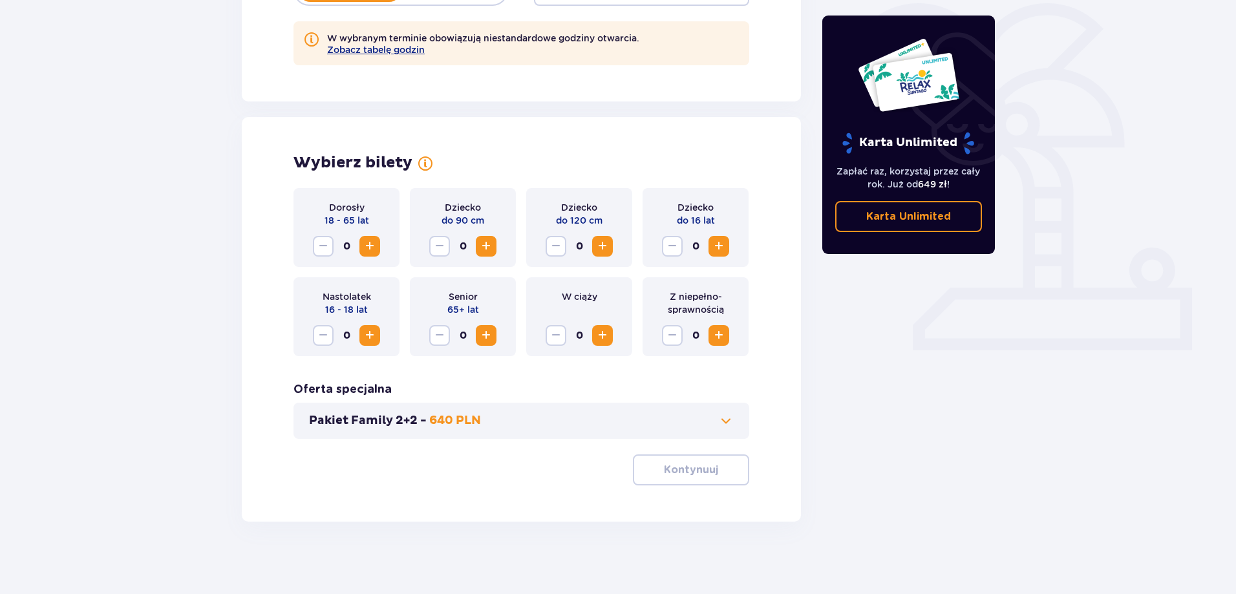
scroll to position [323, 0]
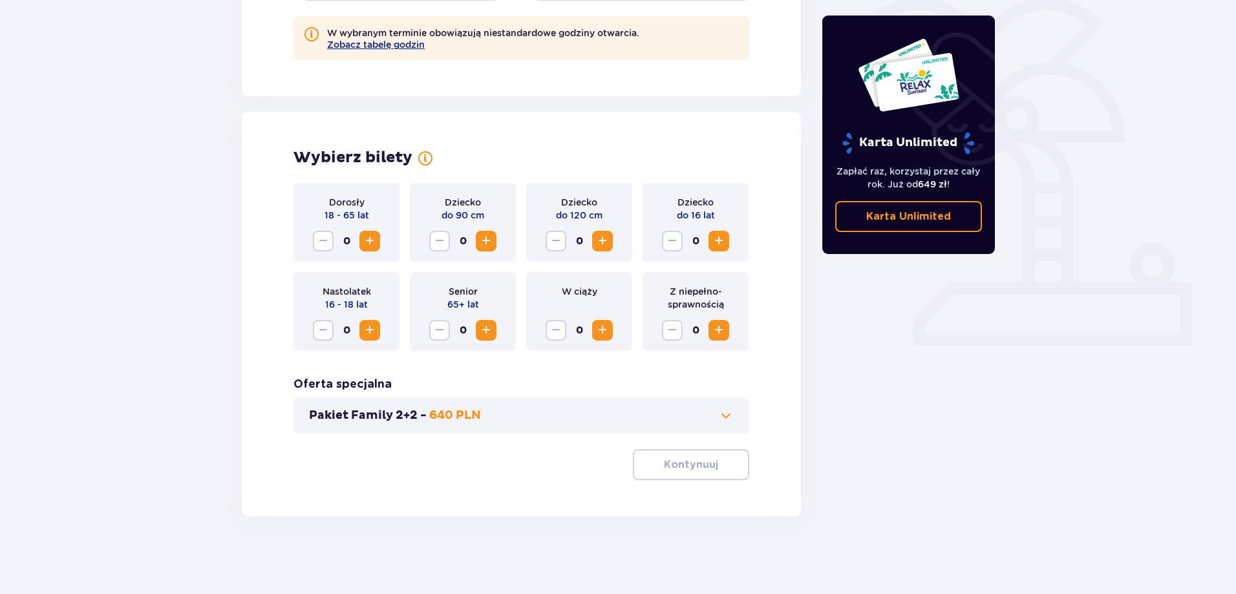
click at [365, 244] on span "Zwiększ" at bounding box center [370, 241] width 16 height 16
click at [371, 241] on span "Zwiększ" at bounding box center [370, 241] width 16 height 16
click at [369, 329] on span "Zwiększ" at bounding box center [370, 331] width 16 height 16
click at [717, 239] on span "Zwiększ" at bounding box center [719, 241] width 16 height 16
click at [686, 464] on p "Kontynuuj" at bounding box center [691, 465] width 54 height 14
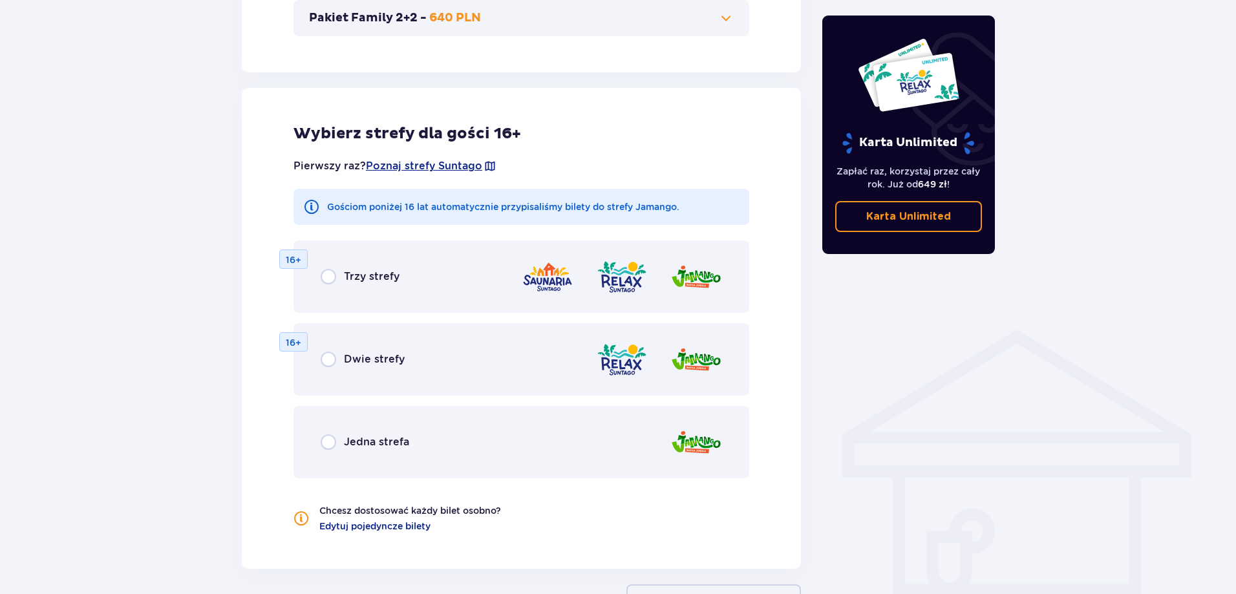
scroll to position [777, 0]
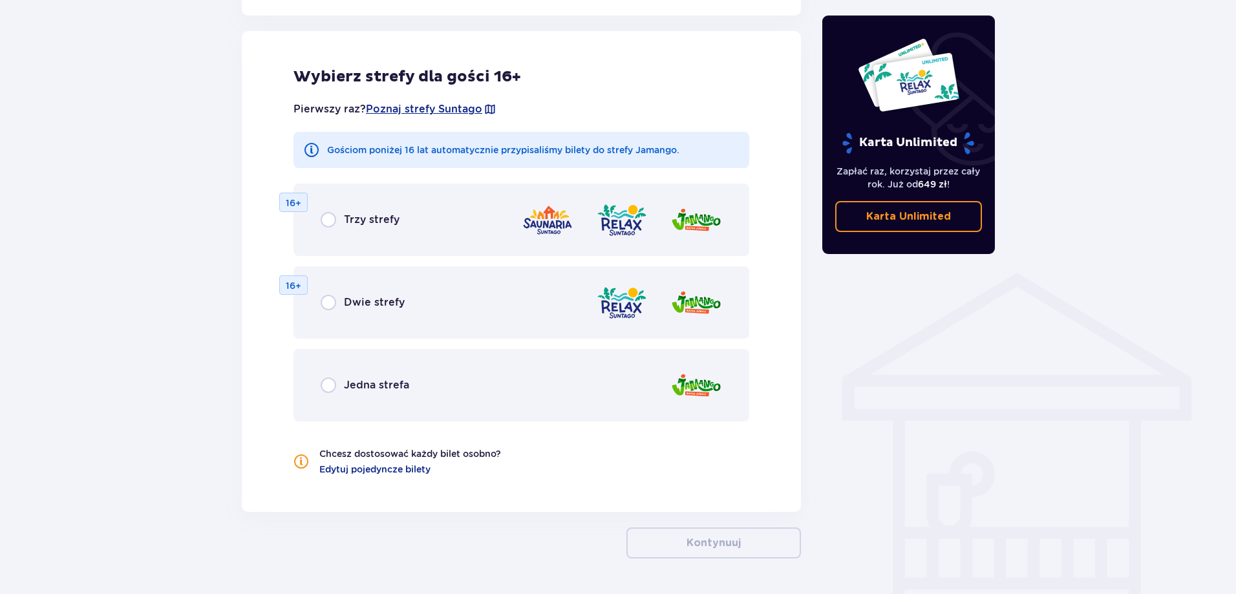
click at [327, 385] on input "radio" at bounding box center [329, 386] width 16 height 16
radio input "true"
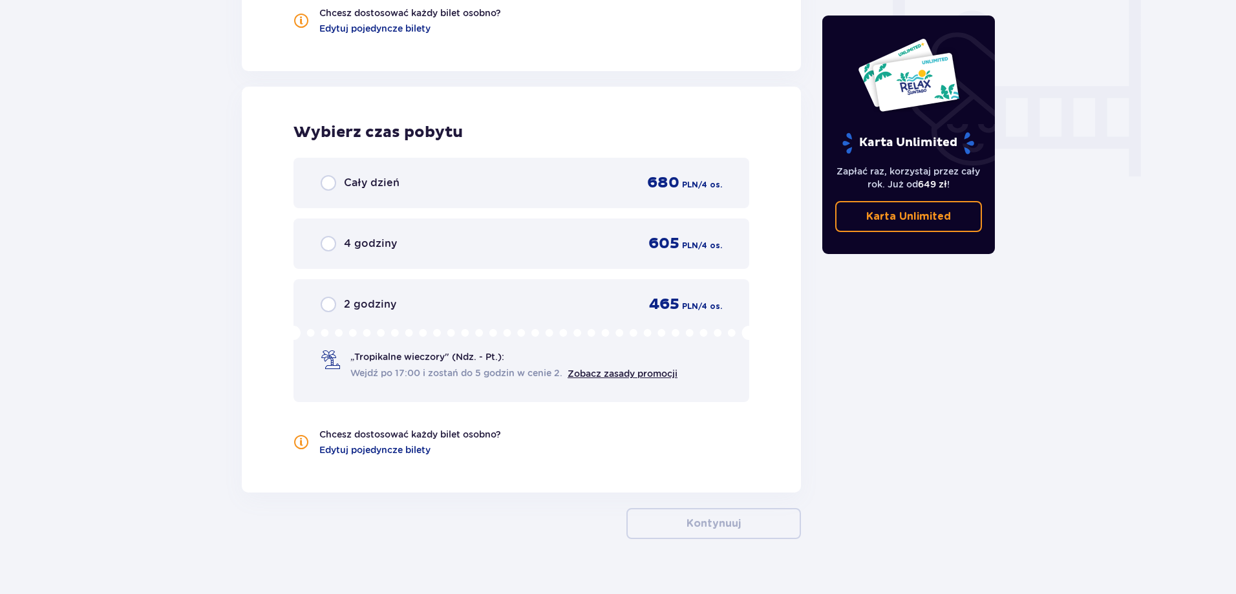
scroll to position [1241, 0]
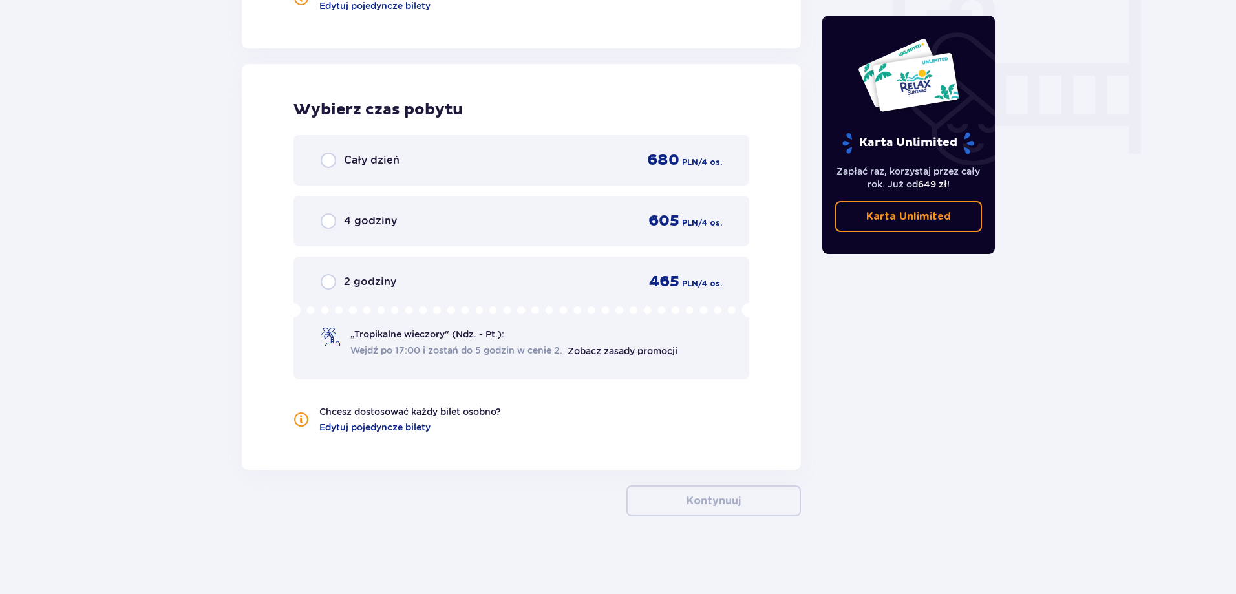
click at [328, 160] on input "radio" at bounding box center [329, 161] width 16 height 16
radio input "true"
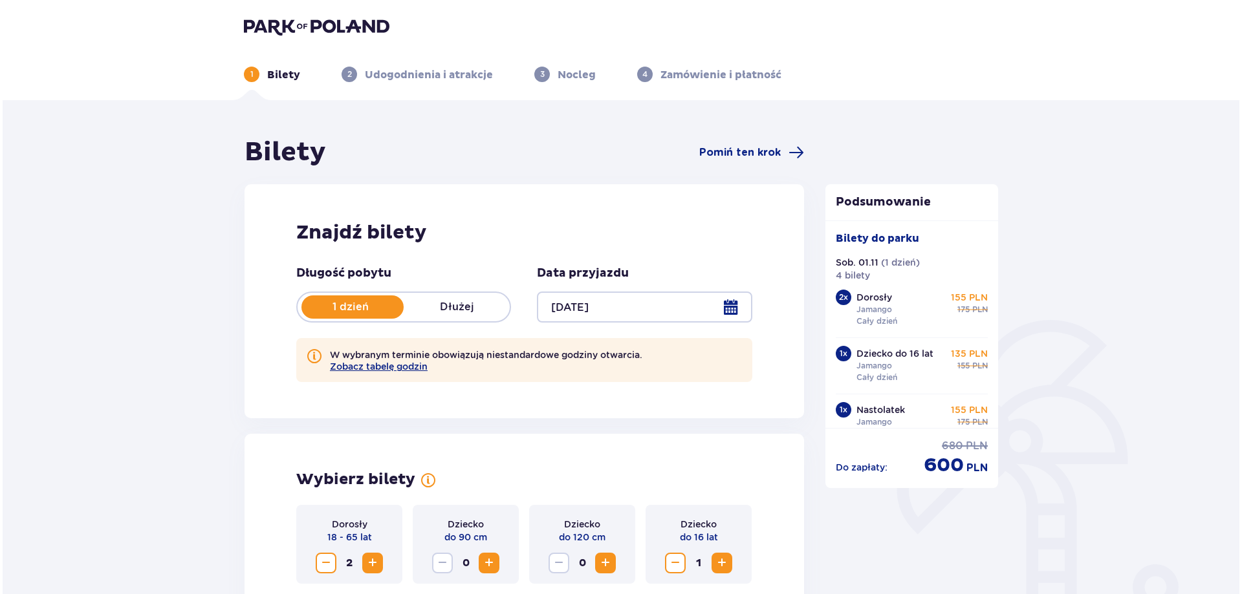
scroll to position [0, 0]
click at [733, 307] on div at bounding box center [641, 307] width 215 height 31
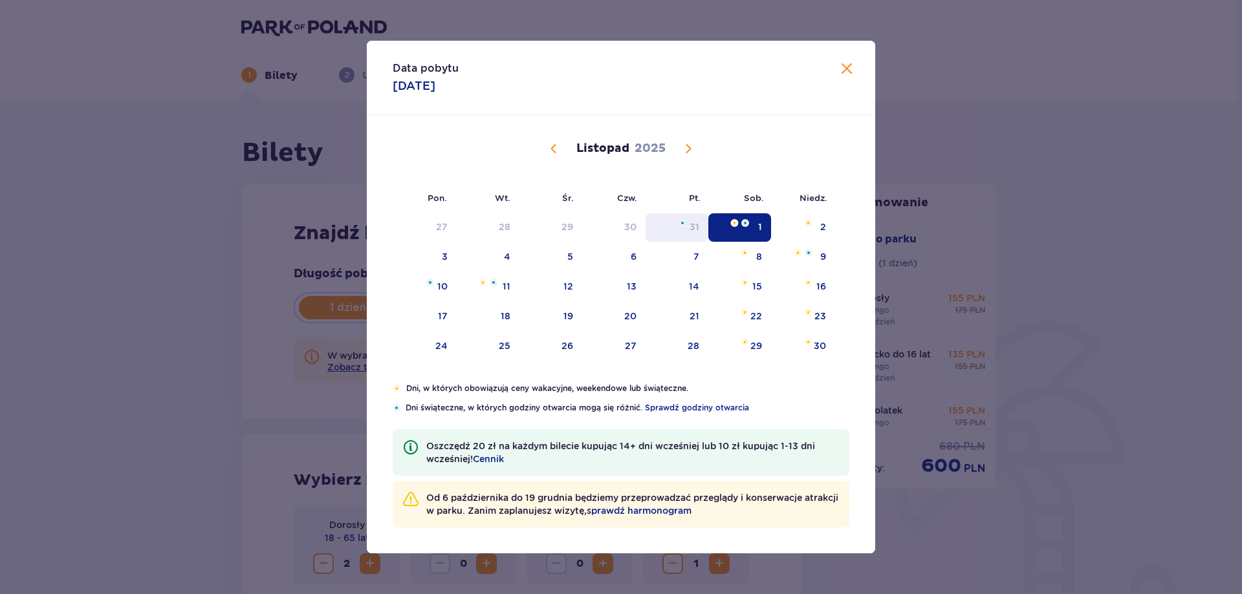
click at [692, 226] on div "31" at bounding box center [694, 227] width 10 height 13
type input "[DATE]"
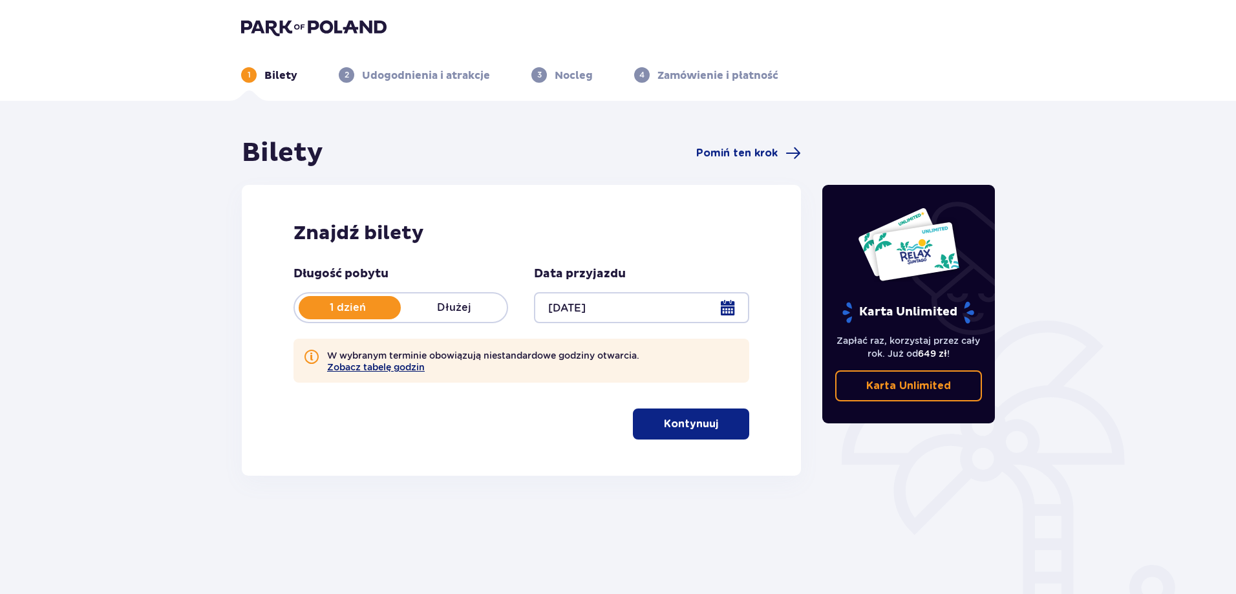
click at [385, 366] on button "Zobacz tabelę godzin" at bounding box center [376, 367] width 98 height 10
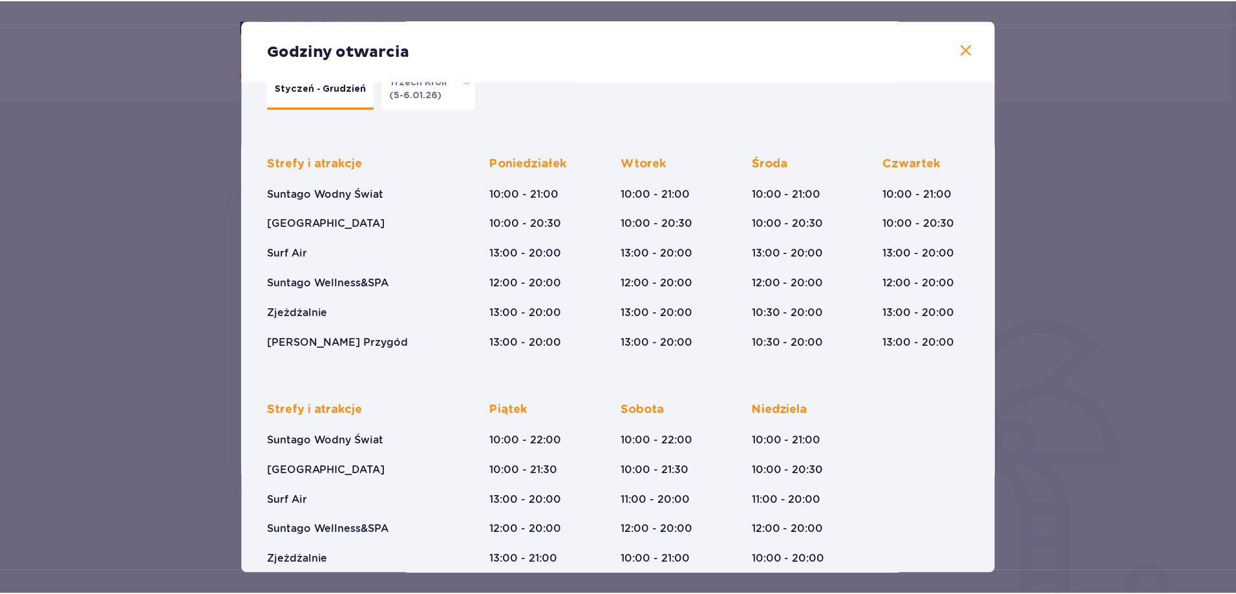
scroll to position [90, 0]
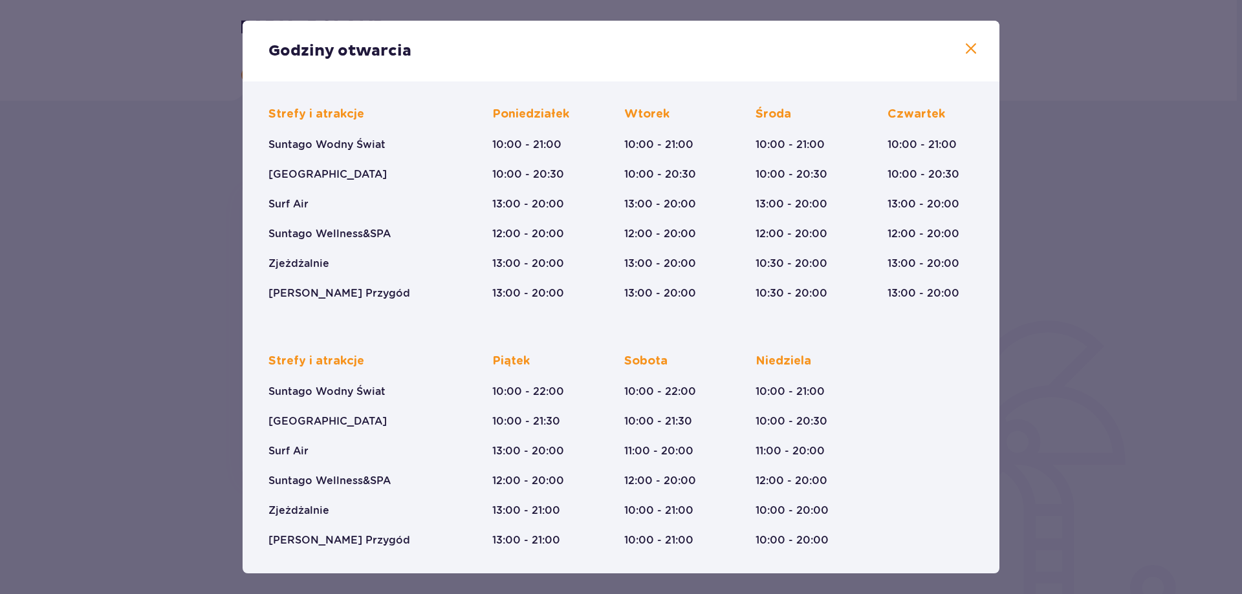
click at [963, 52] on span at bounding box center [971, 49] width 16 height 16
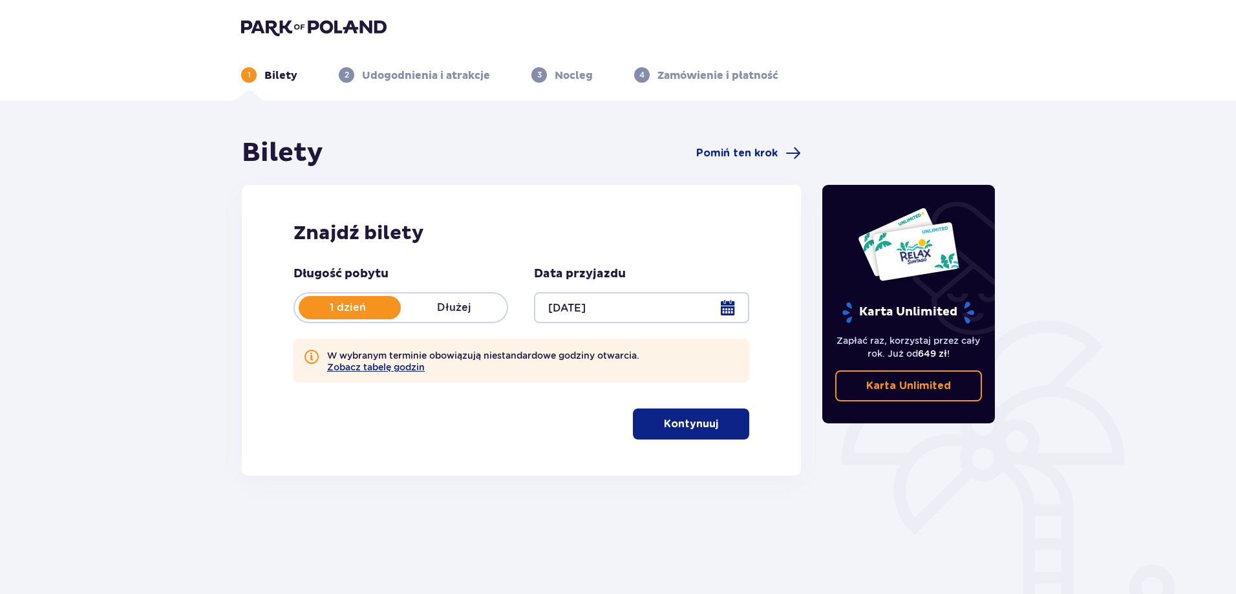
click at [699, 427] on p "Kontynuuj" at bounding box center [691, 424] width 54 height 14
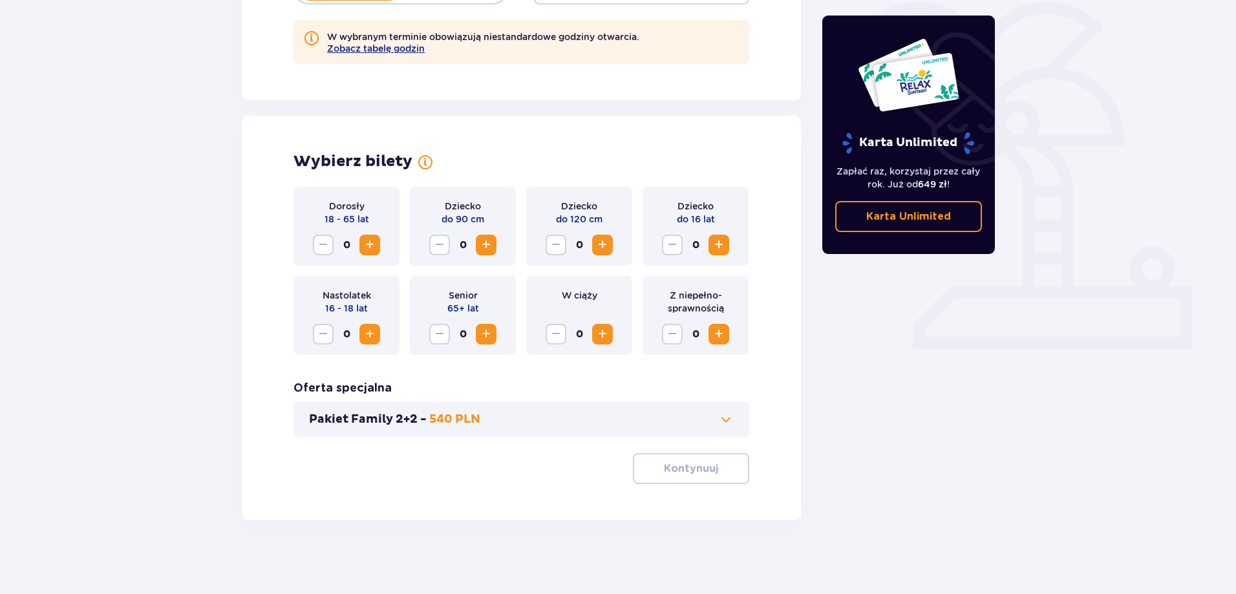
scroll to position [323, 0]
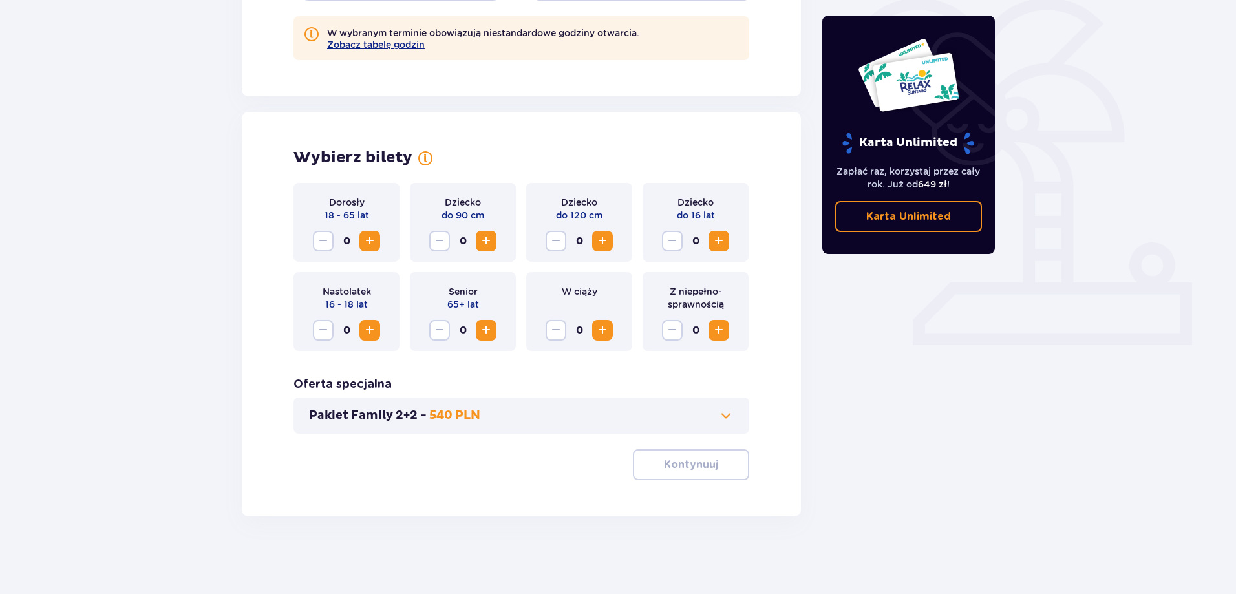
click at [372, 241] on span "Zwiększ" at bounding box center [370, 241] width 16 height 16
click at [717, 241] on span "Zwiększ" at bounding box center [719, 241] width 16 height 16
click at [371, 330] on span "Zwiększ" at bounding box center [370, 331] width 16 height 16
click at [679, 466] on p "Kontynuuj" at bounding box center [691, 465] width 54 height 14
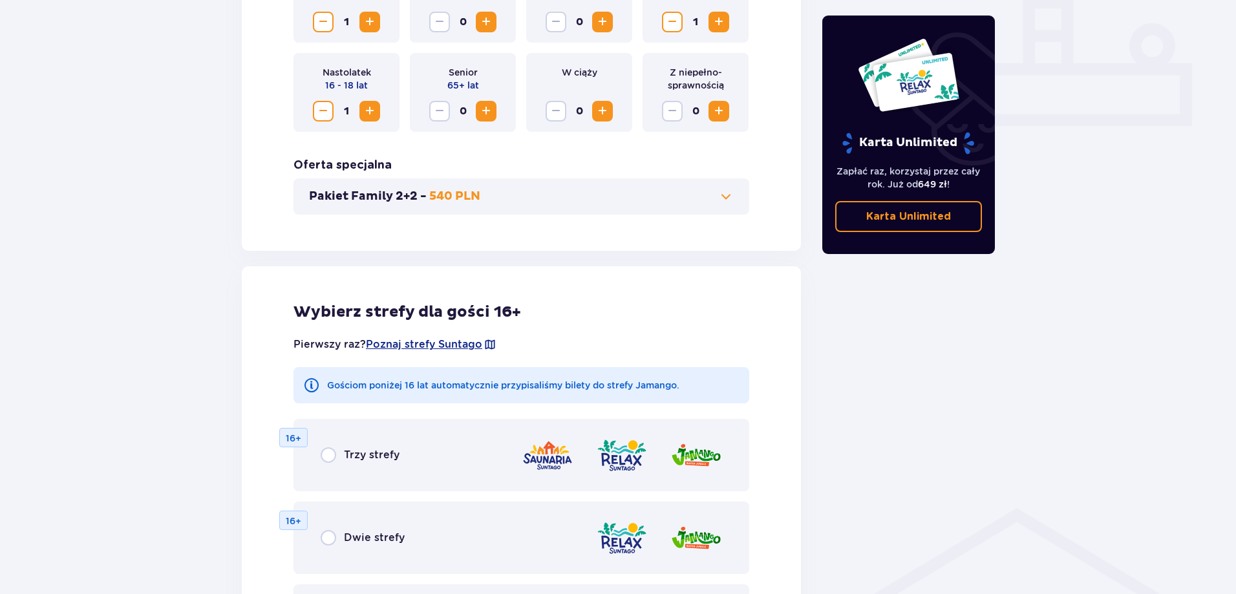
scroll to position [713, 0]
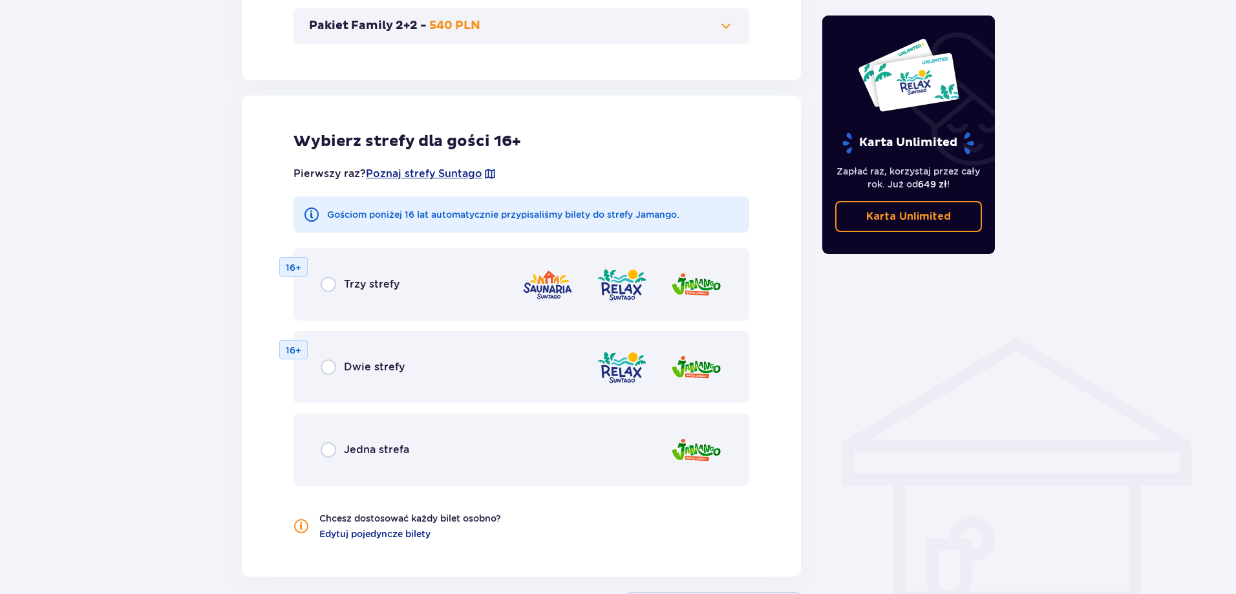
click at [332, 448] on input "radio" at bounding box center [329, 450] width 16 height 16
radio input "true"
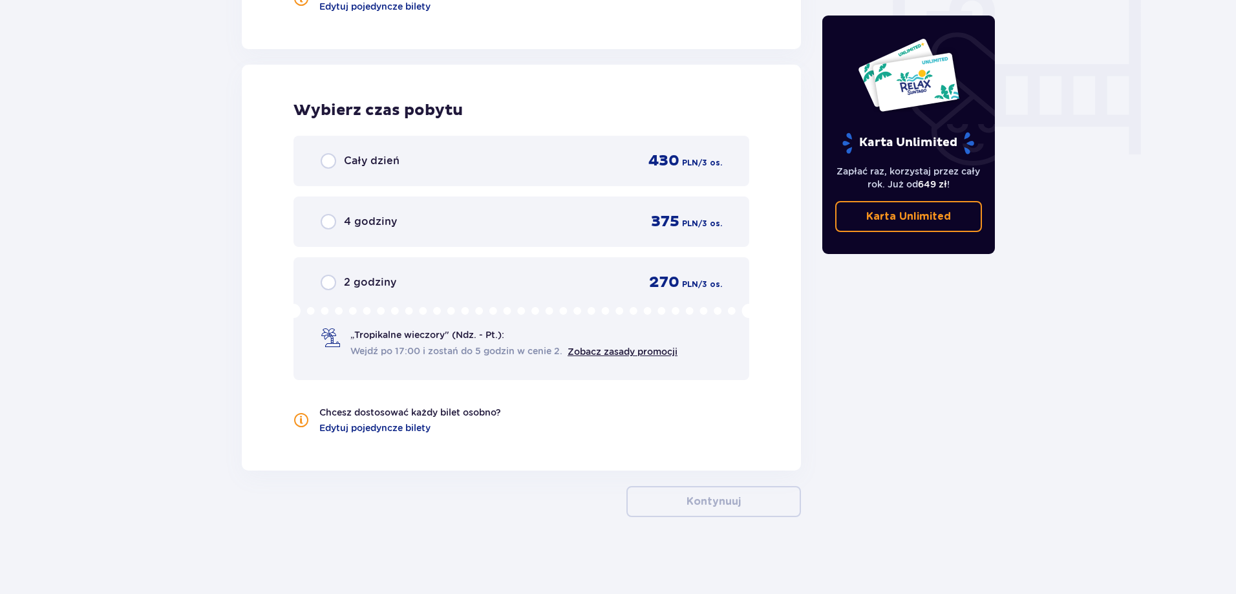
scroll to position [1241, 0]
click at [330, 163] on input "radio" at bounding box center [329, 161] width 16 height 16
radio input "true"
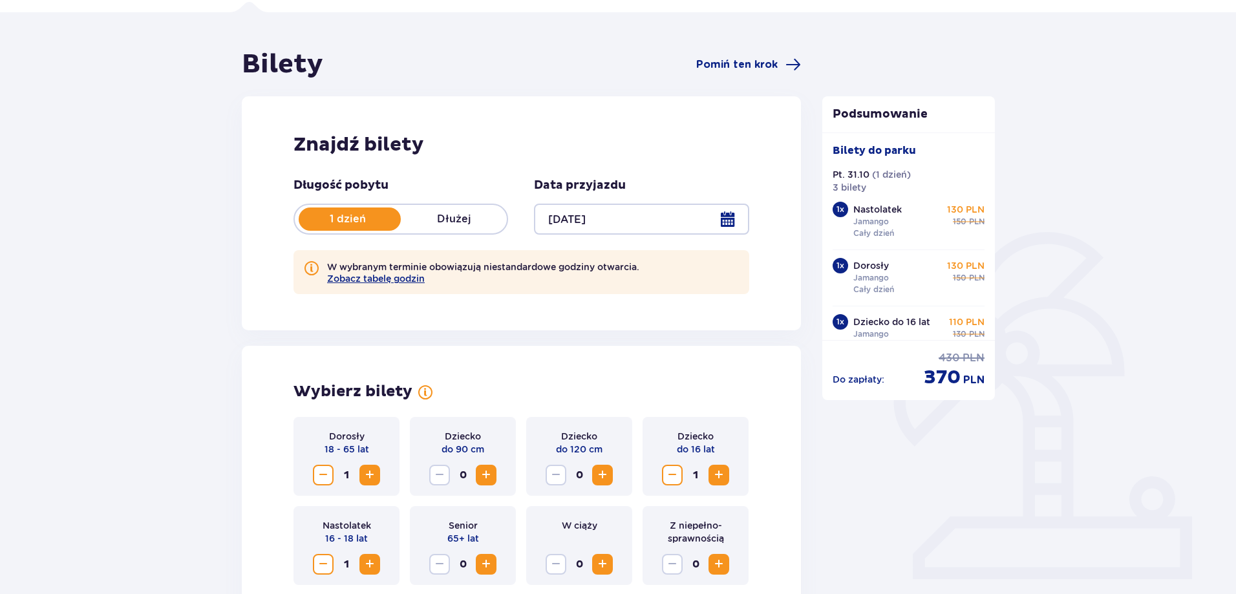
scroll to position [85, 0]
